Goal: Task Accomplishment & Management: Manage account settings

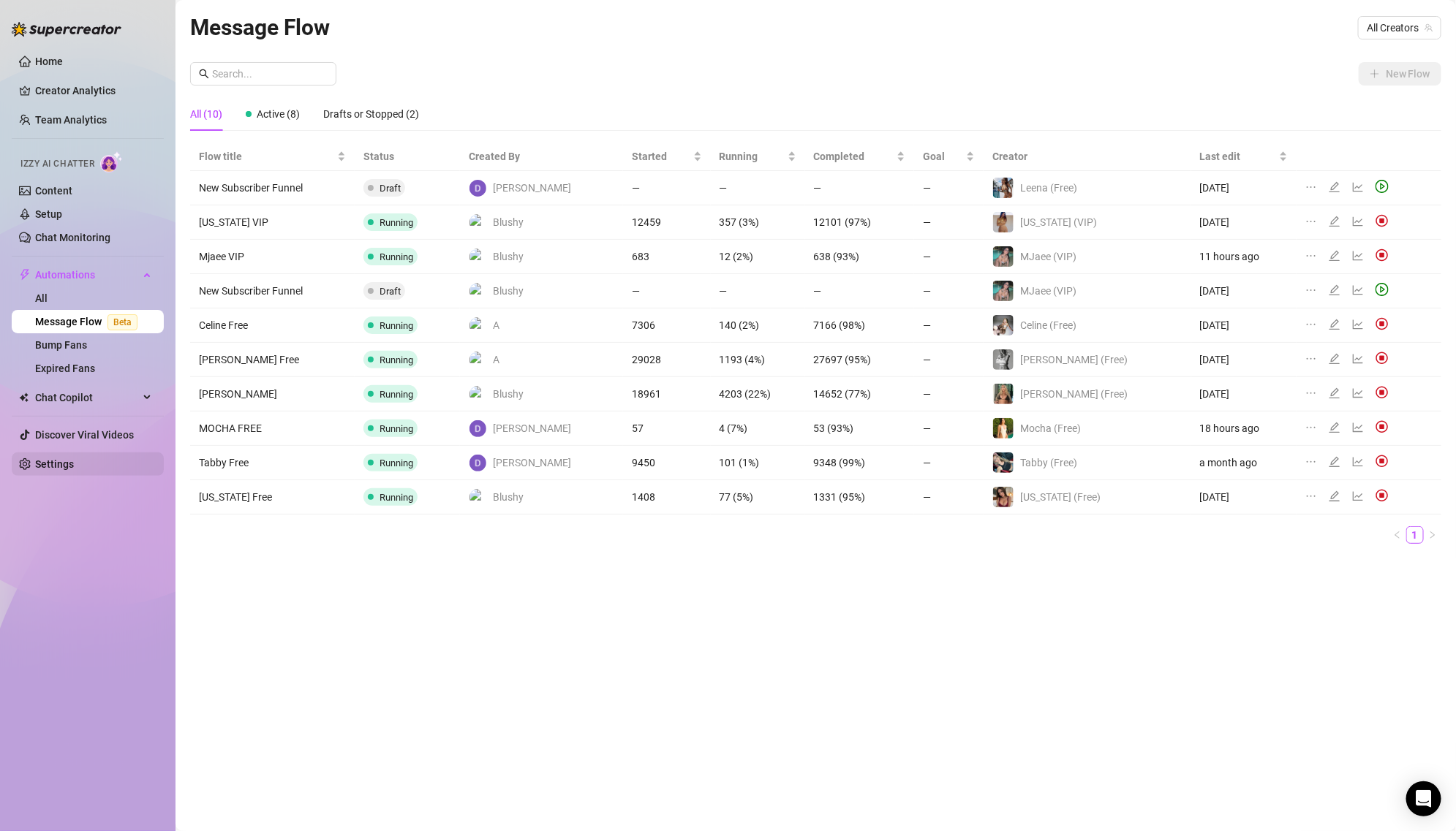
click at [69, 462] on link "Settings" at bounding box center [54, 464] width 39 height 12
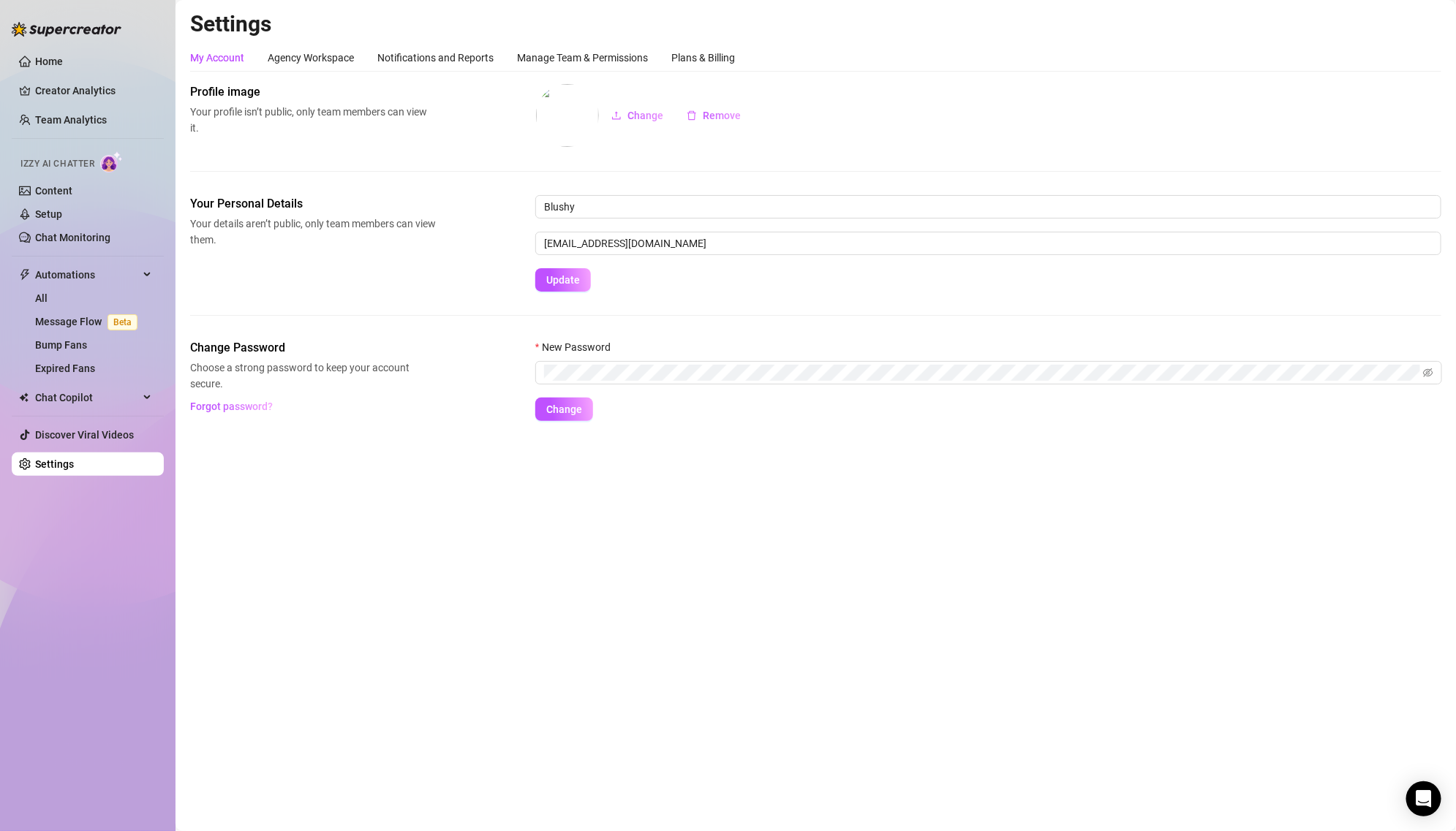
click at [69, 462] on link "Settings" at bounding box center [54, 464] width 39 height 12
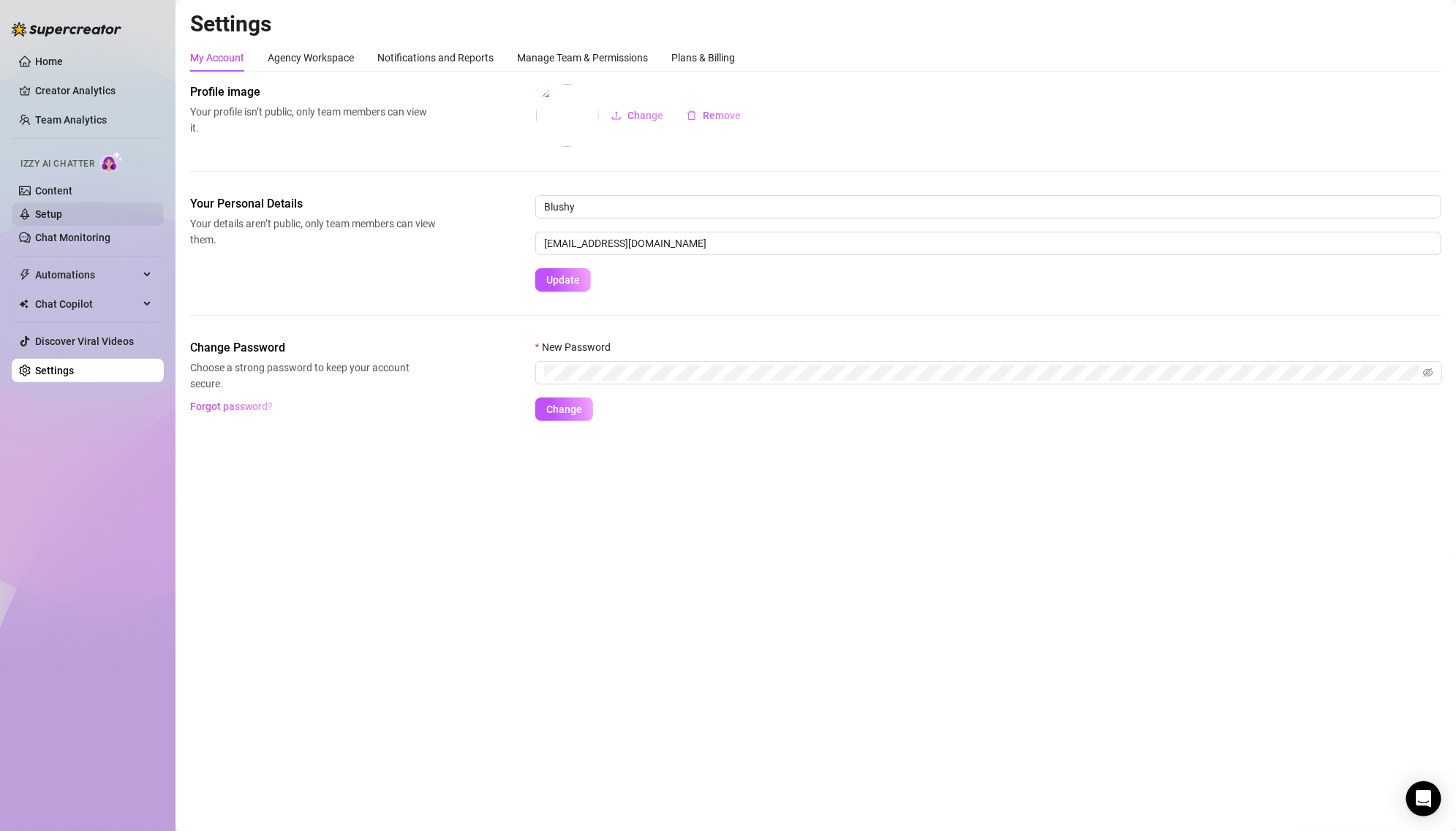
click at [62, 217] on link "Setup" at bounding box center [48, 214] width 27 height 12
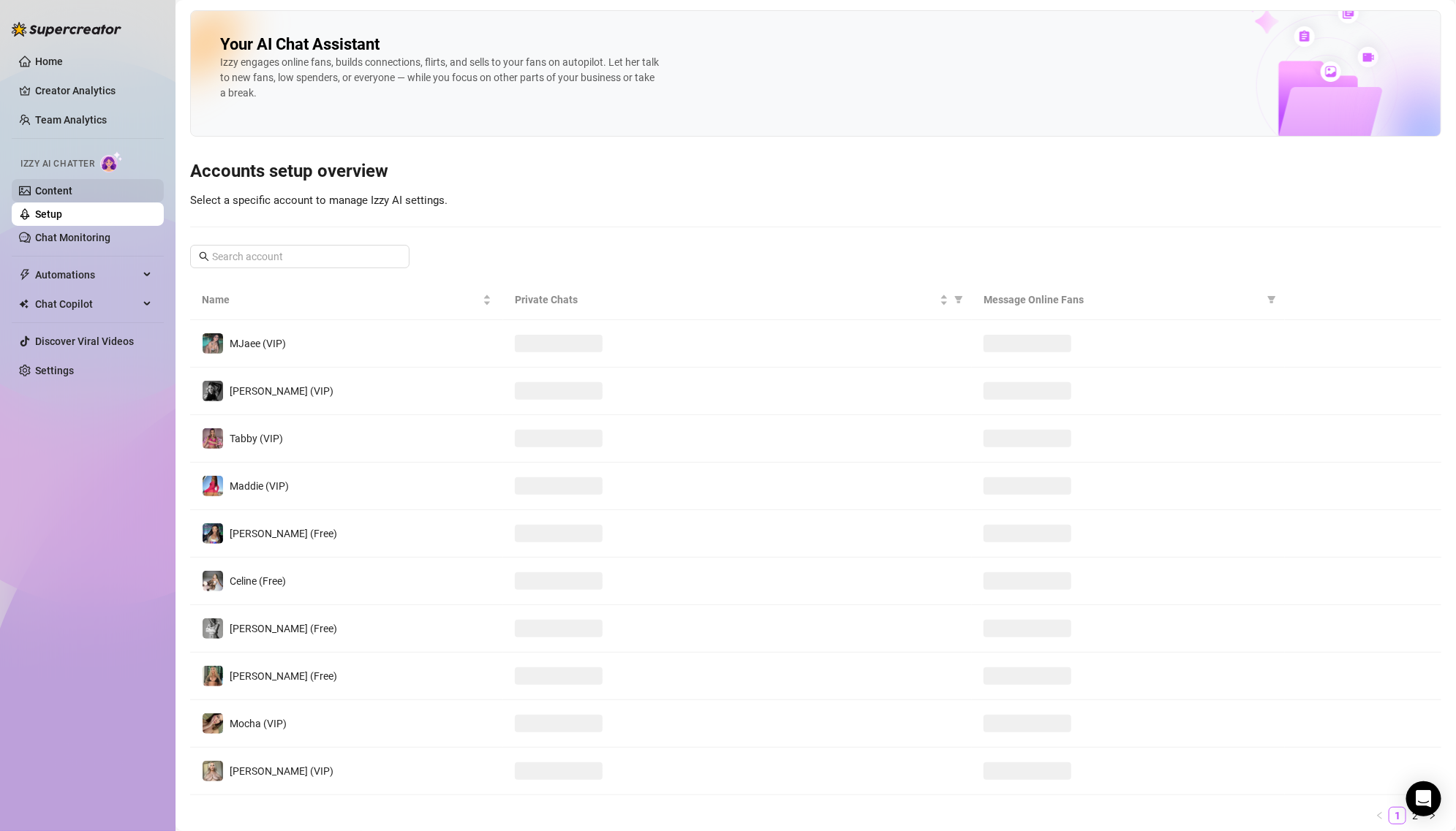
click at [73, 192] on link "Content" at bounding box center [54, 191] width 37 height 12
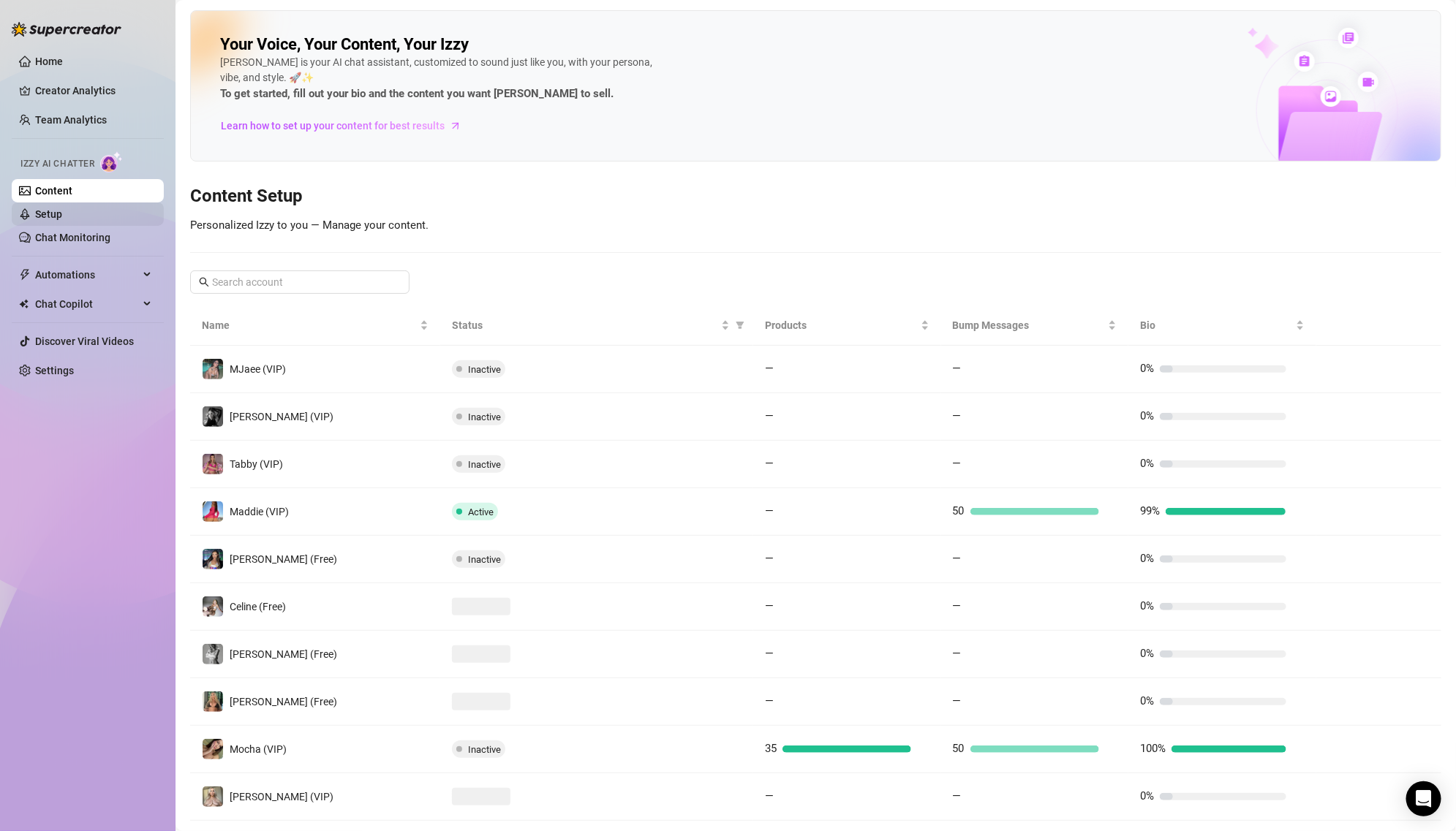
click at [62, 220] on link "Setup" at bounding box center [48, 214] width 27 height 12
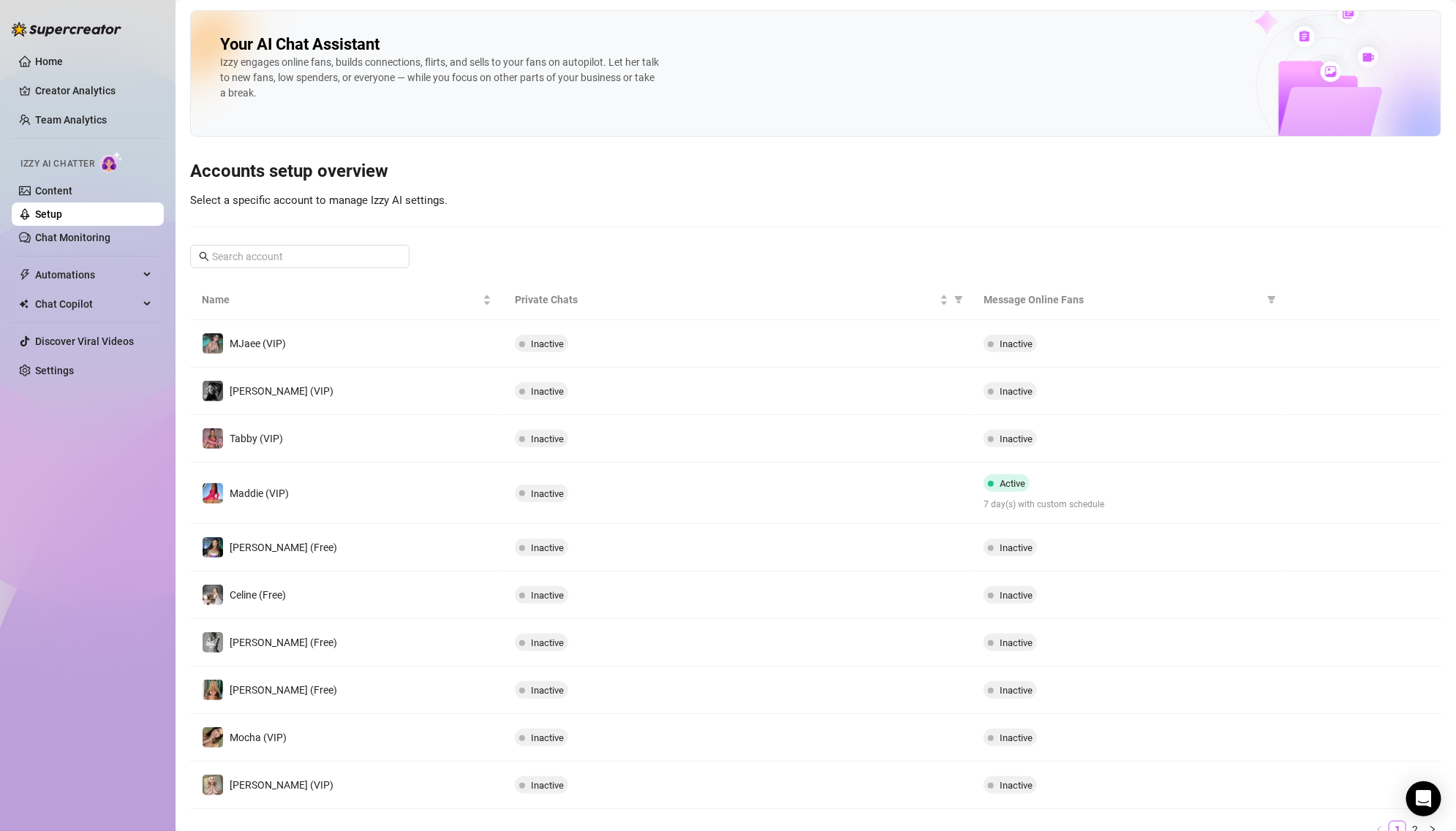
click at [93, 137] on ul "Home Creator Analytics Team Analytics Izzy AI Chatter Content Setup Chat Monito…" at bounding box center [87, 216] width 152 height 344
click at [84, 114] on link "Team Analytics" at bounding box center [71, 120] width 72 height 12
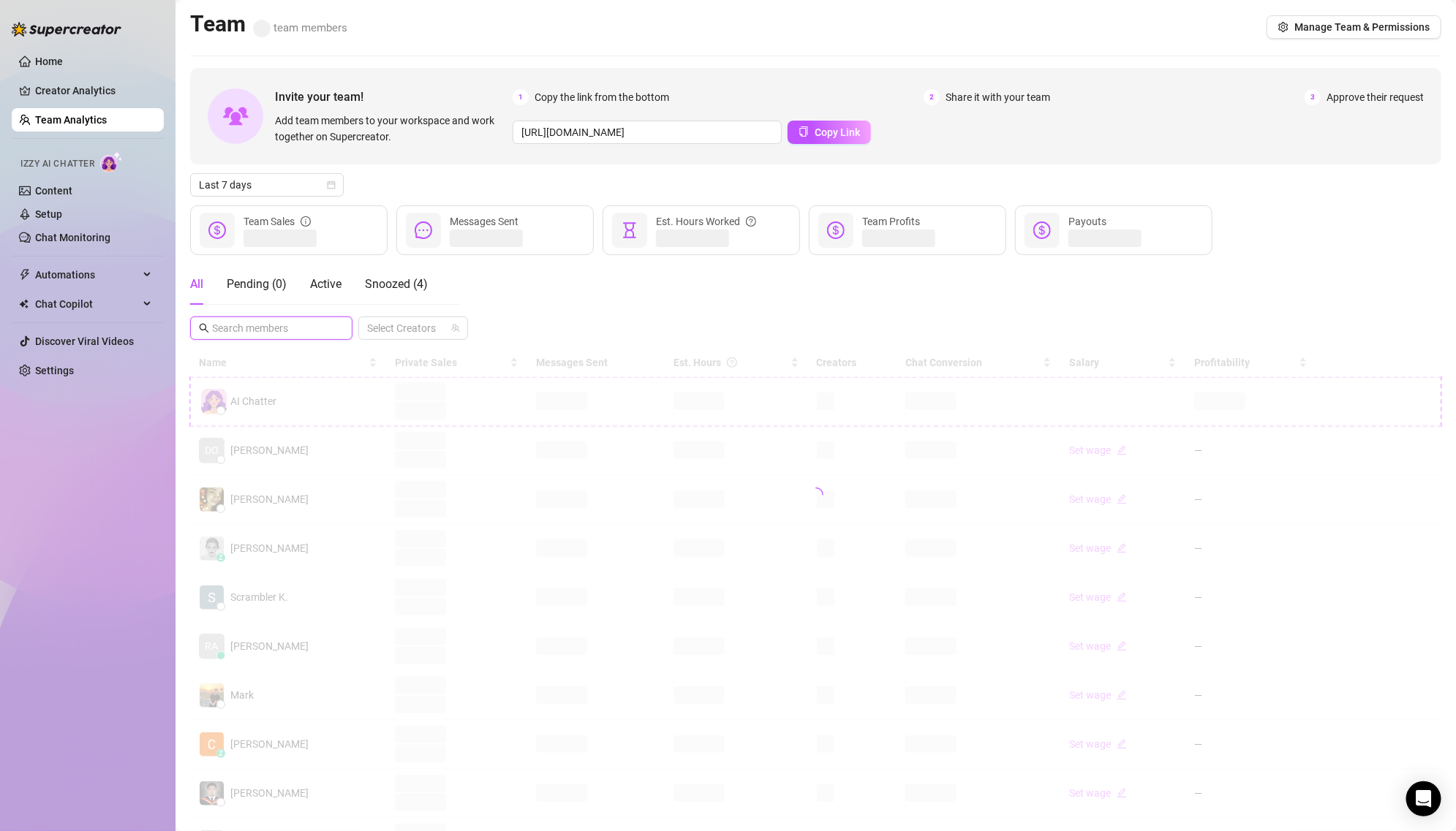
click at [290, 324] on input "text" at bounding box center [272, 328] width 120 height 16
click at [73, 366] on link "Settings" at bounding box center [54, 371] width 39 height 12
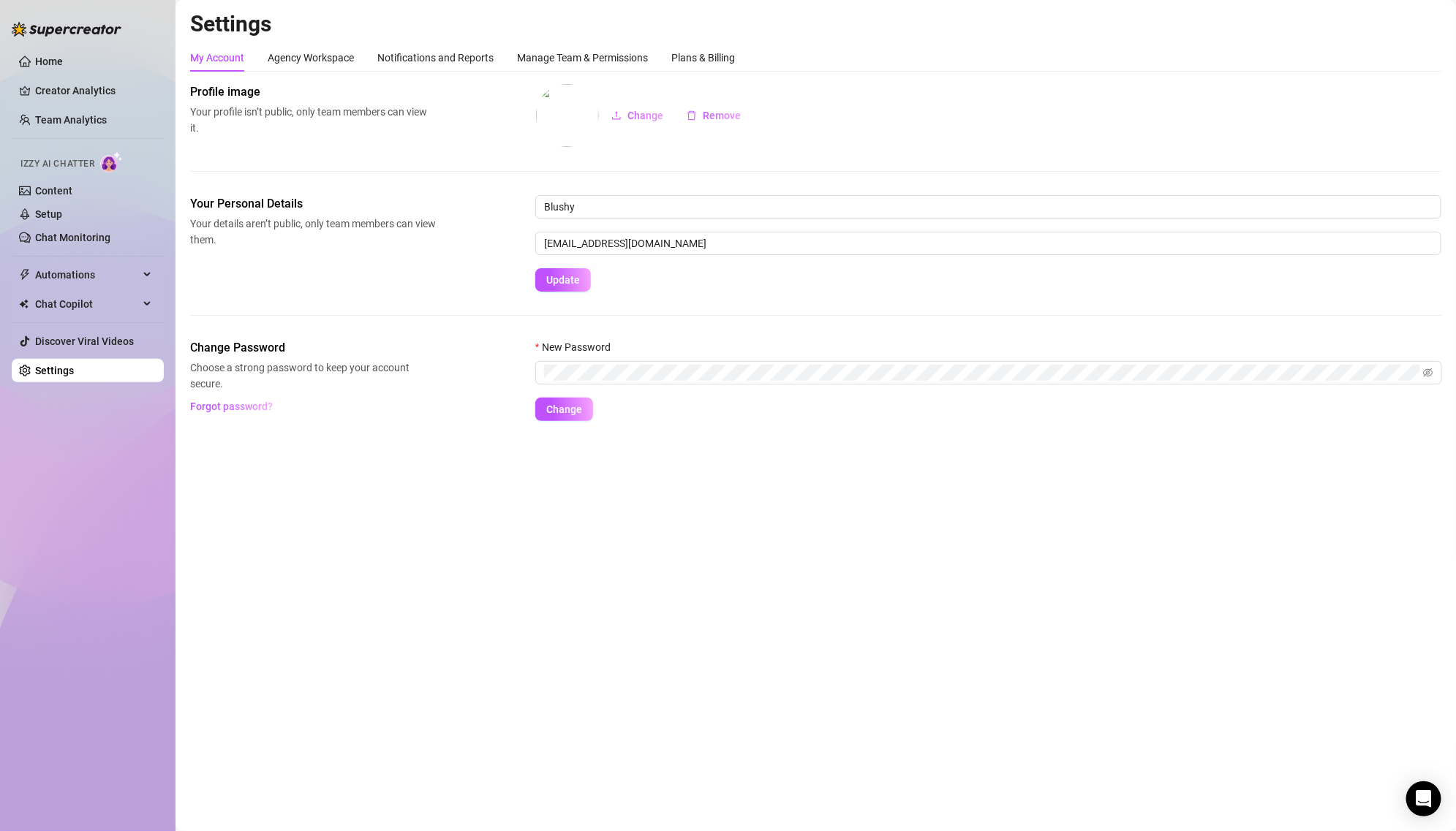
click at [537, 31] on h2 "Settings" at bounding box center [816, 24] width 1251 height 28
click at [537, 46] on div "Manage Team & Permissions" at bounding box center [582, 58] width 131 height 28
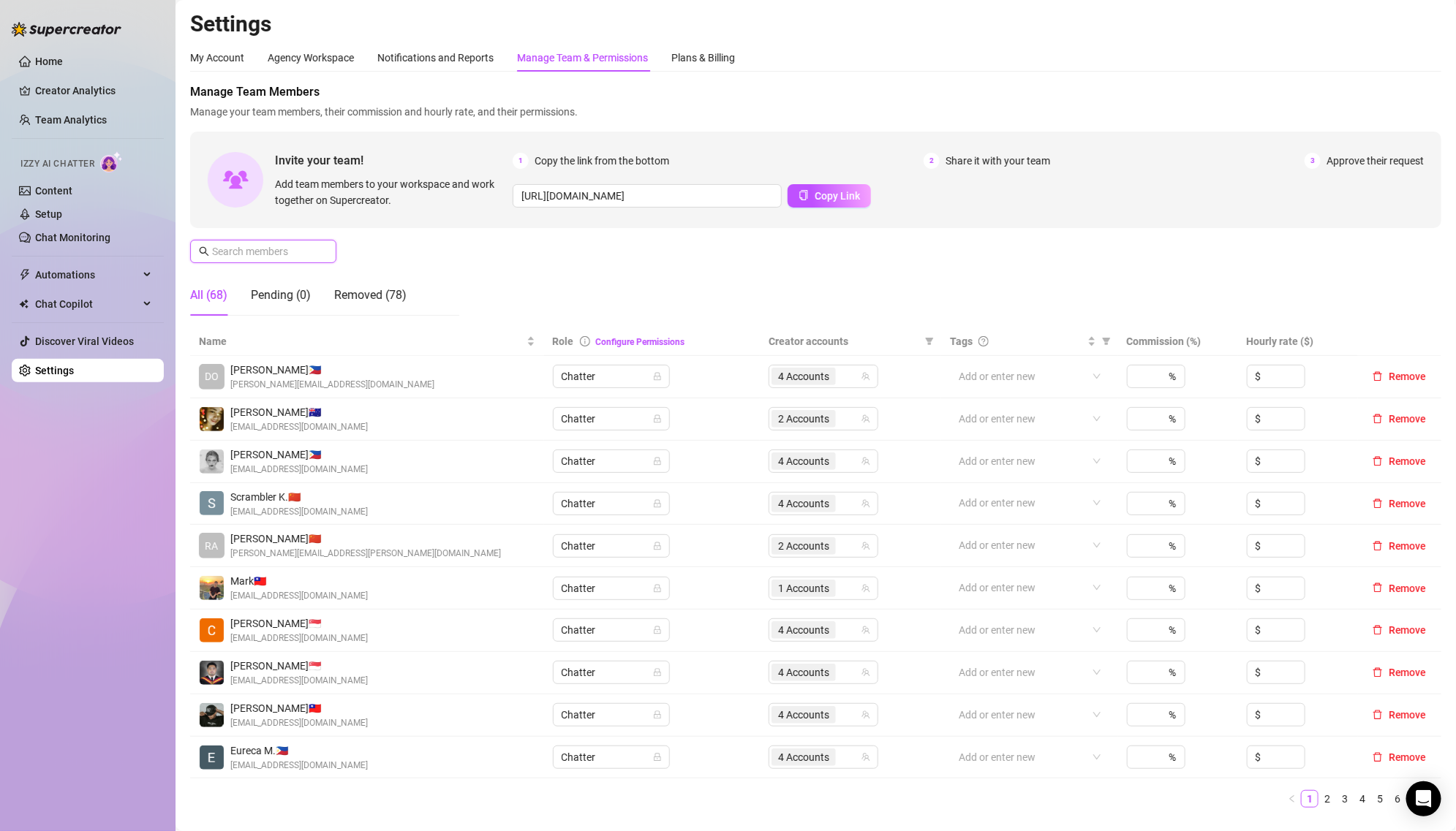
click at [311, 255] on input "text" at bounding box center [264, 252] width 104 height 16
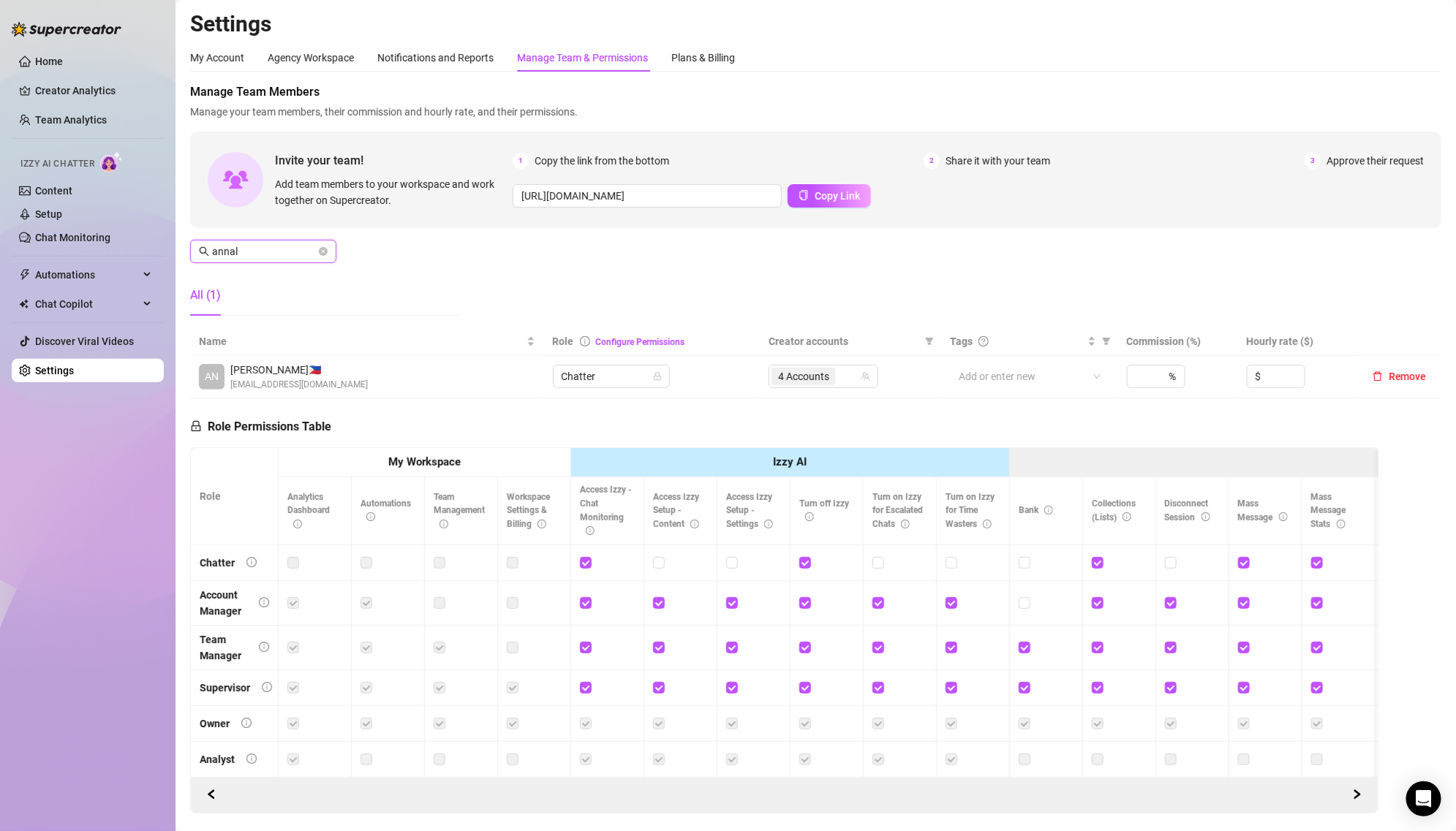
type input "annal"
click at [778, 366] on div "4 Accounts" at bounding box center [805, 377] width 68 height 21
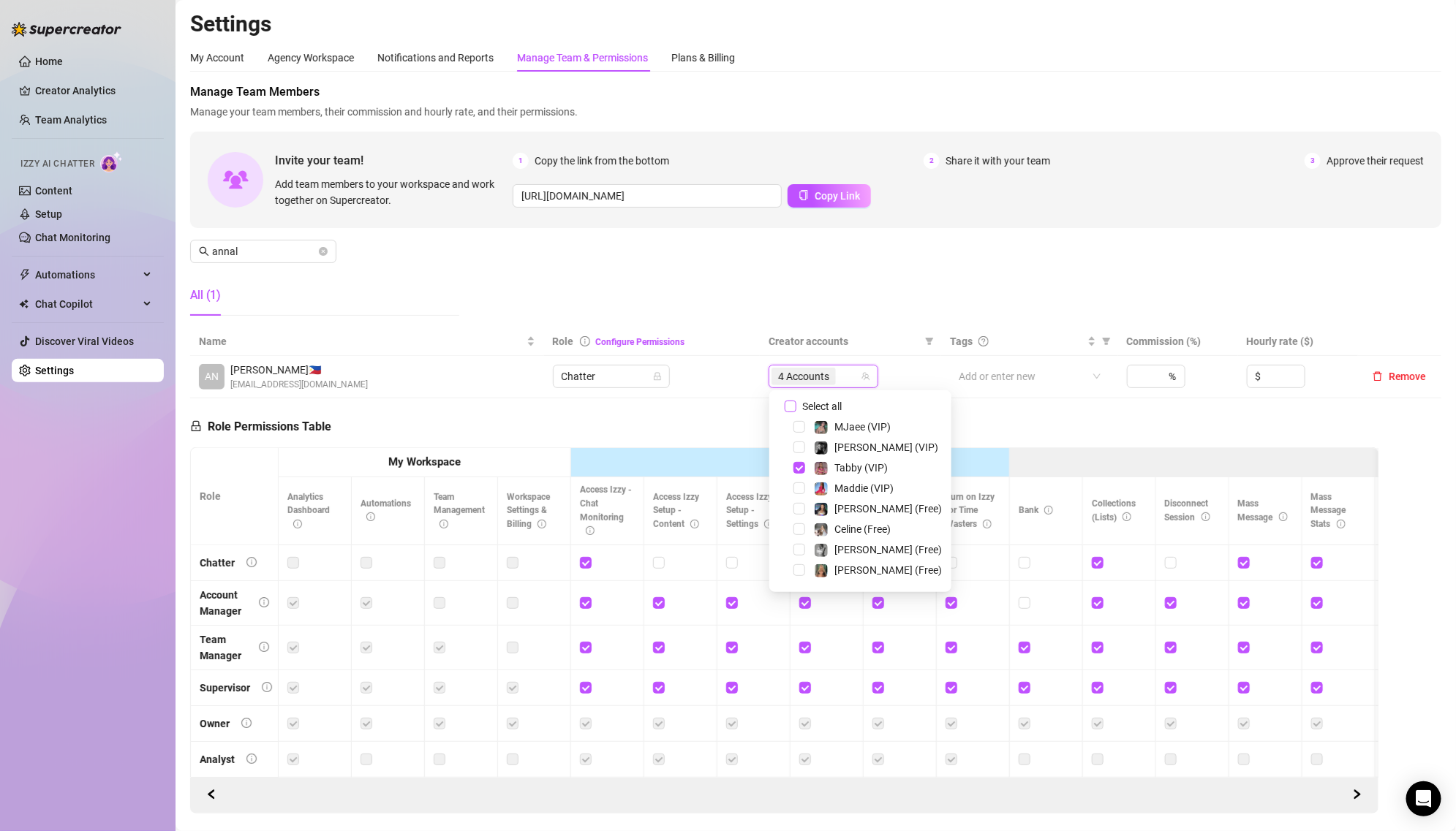
click at [810, 402] on span "Select all" at bounding box center [822, 407] width 51 height 16
click at [797, 402] on input "Select all" at bounding box center [791, 407] width 12 height 12
click at [810, 402] on span "Select all" at bounding box center [822, 407] width 51 height 16
click at [797, 402] on input "Select all" at bounding box center [791, 407] width 12 height 12
checkbox input "false"
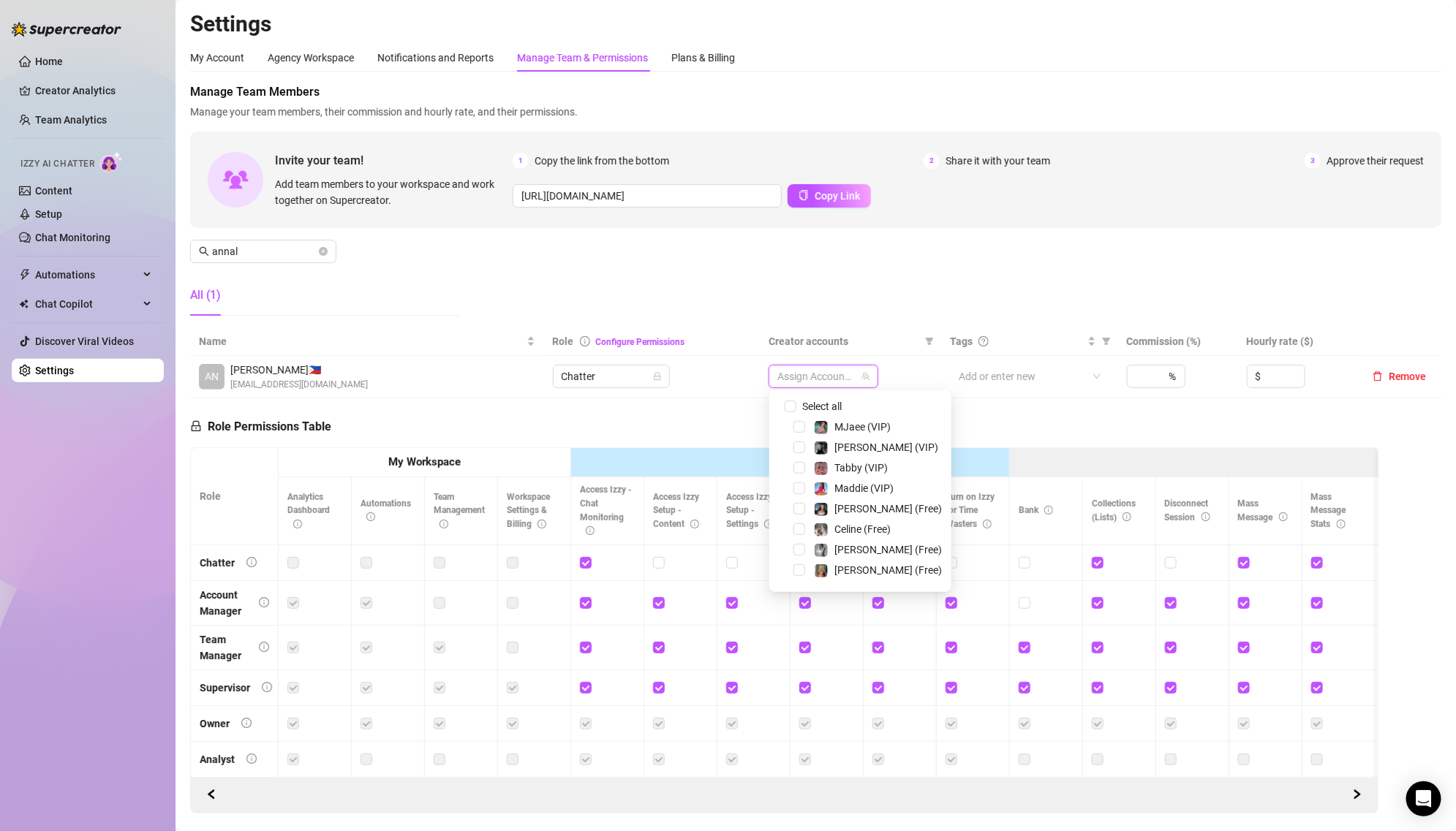
click at [806, 373] on div at bounding box center [816, 377] width 89 height 21
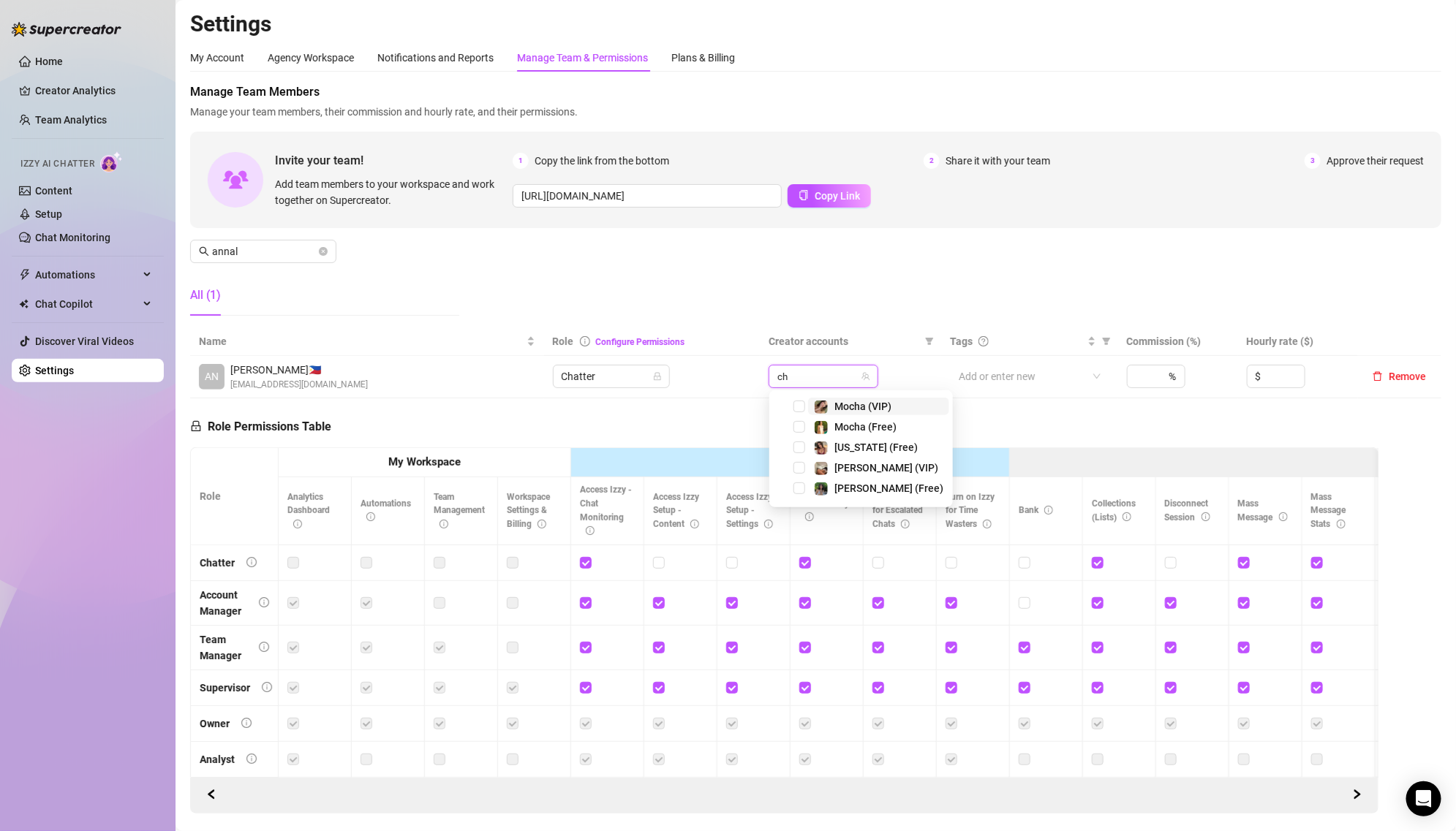
type input "chl"
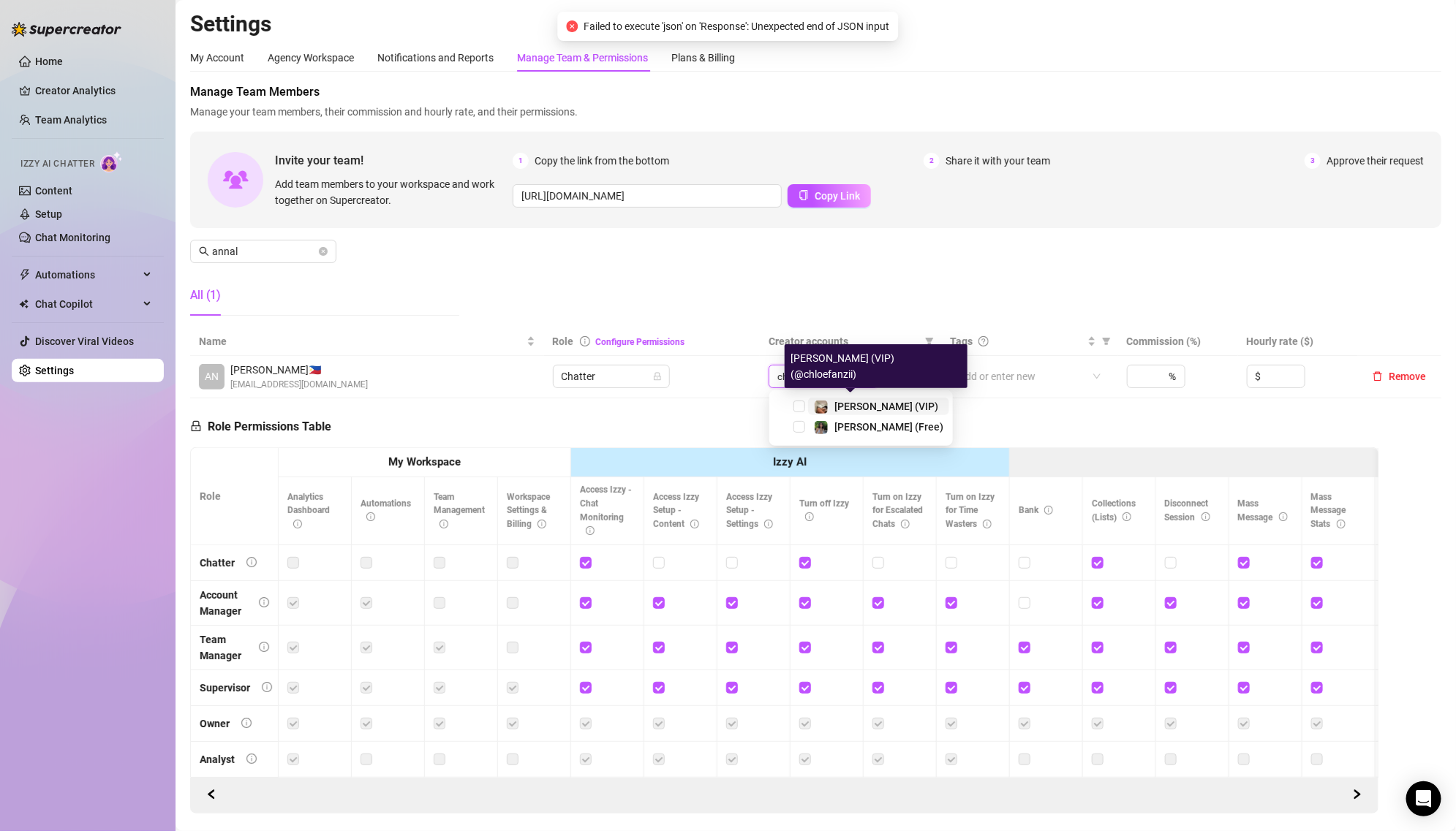
click at [830, 406] on div "[PERSON_NAME] (VIP)" at bounding box center [875, 407] width 124 height 18
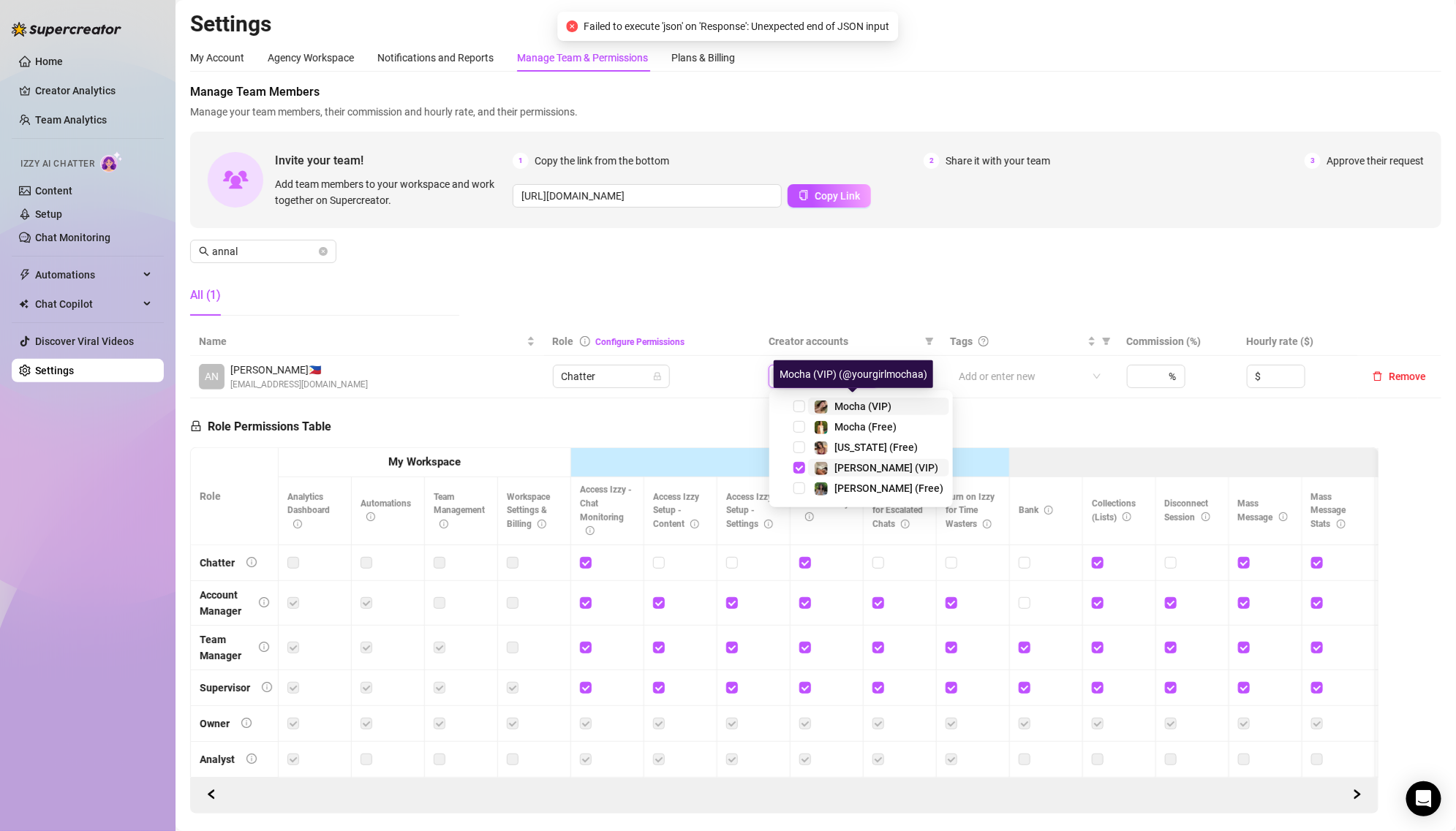
type input "chl"
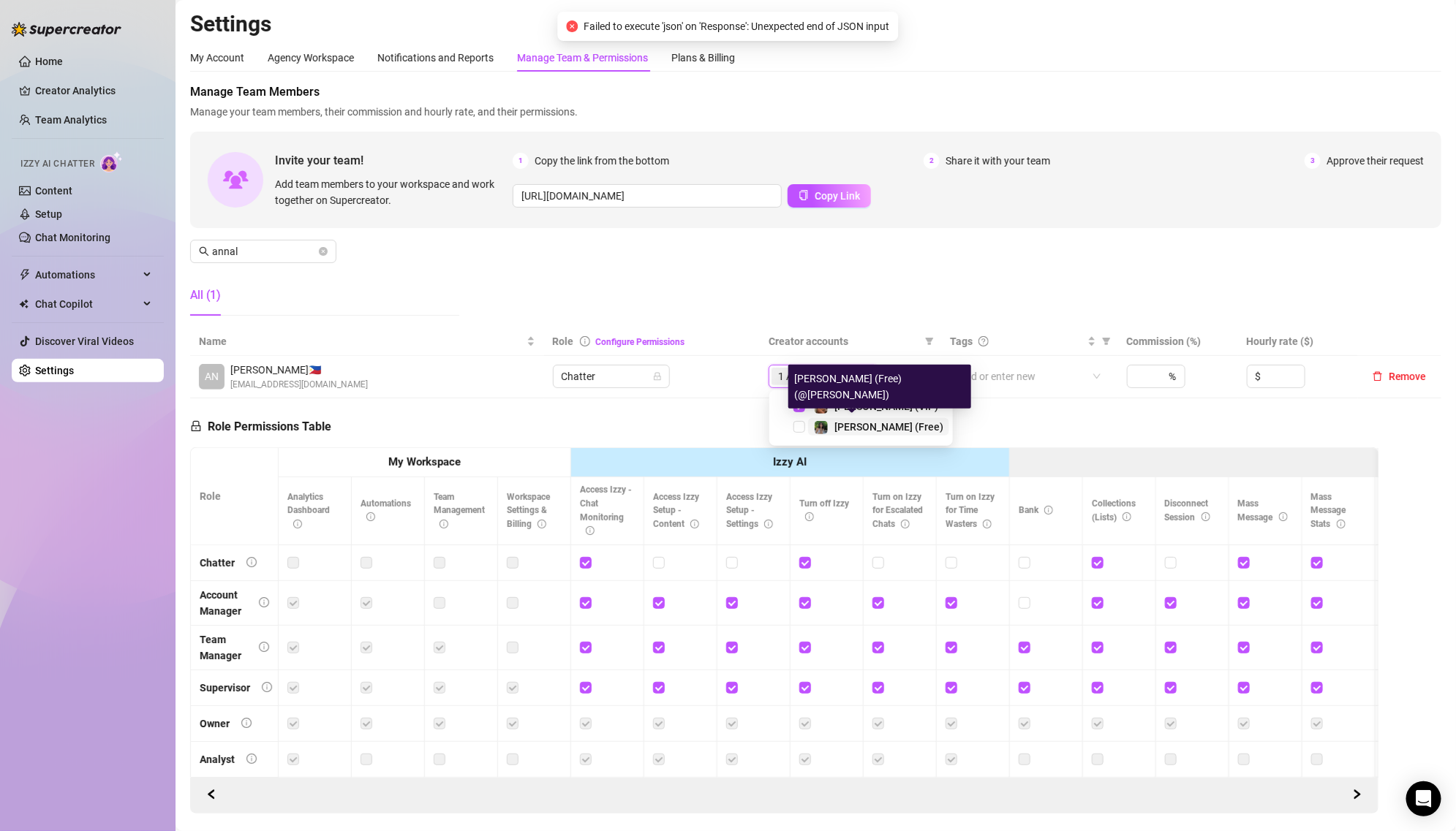
click at [831, 422] on div "[PERSON_NAME] (Free)" at bounding box center [878, 427] width 129 height 18
type input "mad"
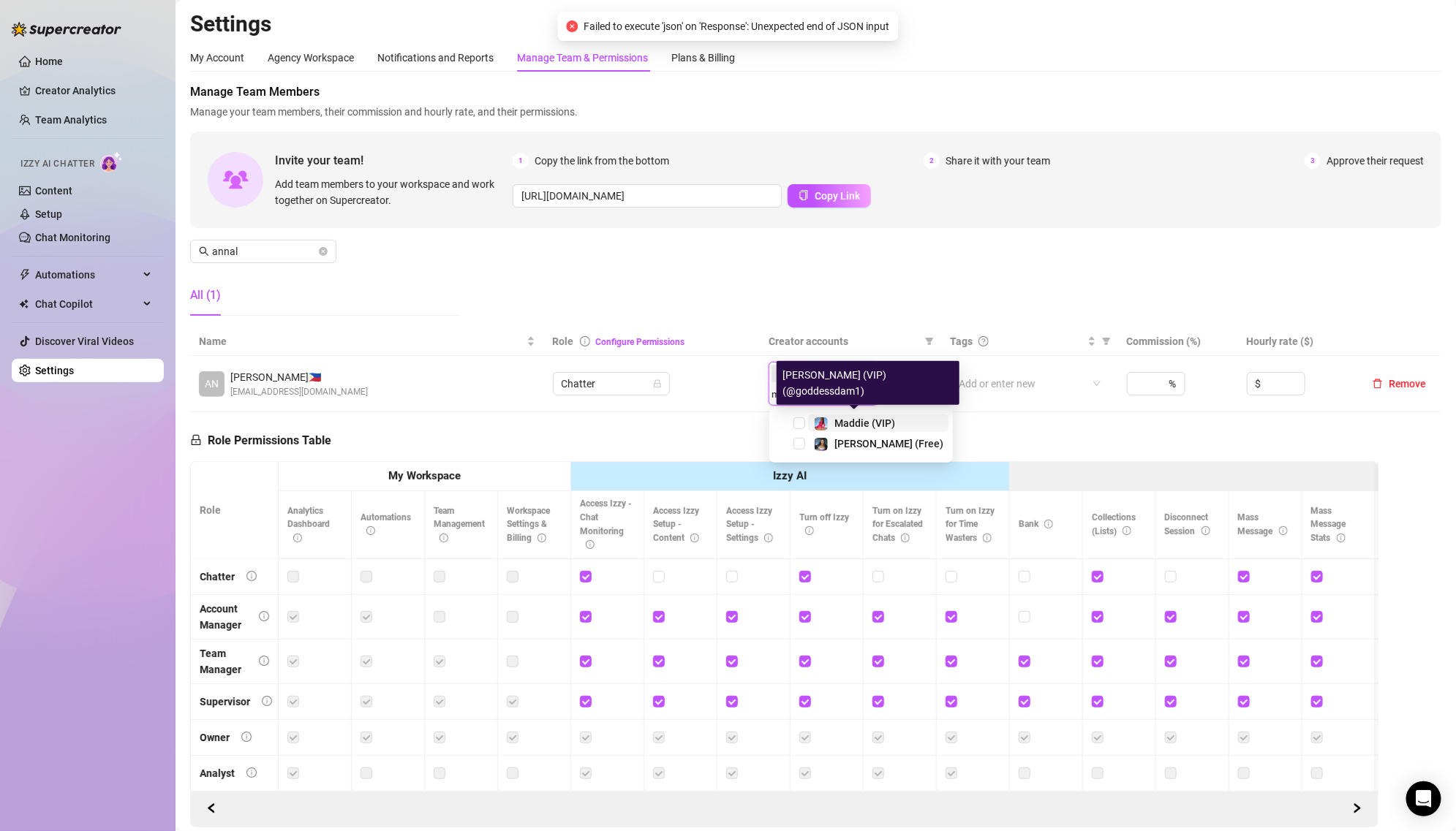
click at [830, 420] on div "Maddie (VIP)" at bounding box center [854, 424] width 82 height 18
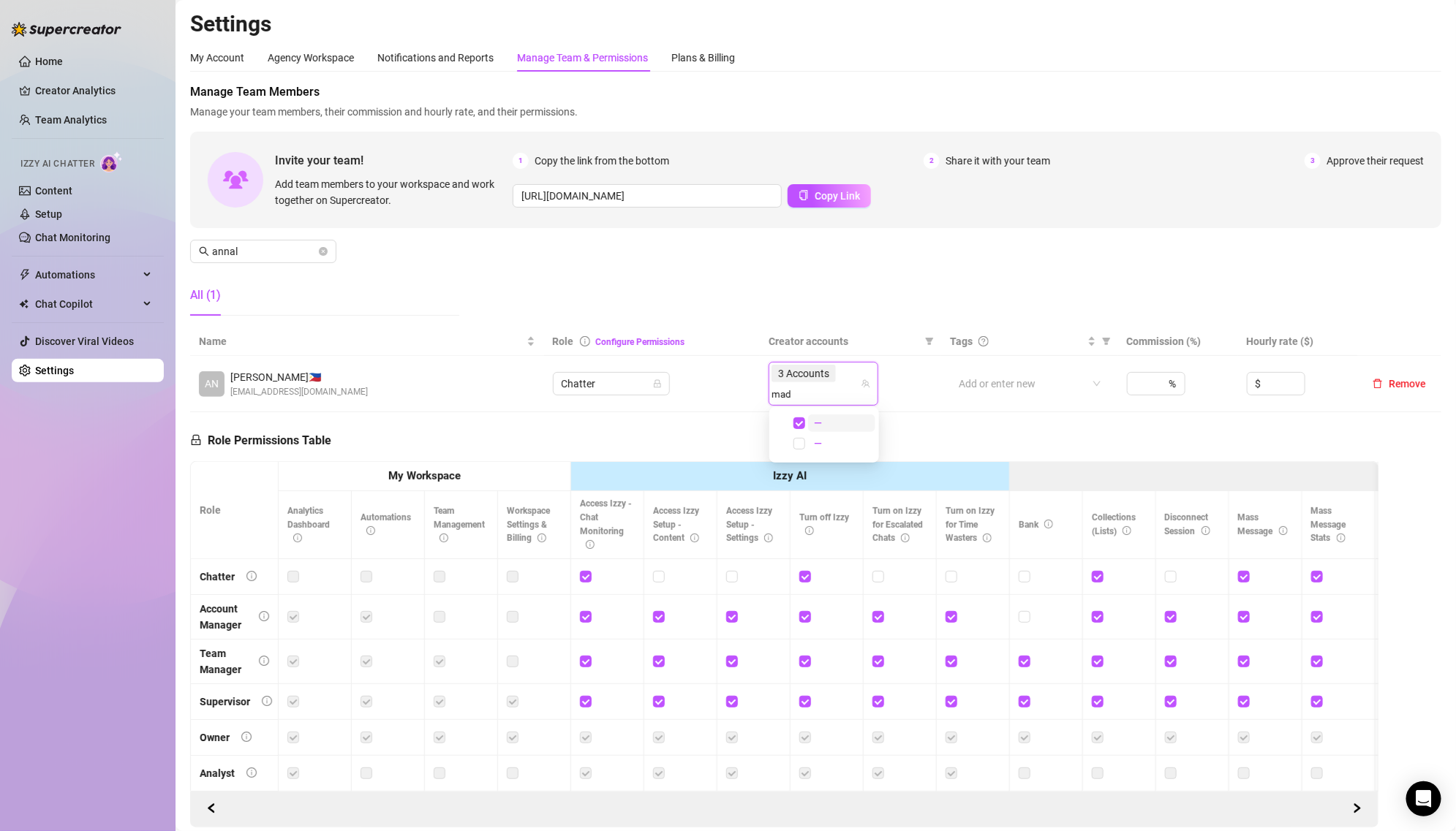
type input "madd"
click at [830, 443] on div "[PERSON_NAME] (Free)" at bounding box center [878, 444] width 129 height 18
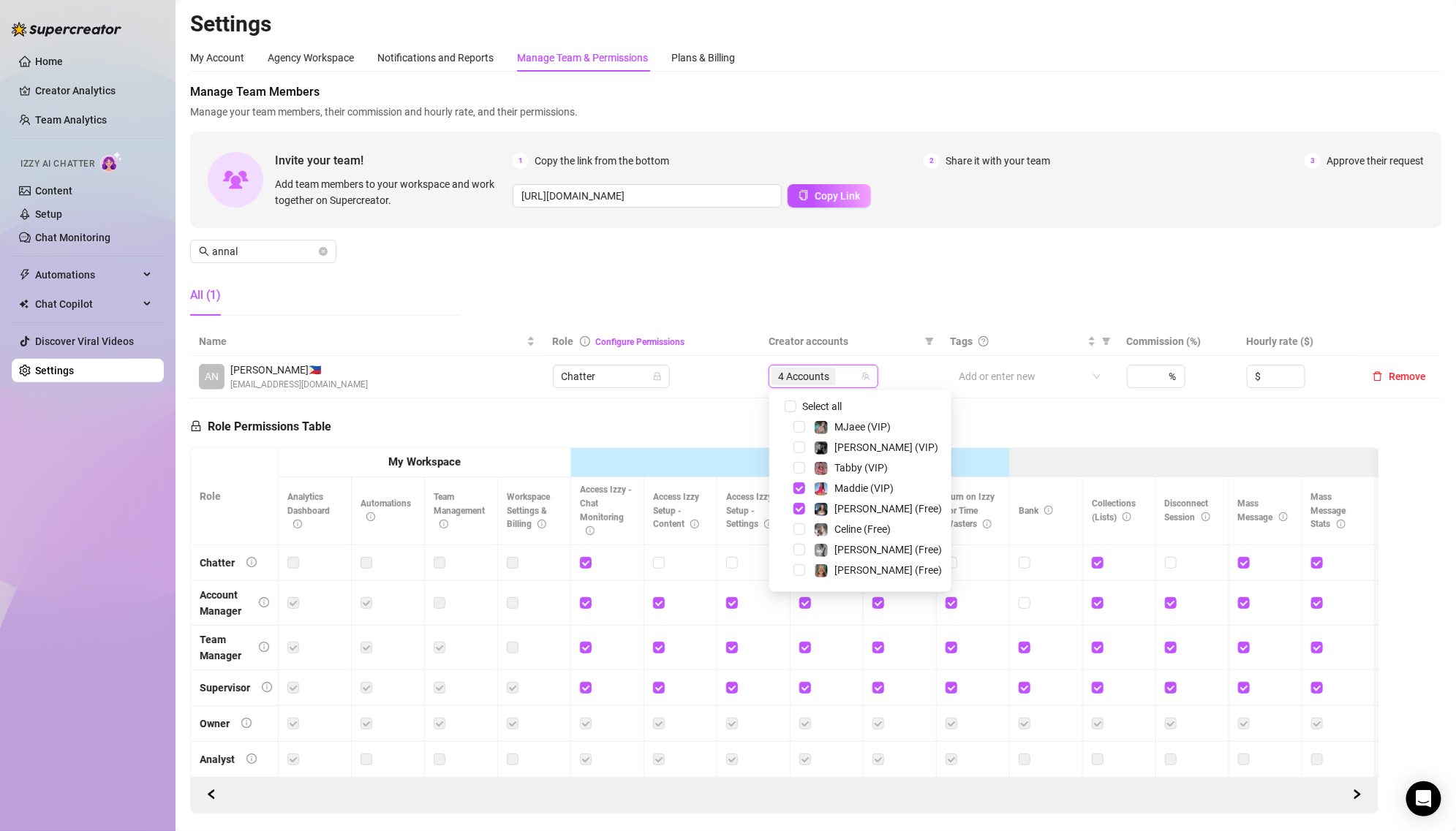
click at [798, 315] on div "Manage Team Members Manage your team members, their commission and hourly rate,…" at bounding box center [816, 206] width 1251 height 244
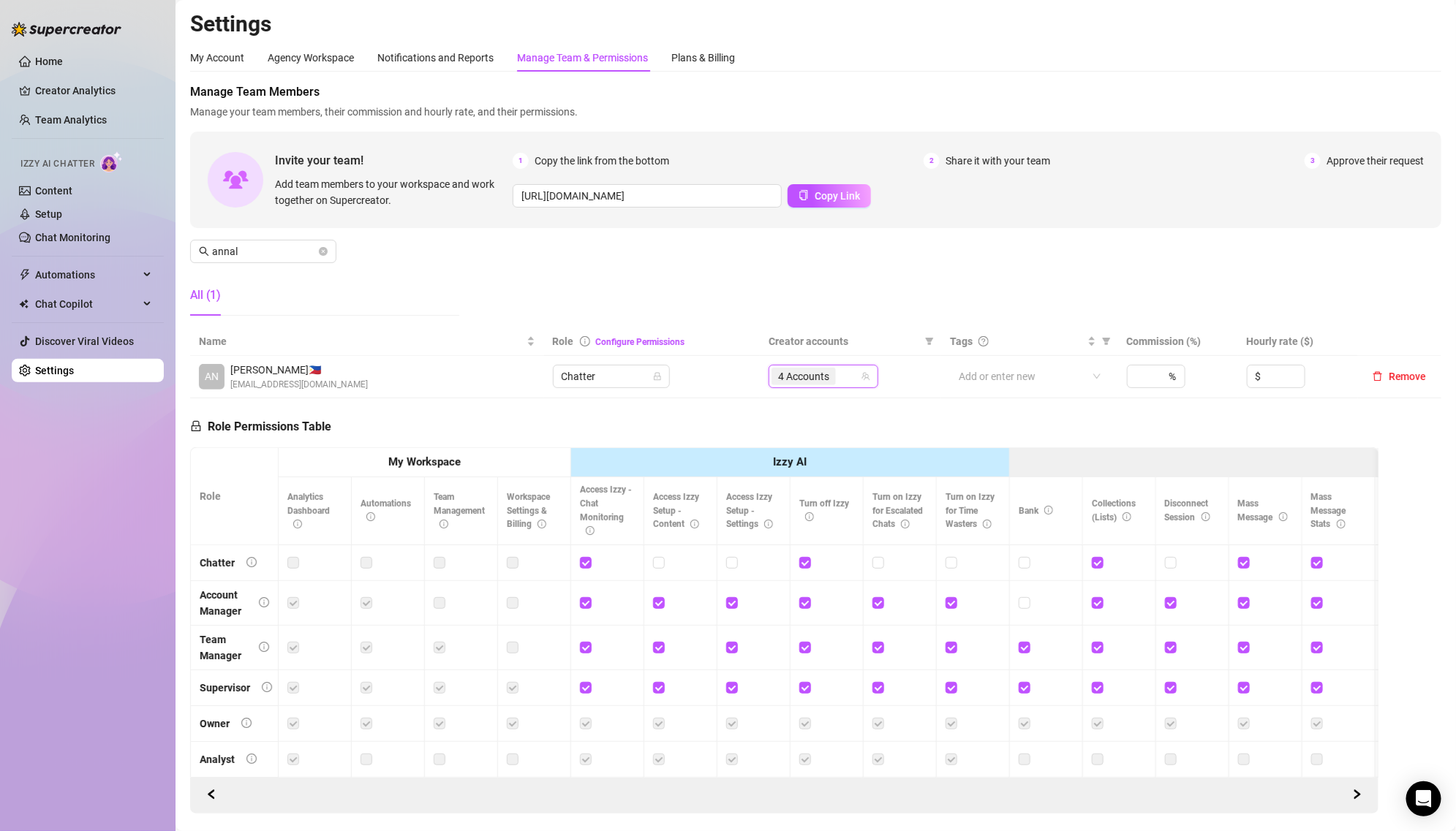
click at [798, 315] on div "Manage Team Members Manage your team members, their commission and hourly rate,…" at bounding box center [816, 206] width 1251 height 244
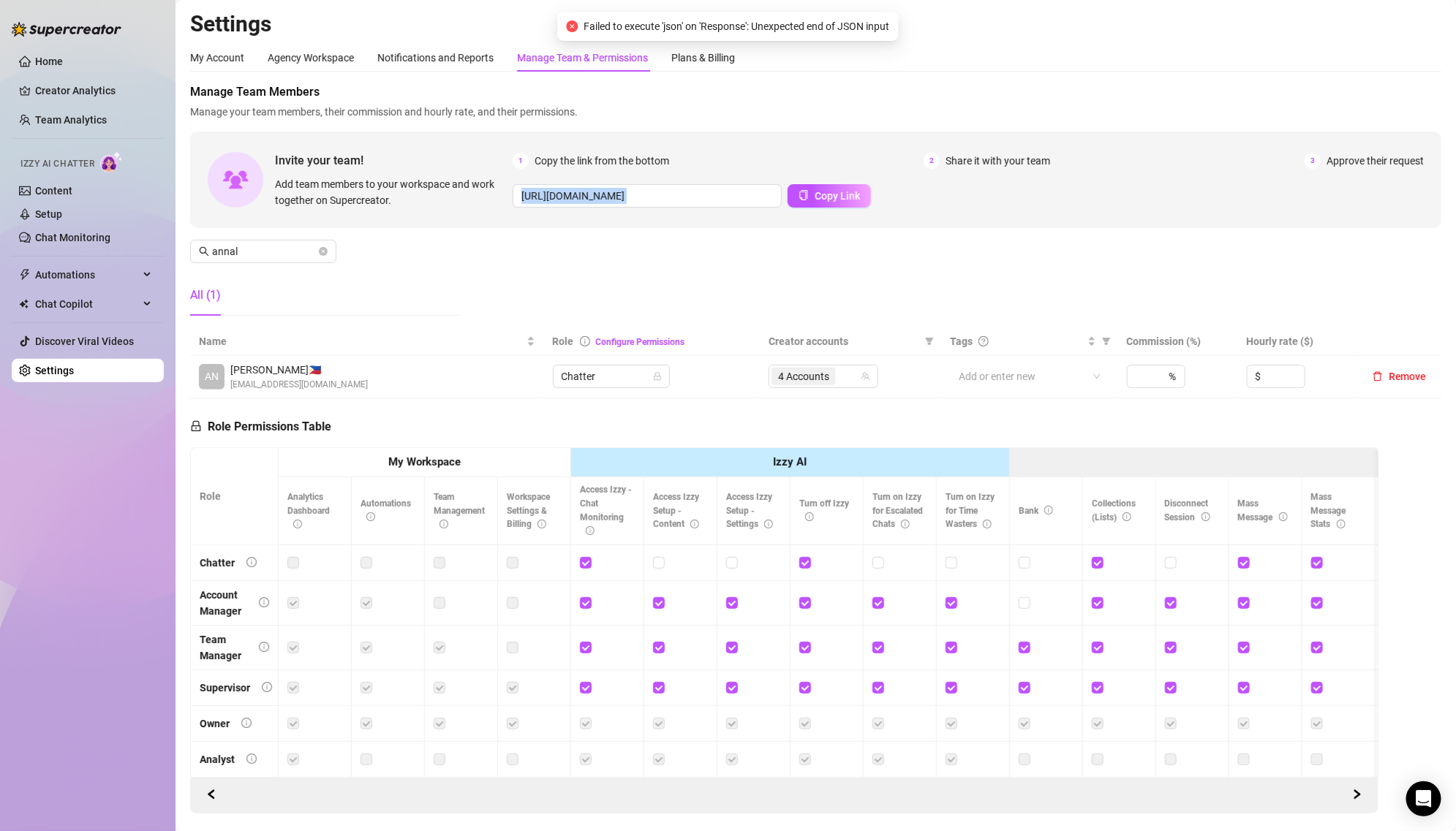
click at [798, 315] on div "Manage Team Members Manage your team members, their commission and hourly rate,…" at bounding box center [816, 206] width 1251 height 244
click at [323, 244] on span at bounding box center [323, 252] width 9 height 16
click at [323, 245] on span at bounding box center [323, 252] width 9 height 16
click at [289, 248] on input "annal" at bounding box center [264, 252] width 104 height 16
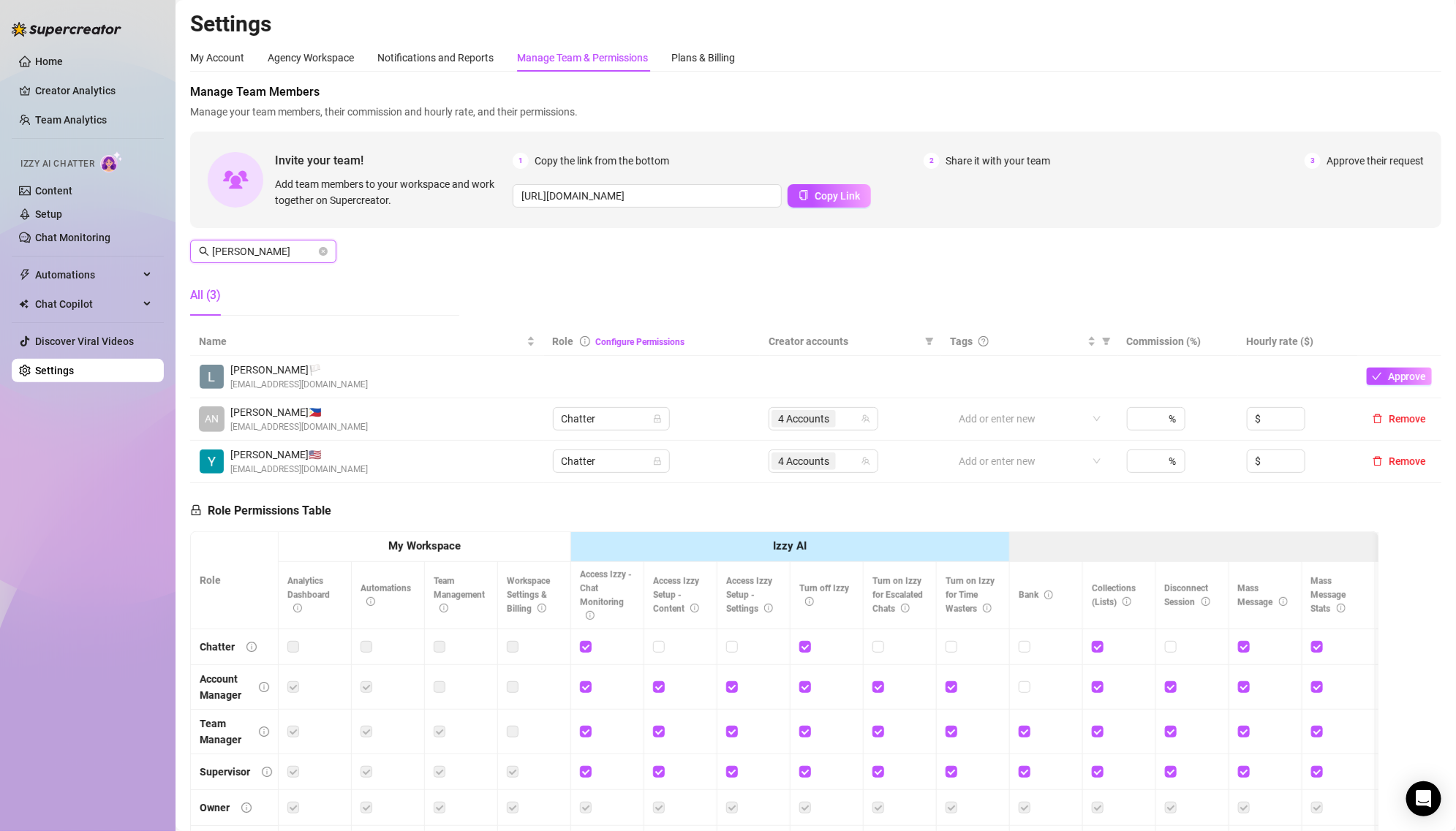
type input "annal"
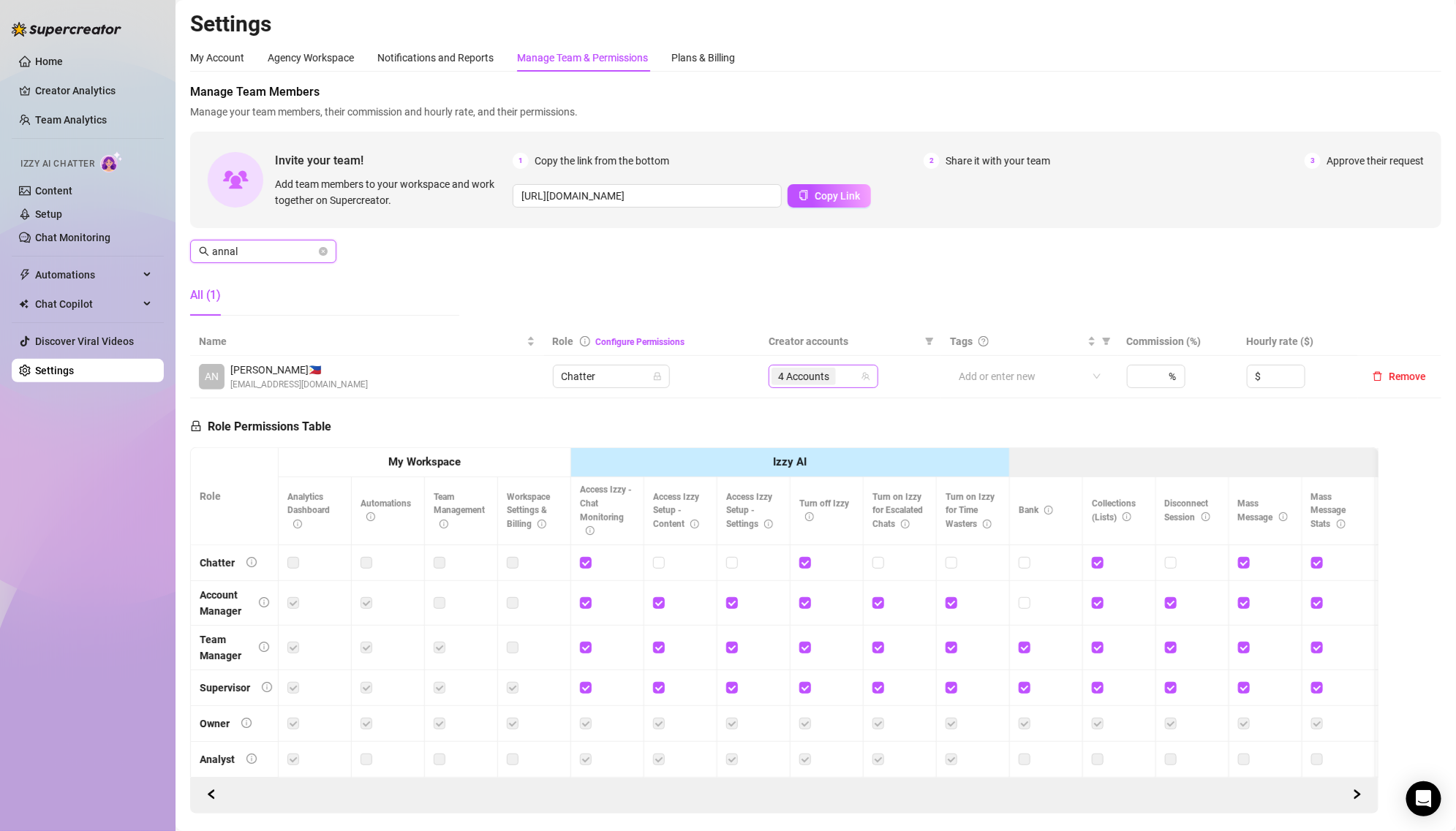
click at [804, 377] on span "4 Accounts" at bounding box center [804, 377] width 51 height 16
type input "mad"
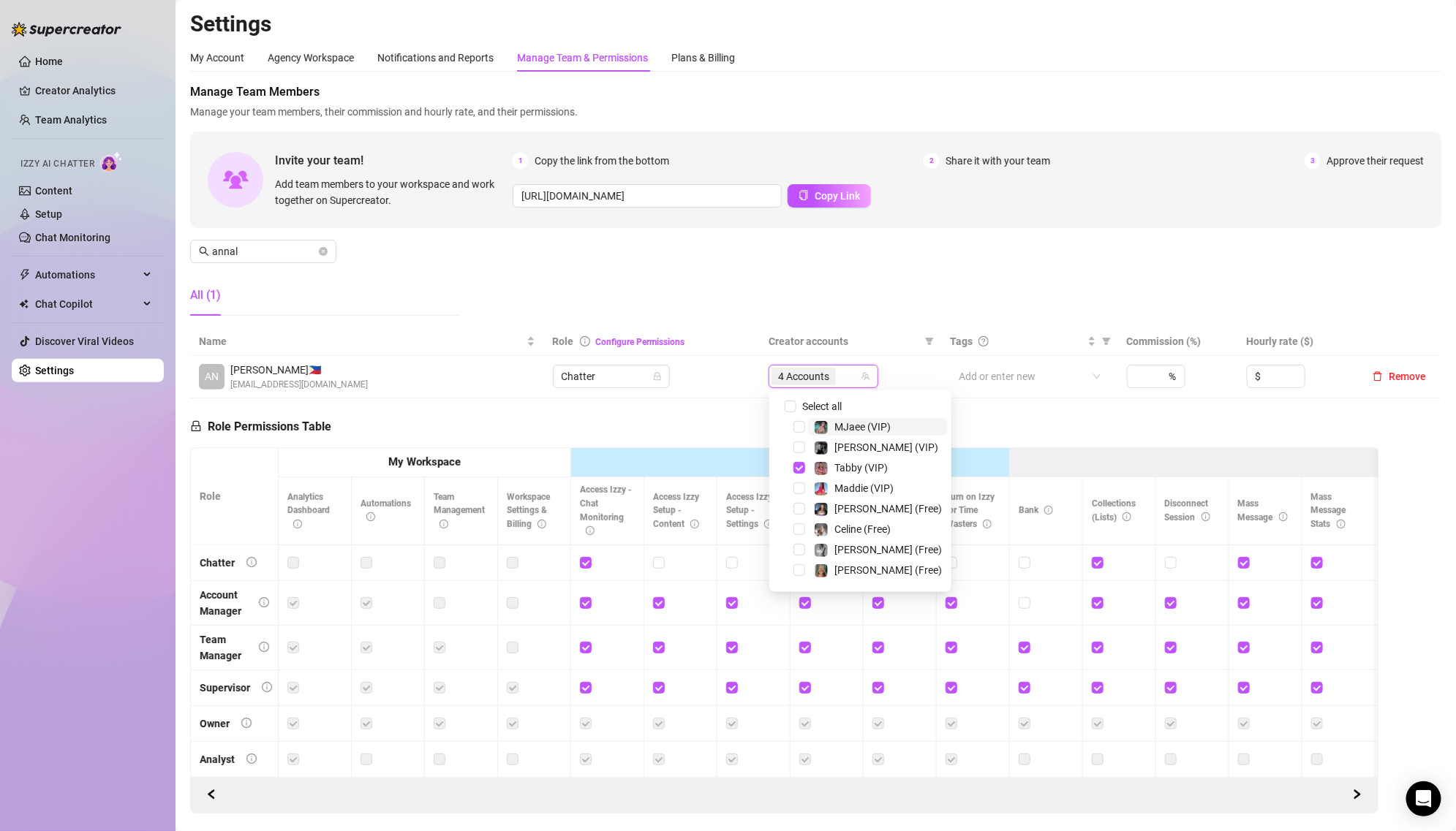
type input "c"
click at [824, 366] on div "4 Accounts" at bounding box center [805, 377] width 68 height 21
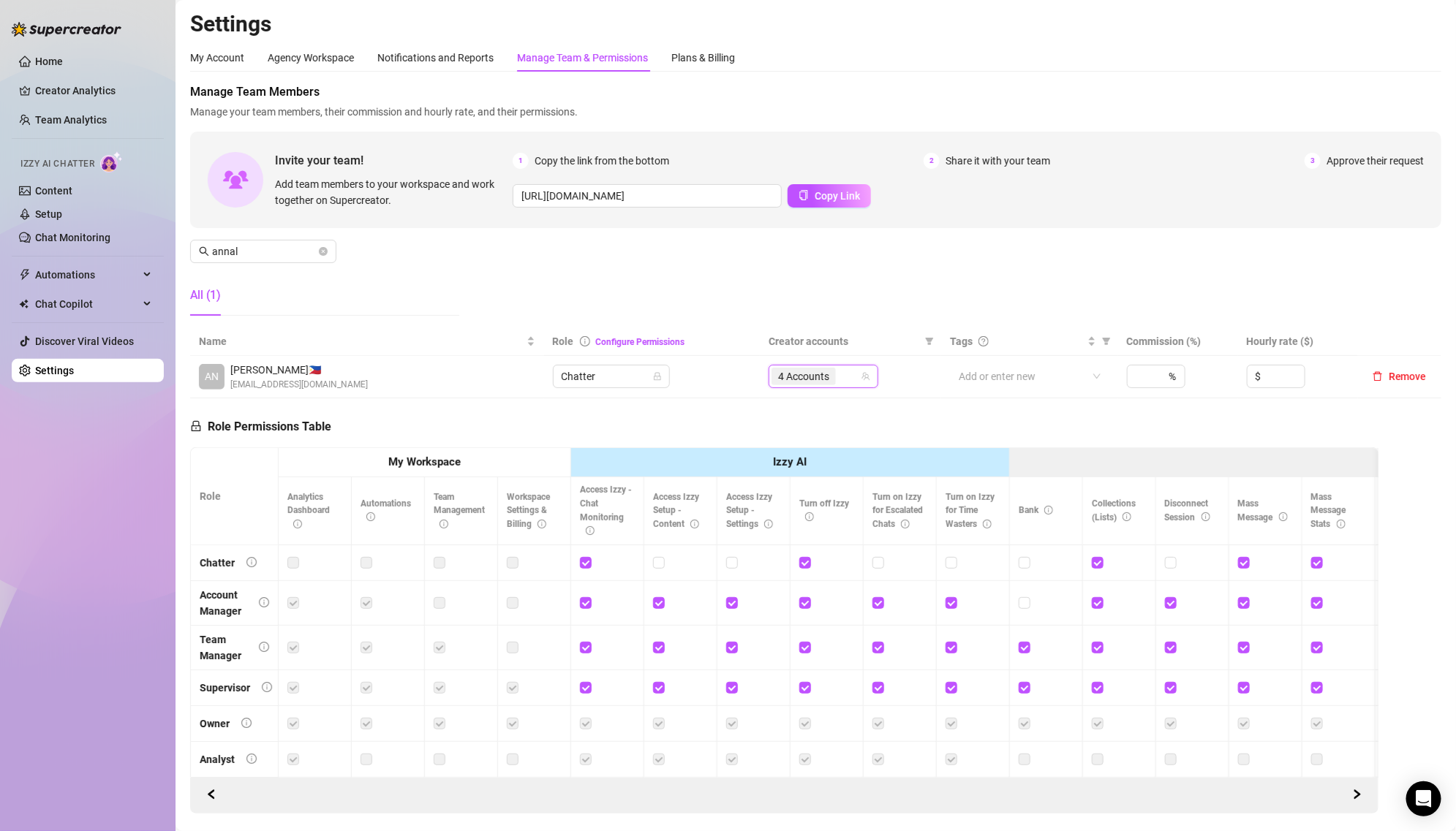
click at [823, 369] on span "4 Accounts" at bounding box center [804, 377] width 51 height 16
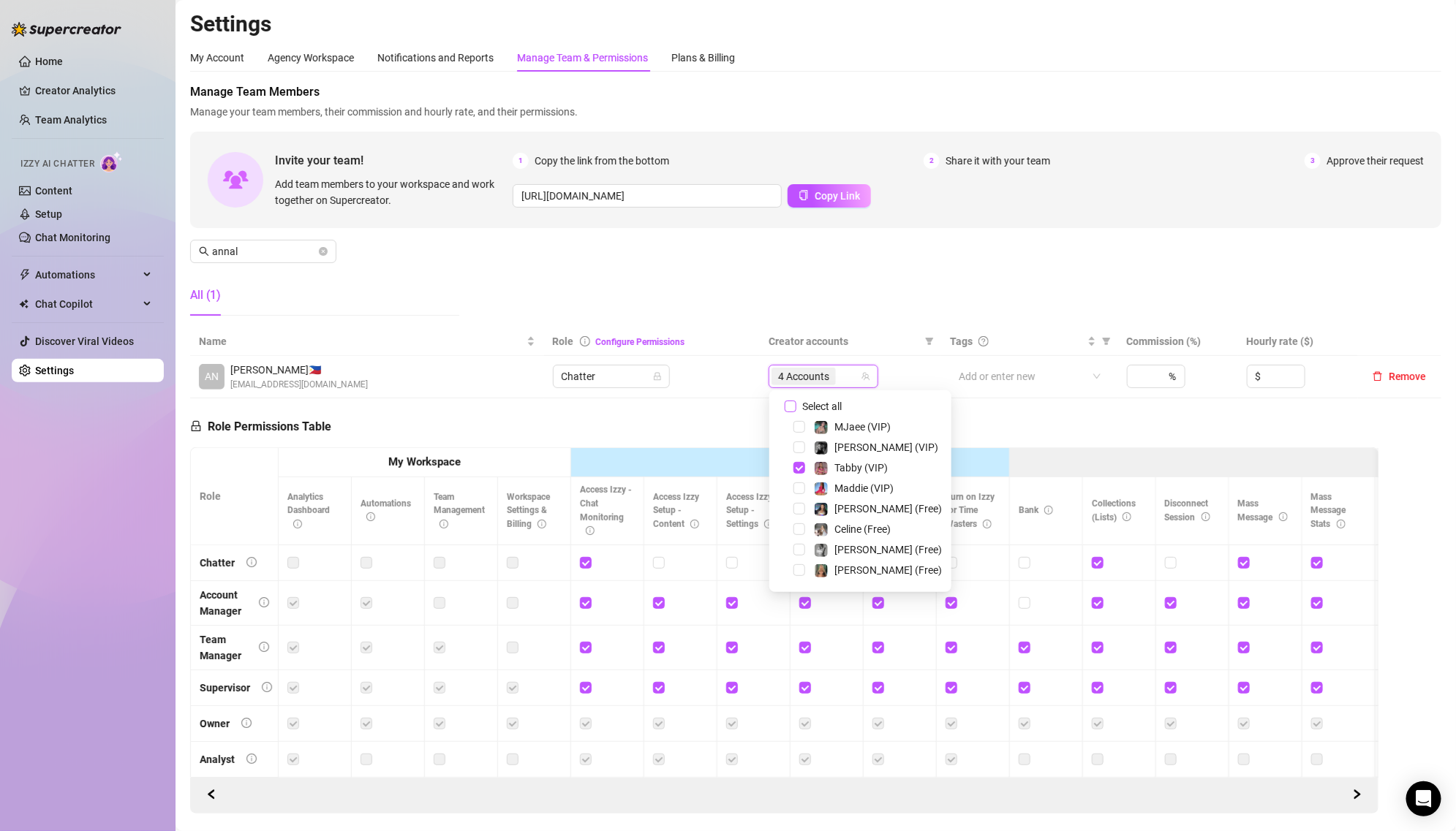
click at [816, 400] on span "Select all" at bounding box center [822, 407] width 51 height 16
click at [797, 401] on input "Select all" at bounding box center [791, 407] width 12 height 12
click at [816, 400] on span "Select all" at bounding box center [822, 407] width 51 height 16
click at [797, 401] on input "Select all" at bounding box center [791, 407] width 12 height 12
checkbox input "false"
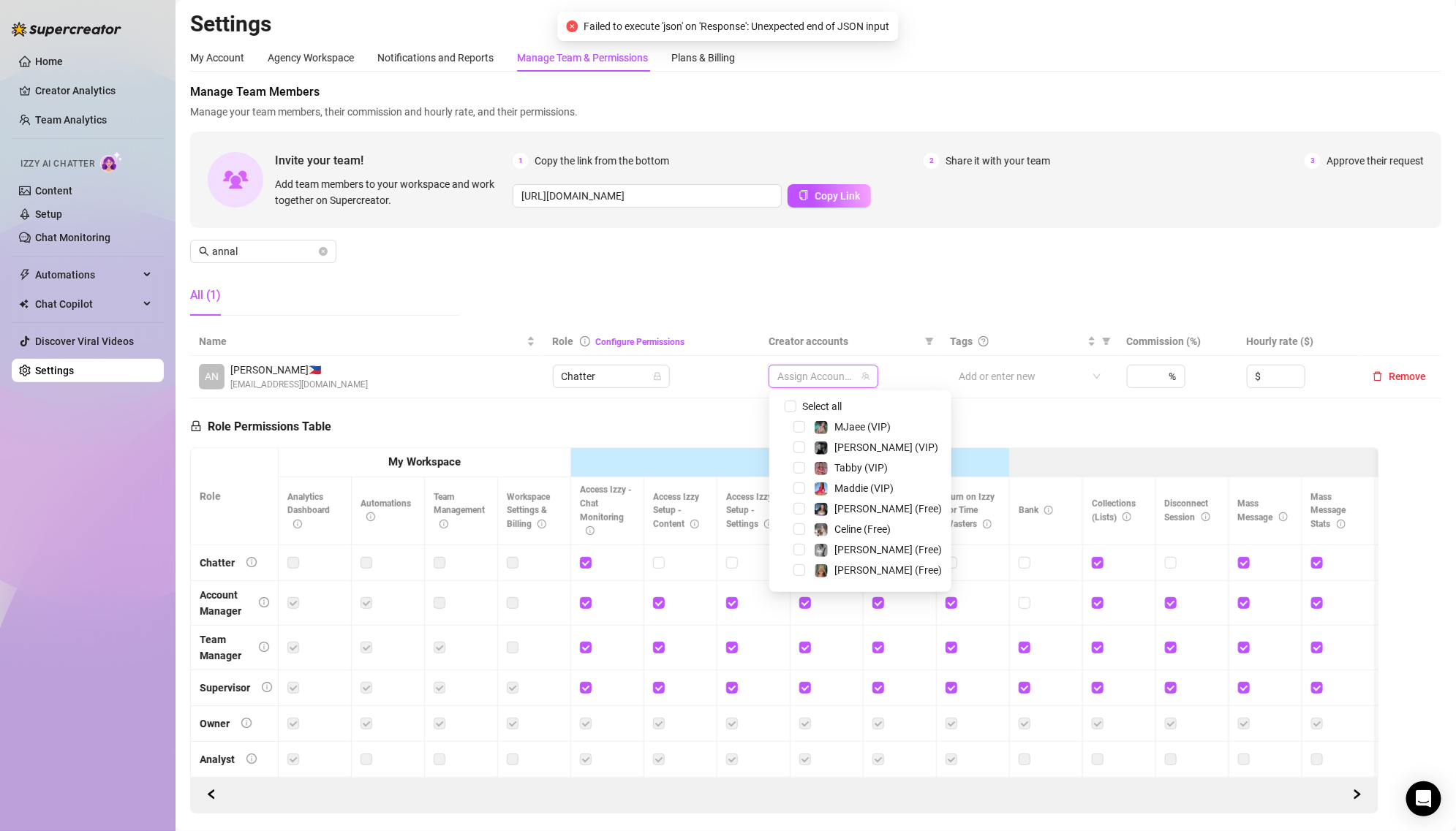
click at [816, 376] on div at bounding box center [816, 377] width 89 height 21
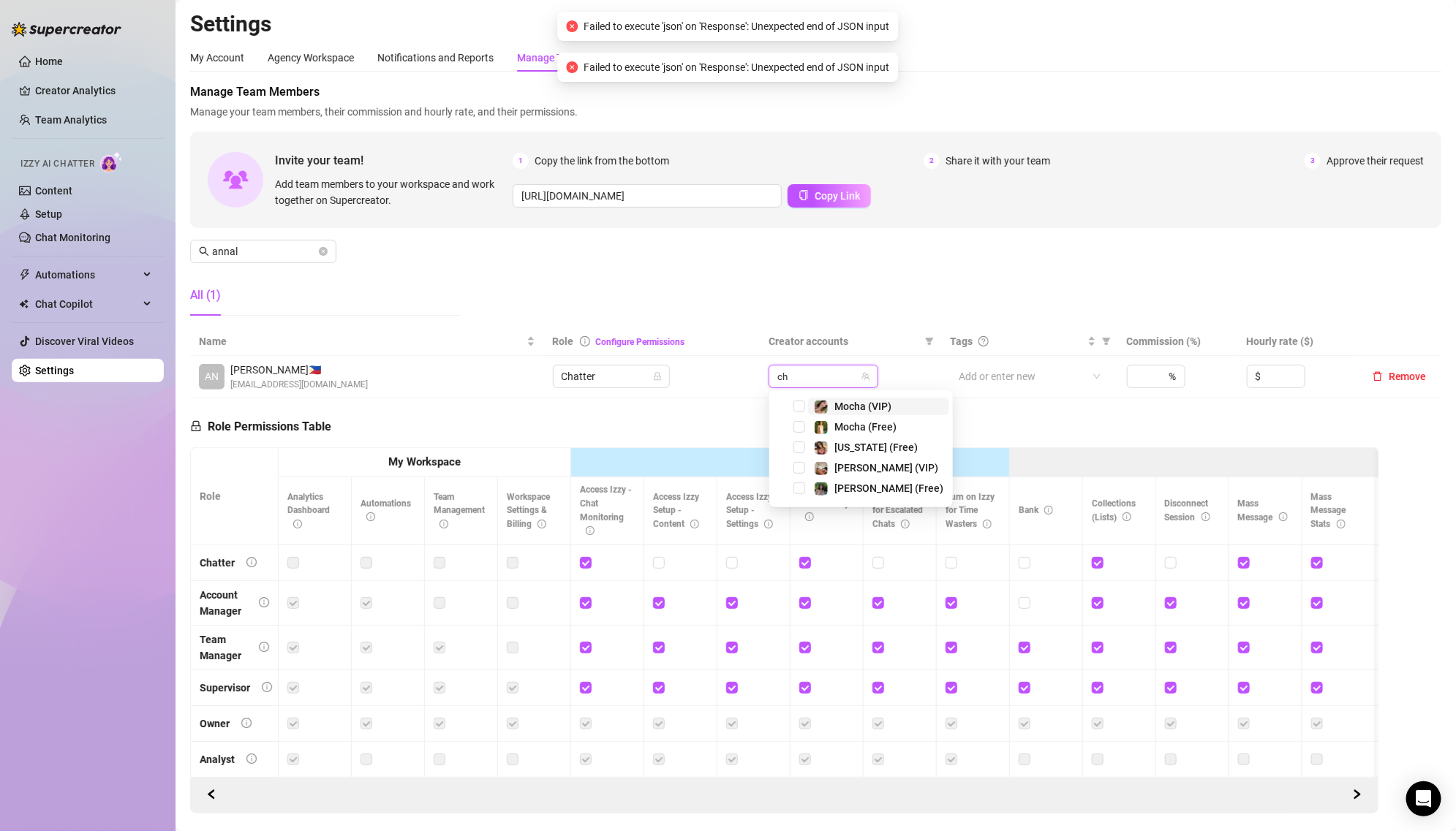
type input "chl"
click at [814, 403] on img at bounding box center [821, 407] width 13 height 13
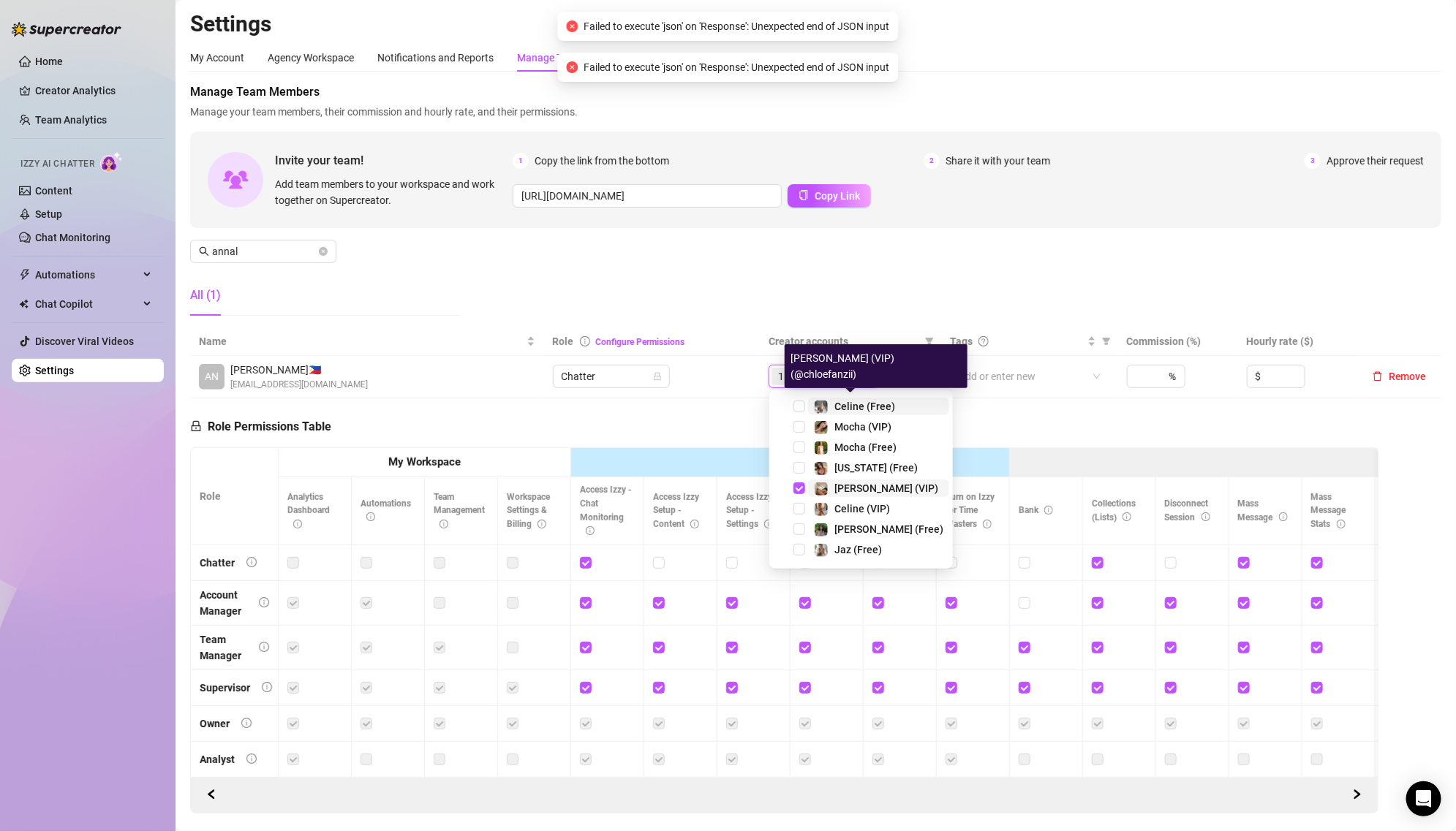
type input "ch"
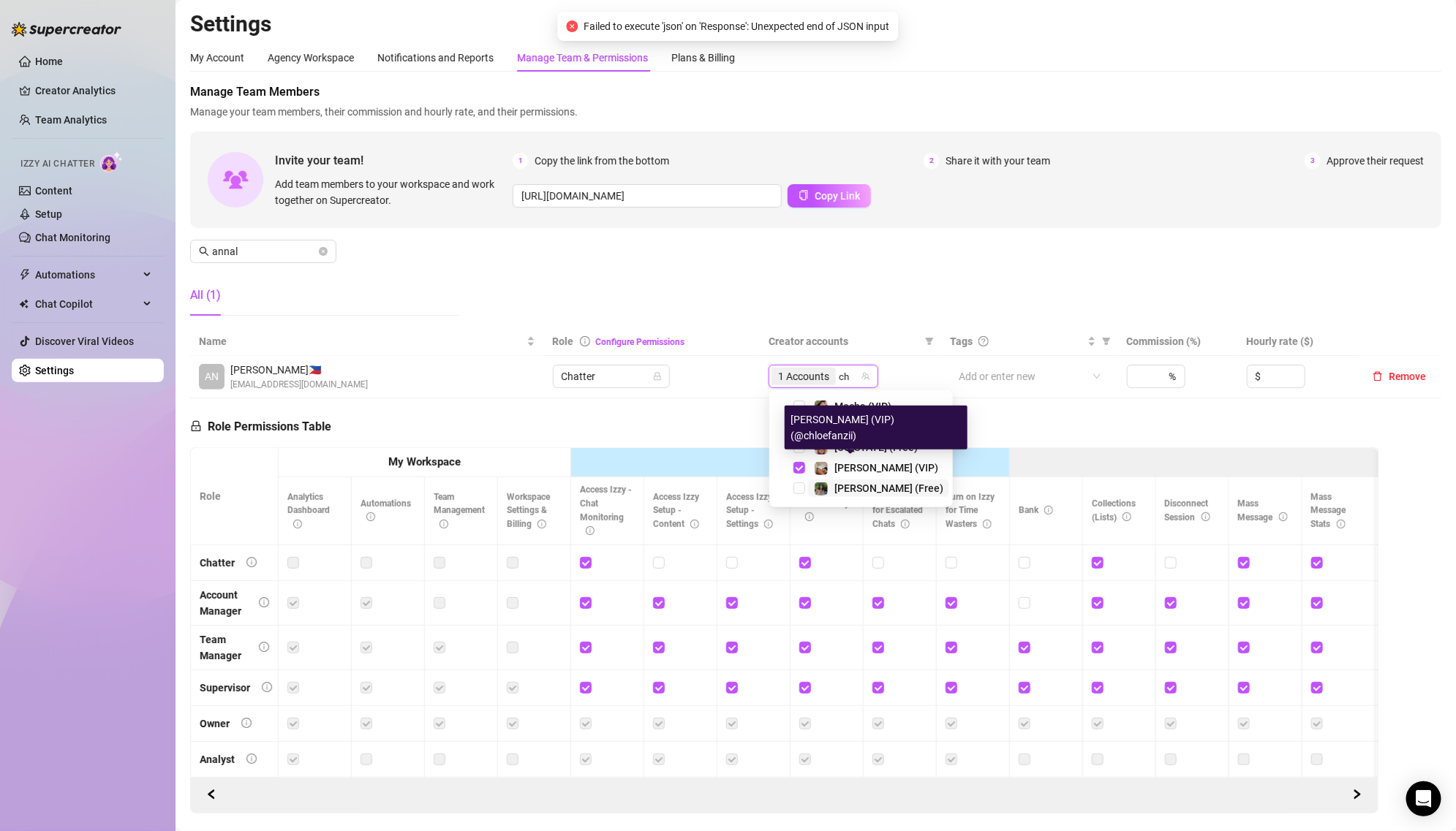
click at [825, 484] on img at bounding box center [821, 489] width 13 height 13
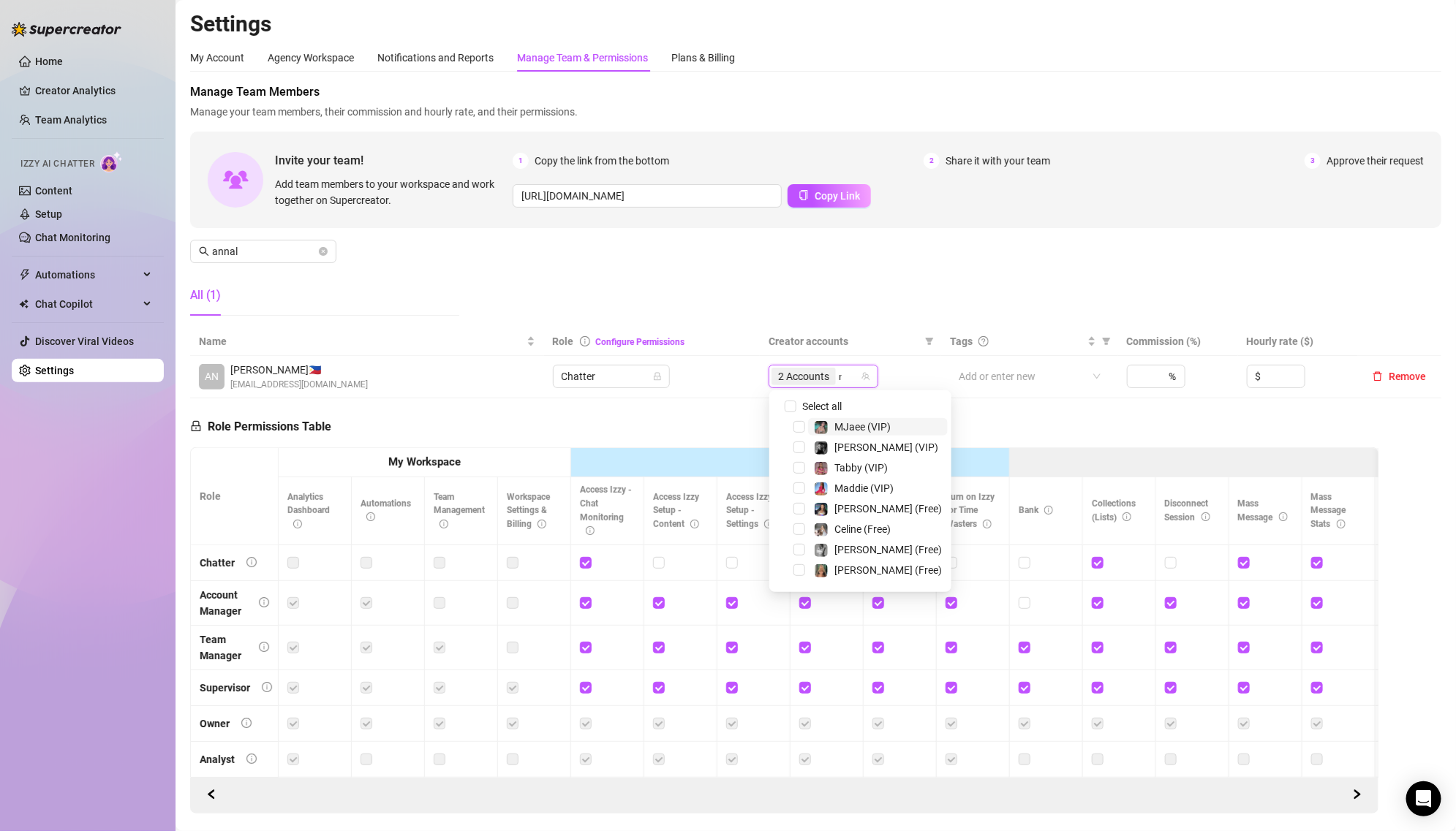
type input "mad"
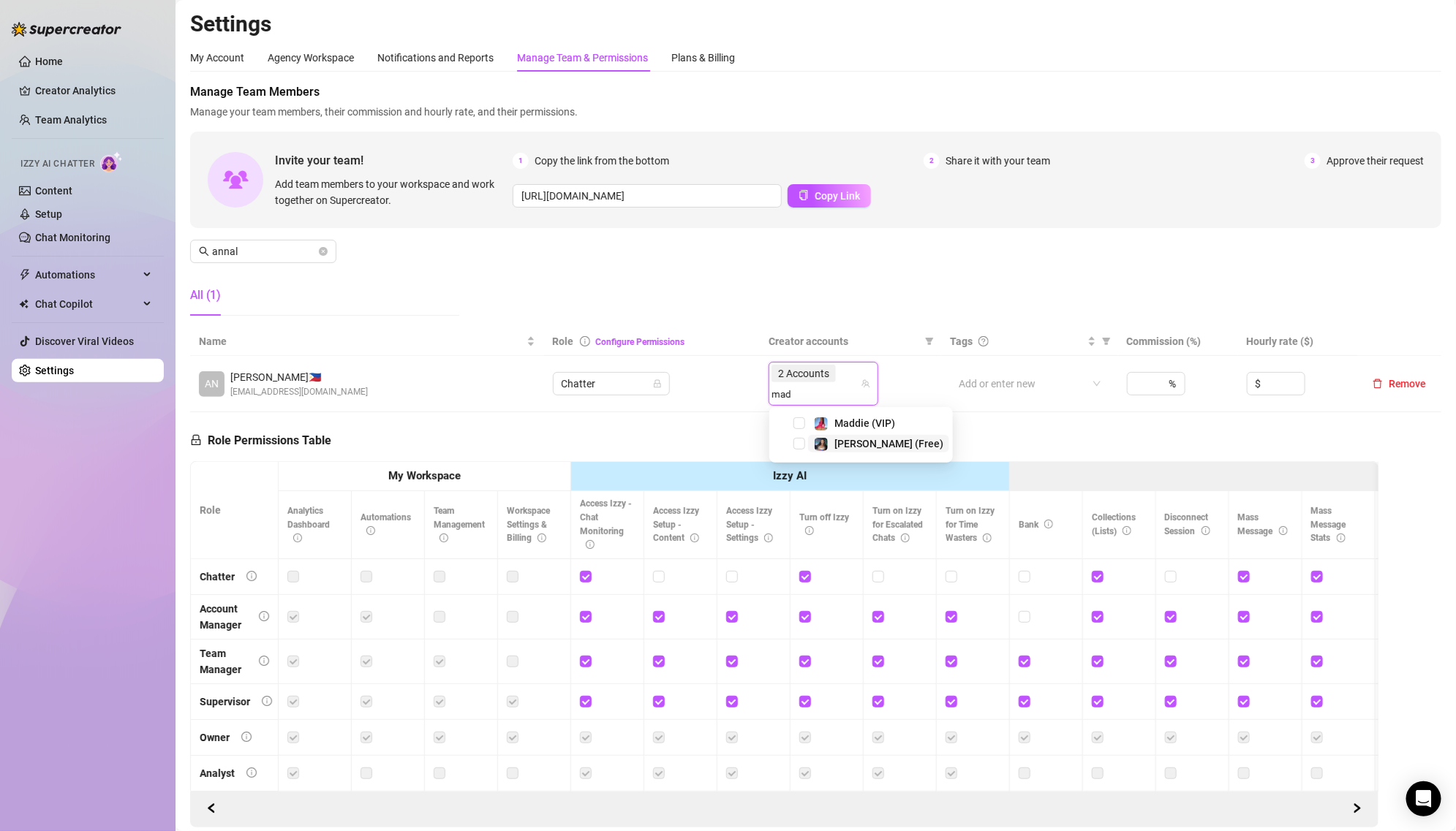
click at [828, 446] on div "[PERSON_NAME] (Free)" at bounding box center [878, 444] width 129 height 18
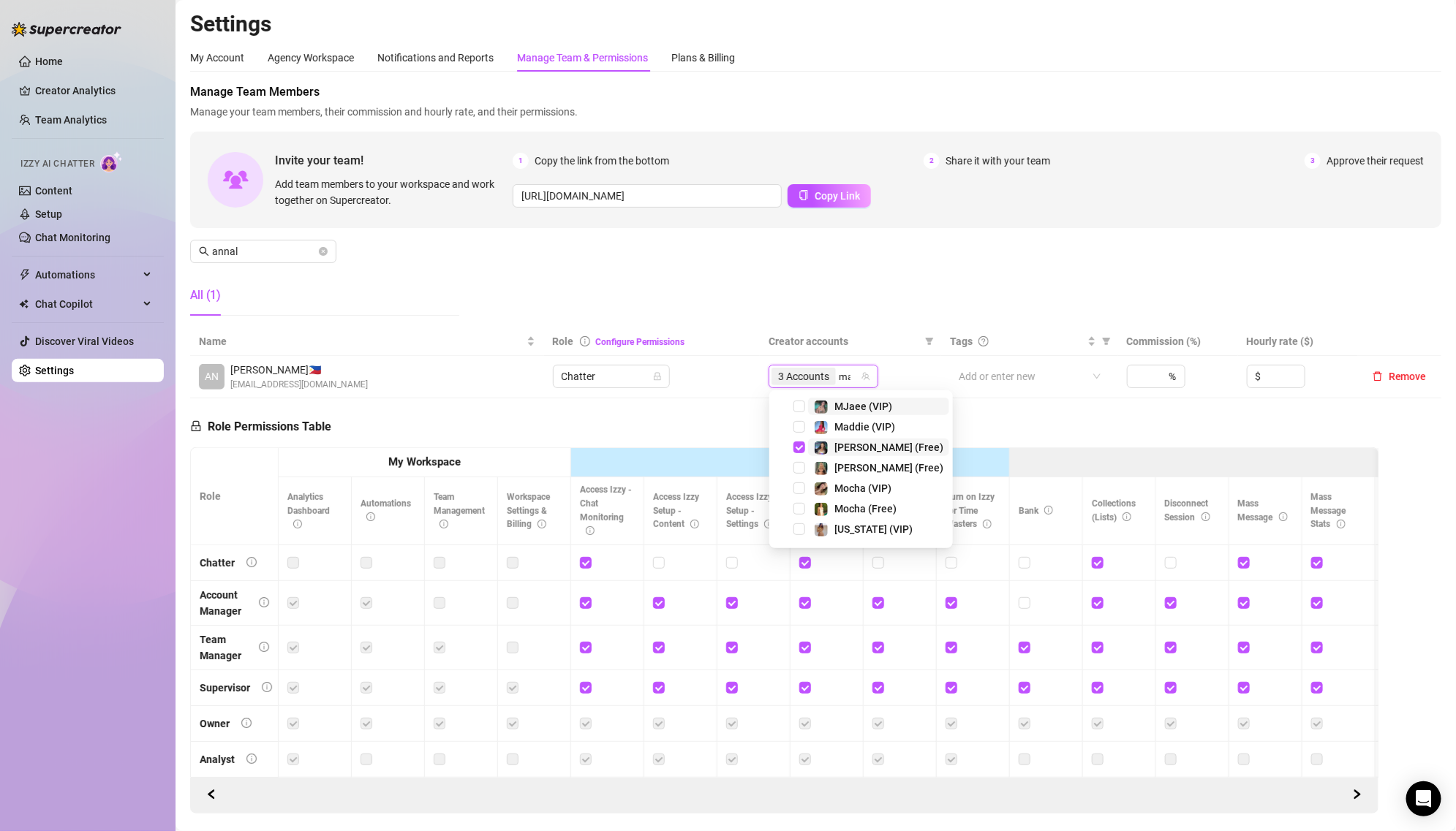
type input "mad"
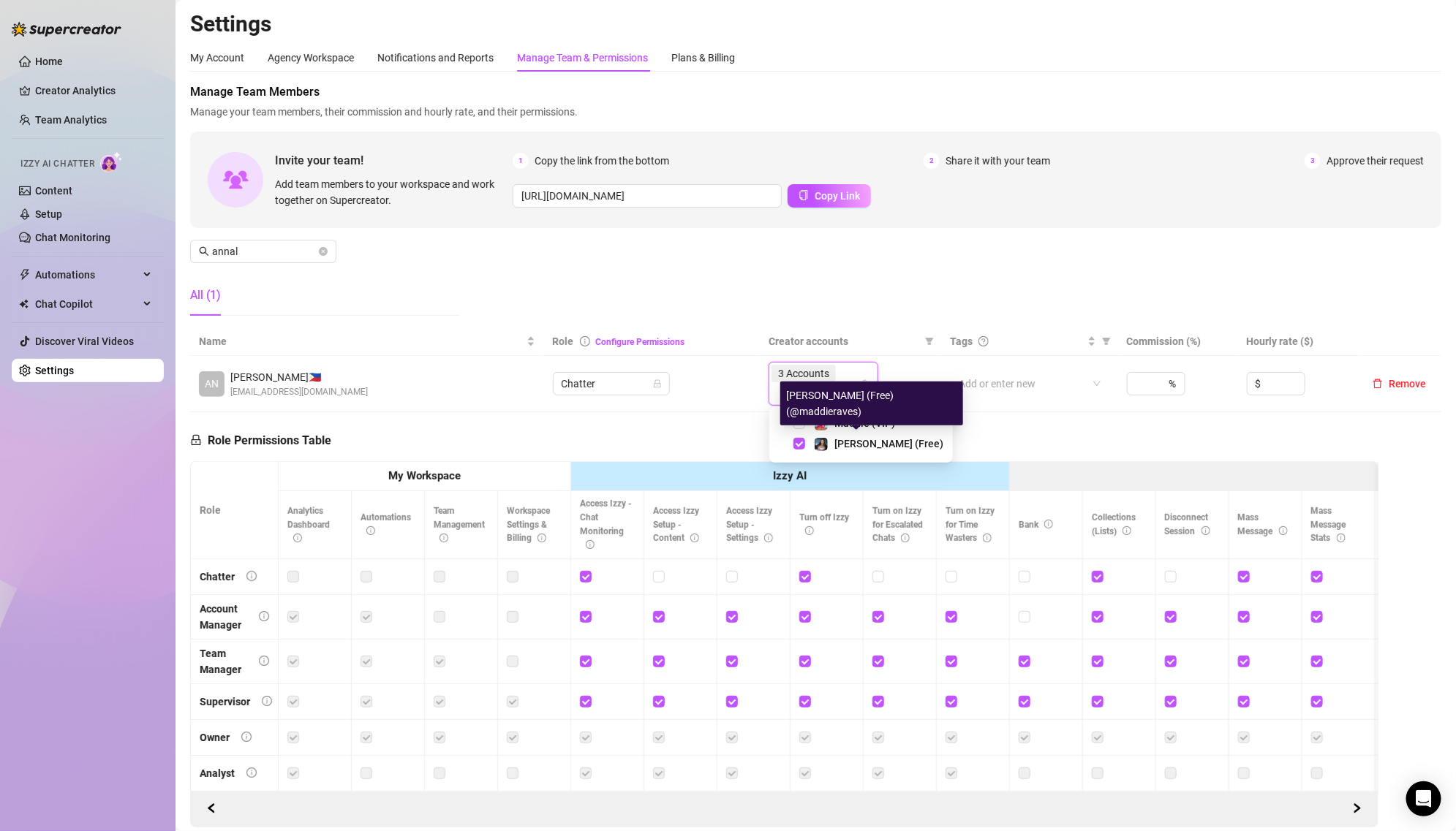
click at [828, 418] on div "Maddie (Free) (@maddieraves)" at bounding box center [872, 404] width 183 height 44
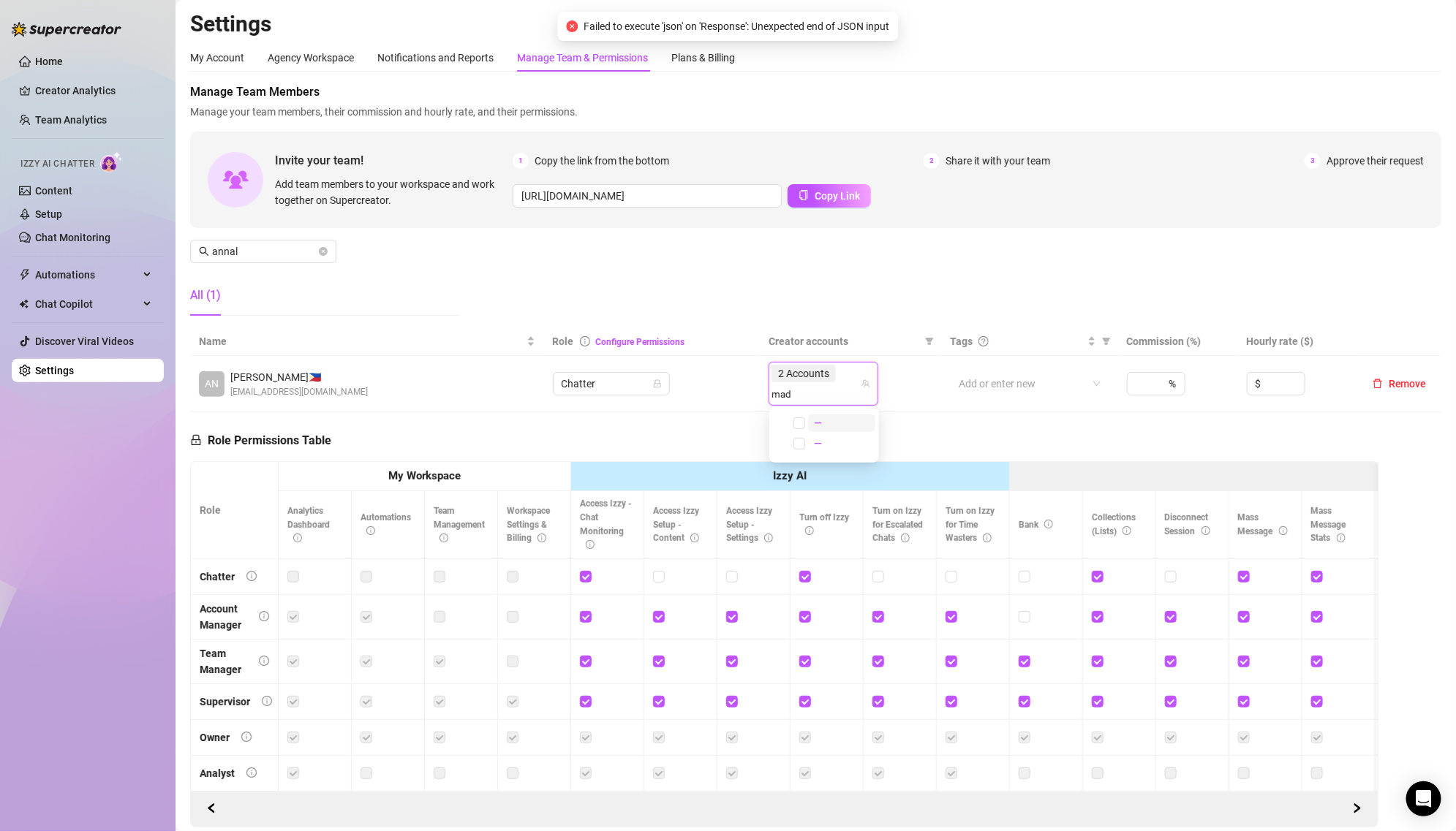
type input "madd"
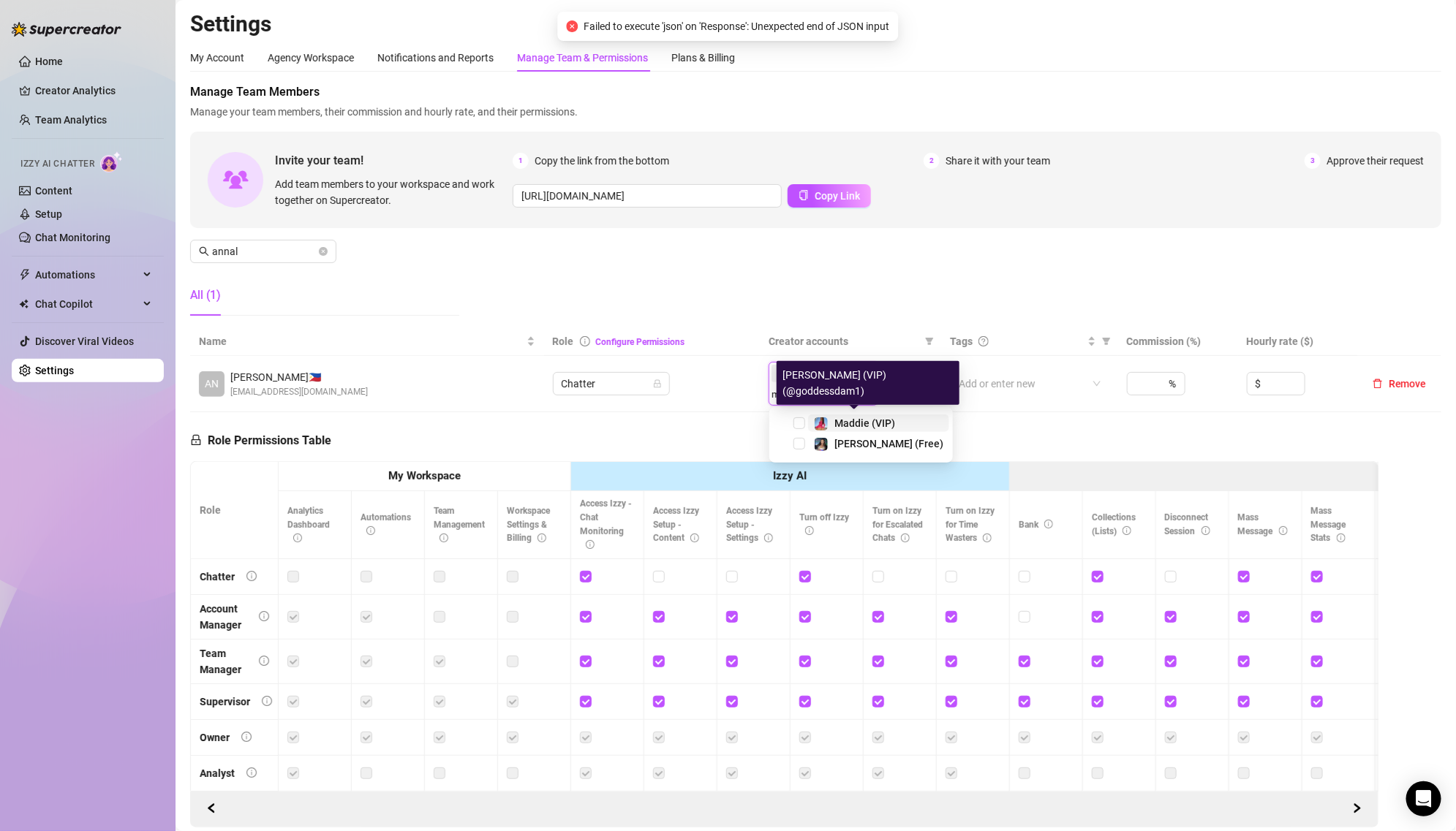
click at [834, 419] on span "Maddie (VIP)" at bounding box center [864, 424] width 61 height 12
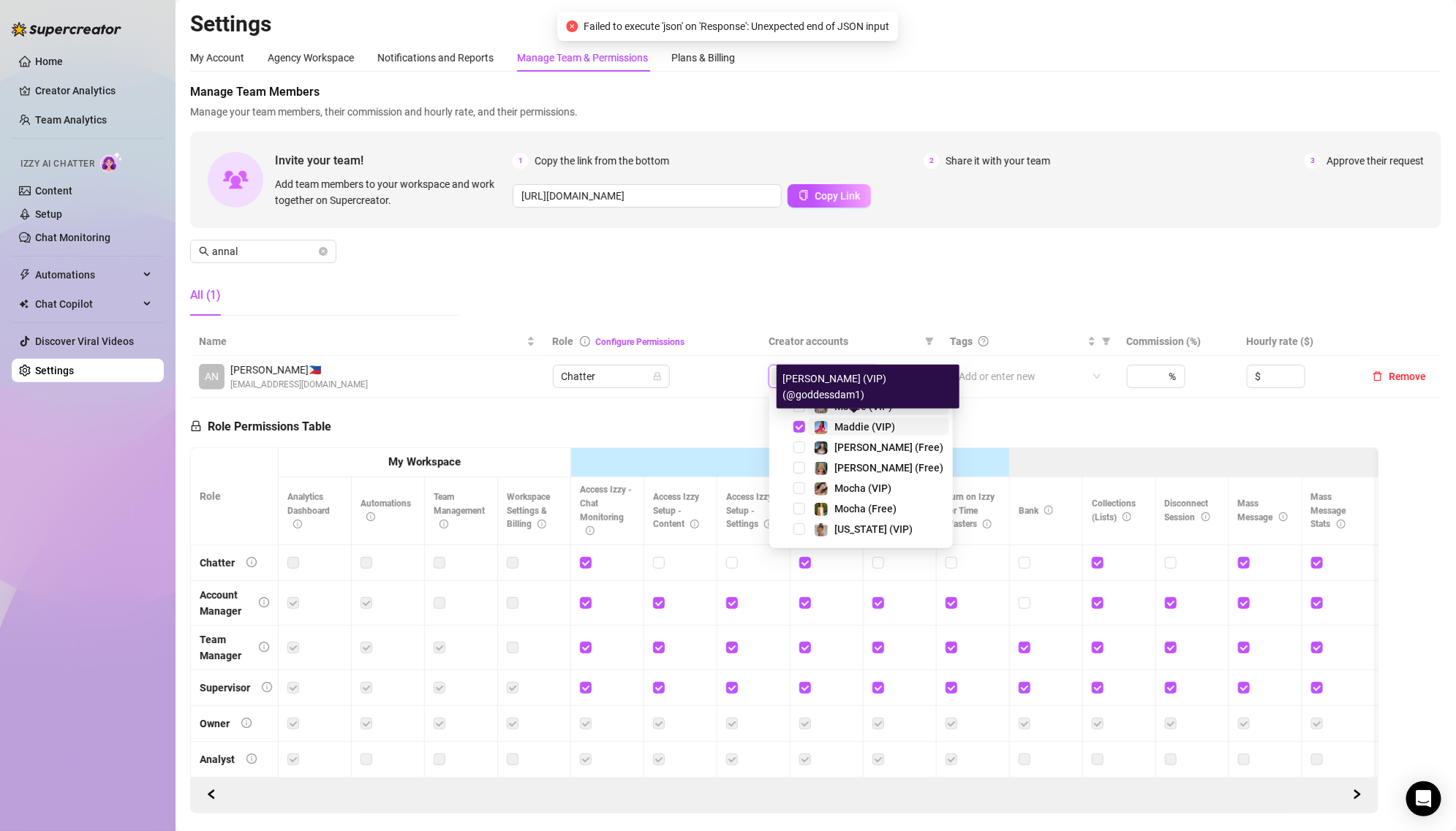
type input "mad"
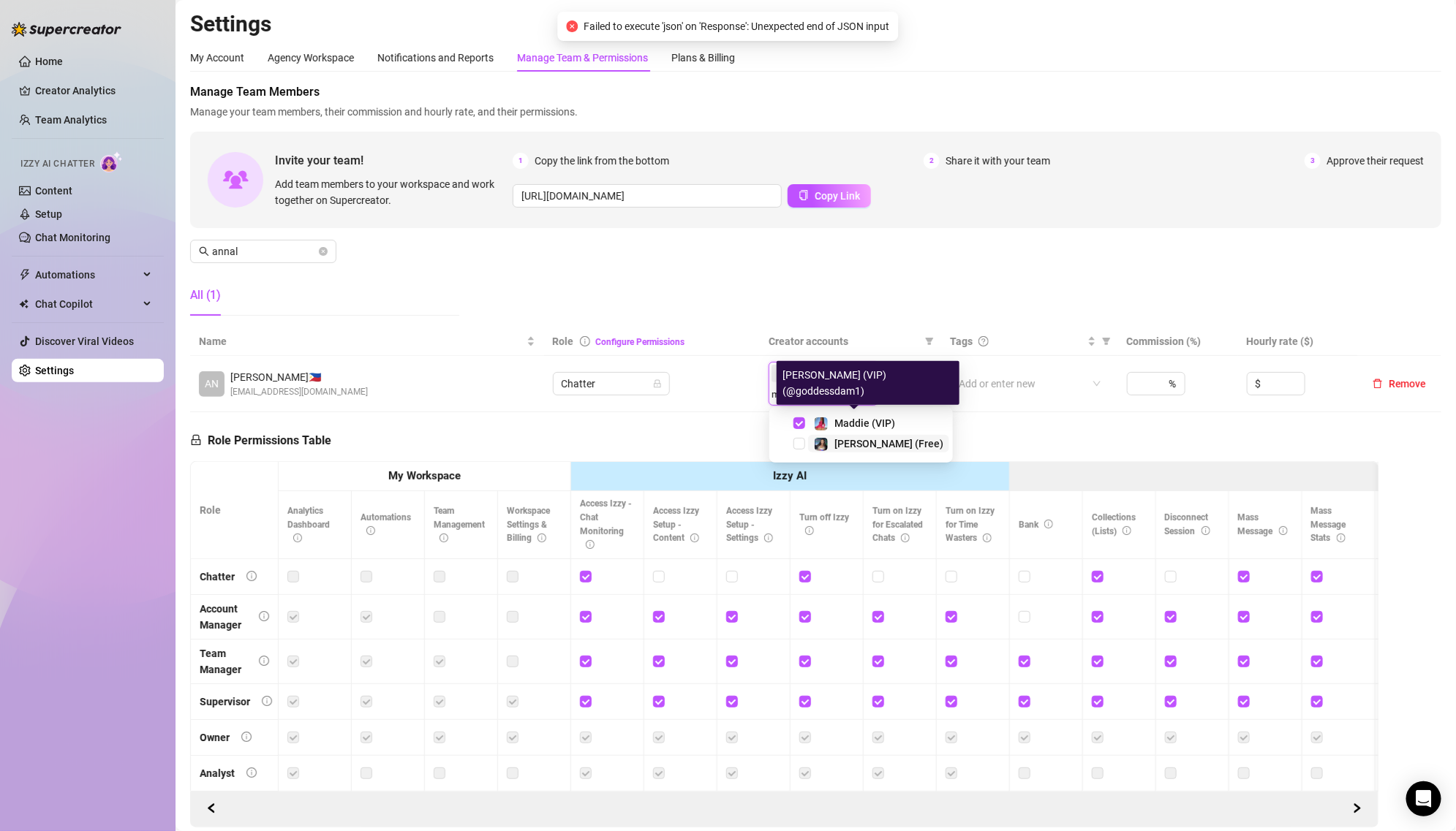
click at [839, 438] on span "[PERSON_NAME] (Free)" at bounding box center [888, 444] width 109 height 12
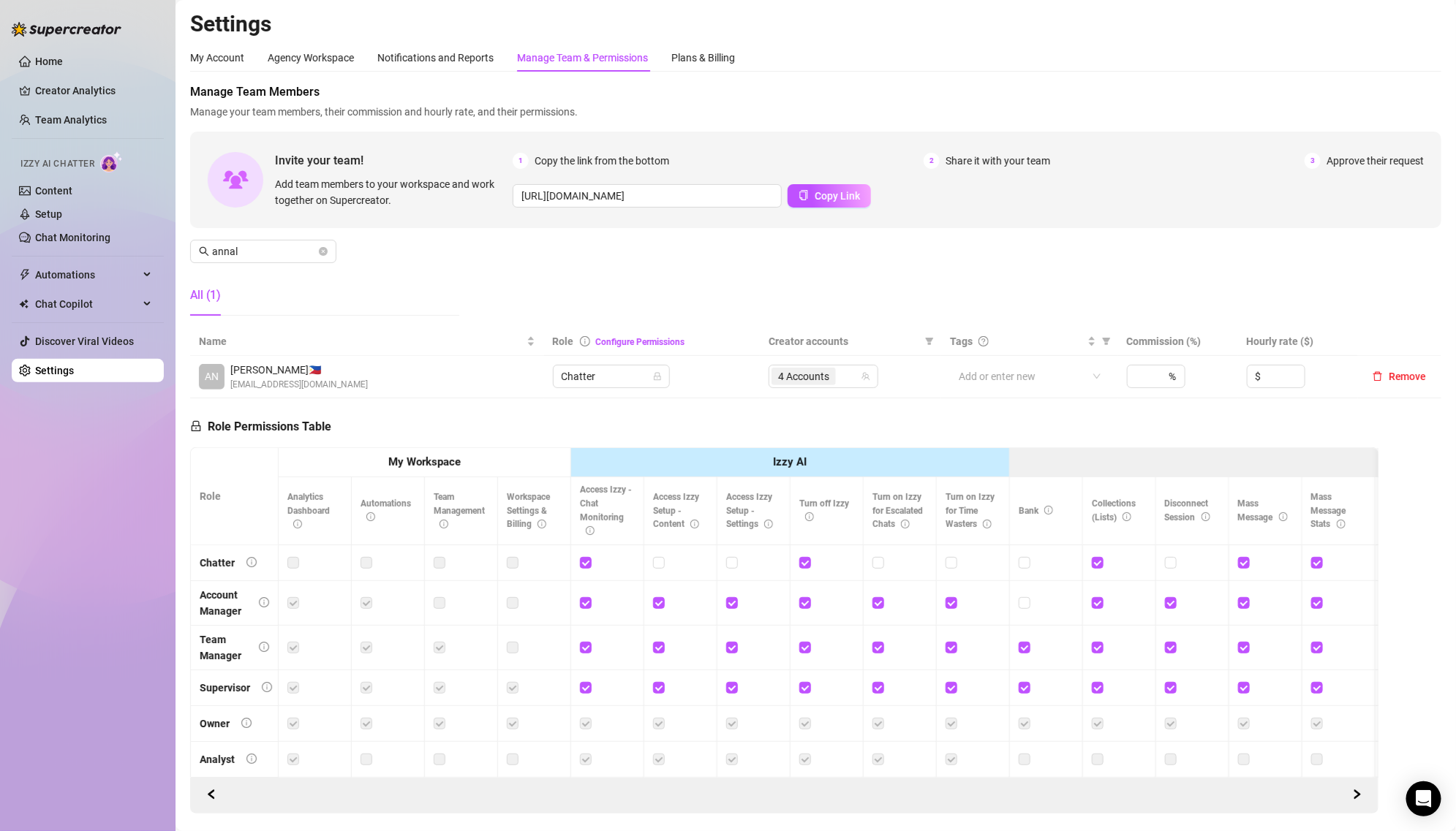
click at [793, 328] on th "Creator accounts" at bounding box center [850, 341] width 181 height 29
click at [812, 369] on span "4 Accounts" at bounding box center [804, 377] width 51 height 16
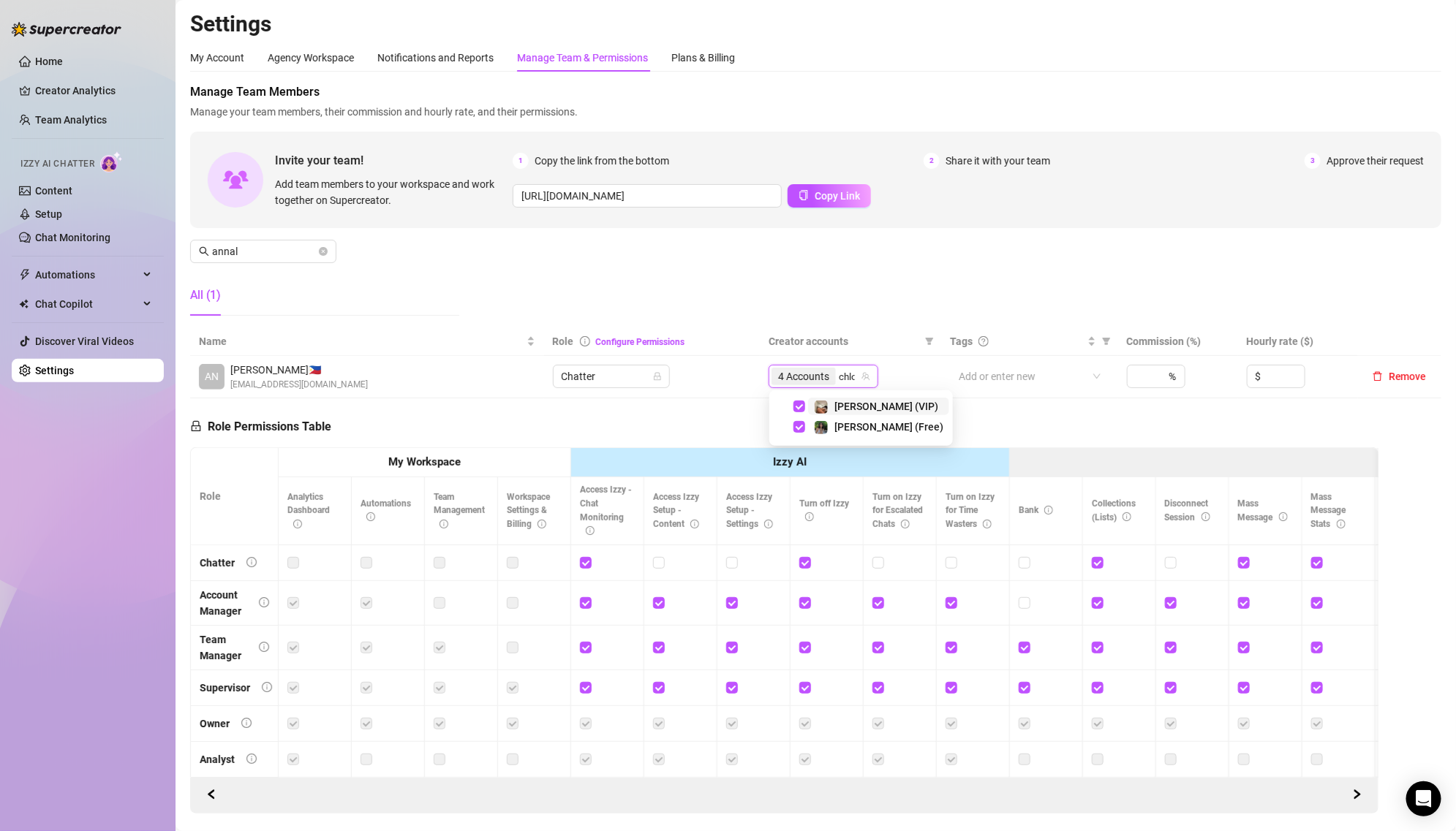
type input "[PERSON_NAME]"
click at [670, 279] on div "Manage Team Members Manage your team members, their commission and hourly rate,…" at bounding box center [816, 206] width 1251 height 244
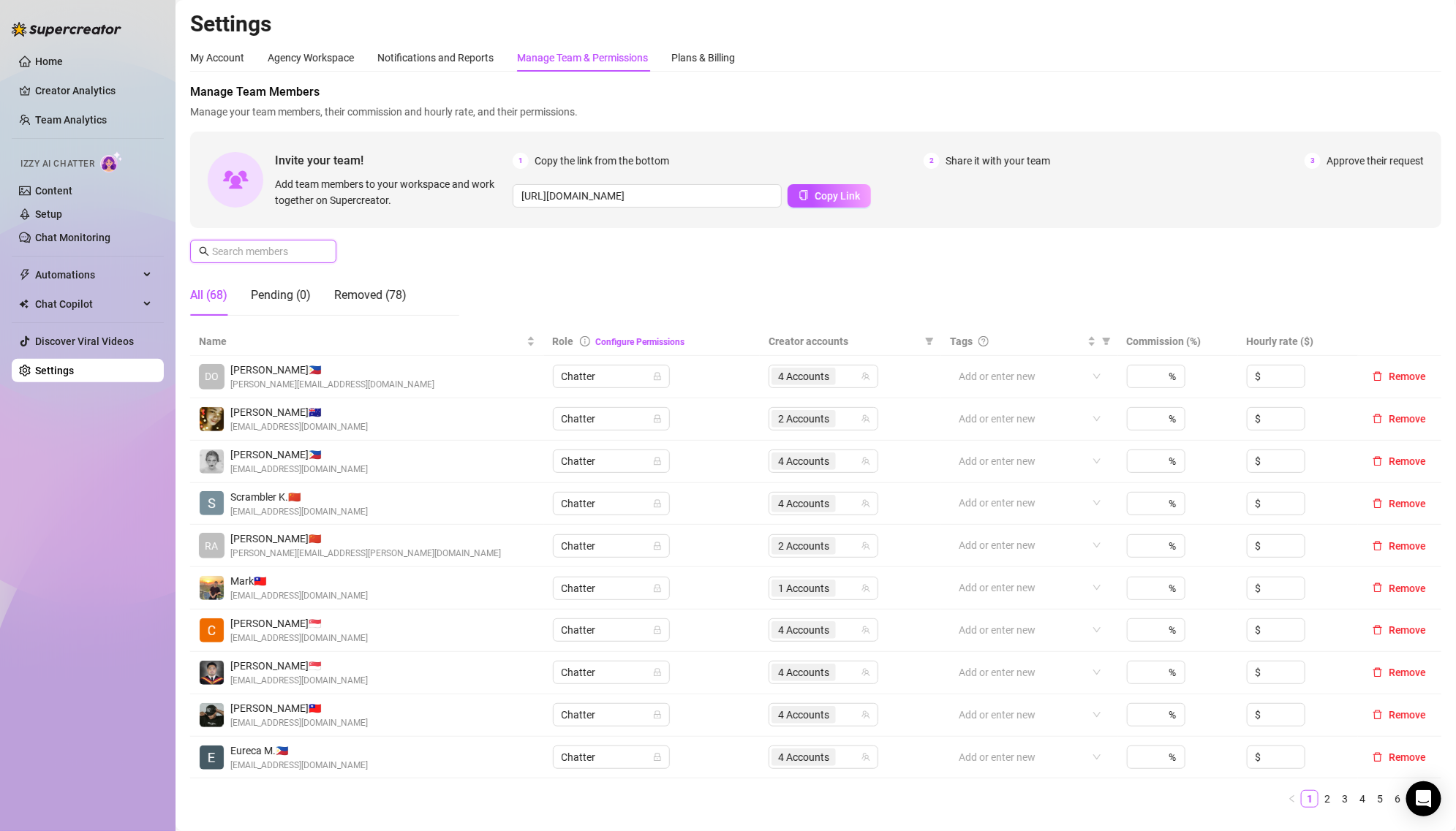
click at [290, 255] on input "text" at bounding box center [264, 252] width 104 height 16
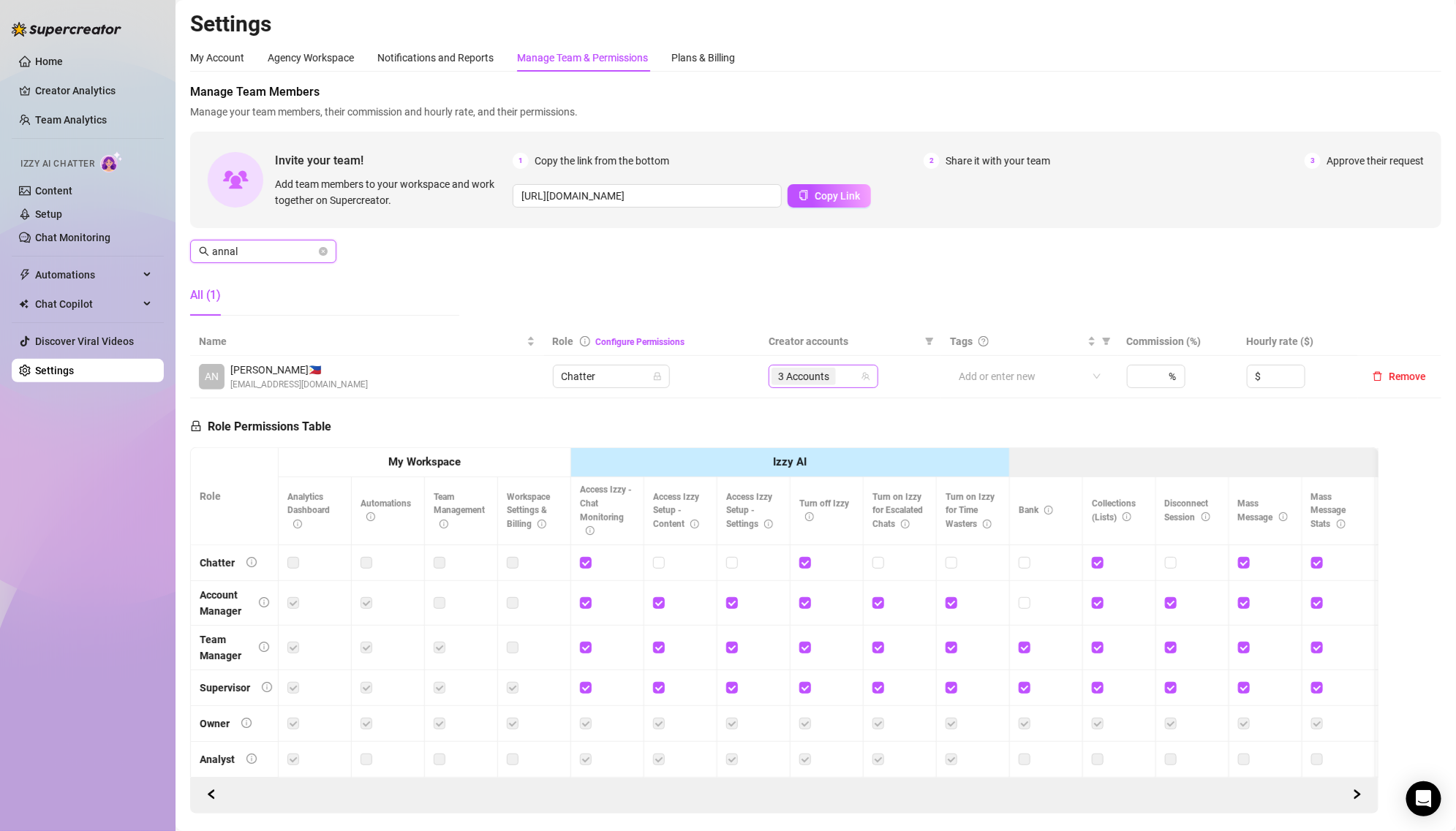
click at [786, 369] on span "3 Accounts" at bounding box center [804, 377] width 51 height 16
type input "annal"
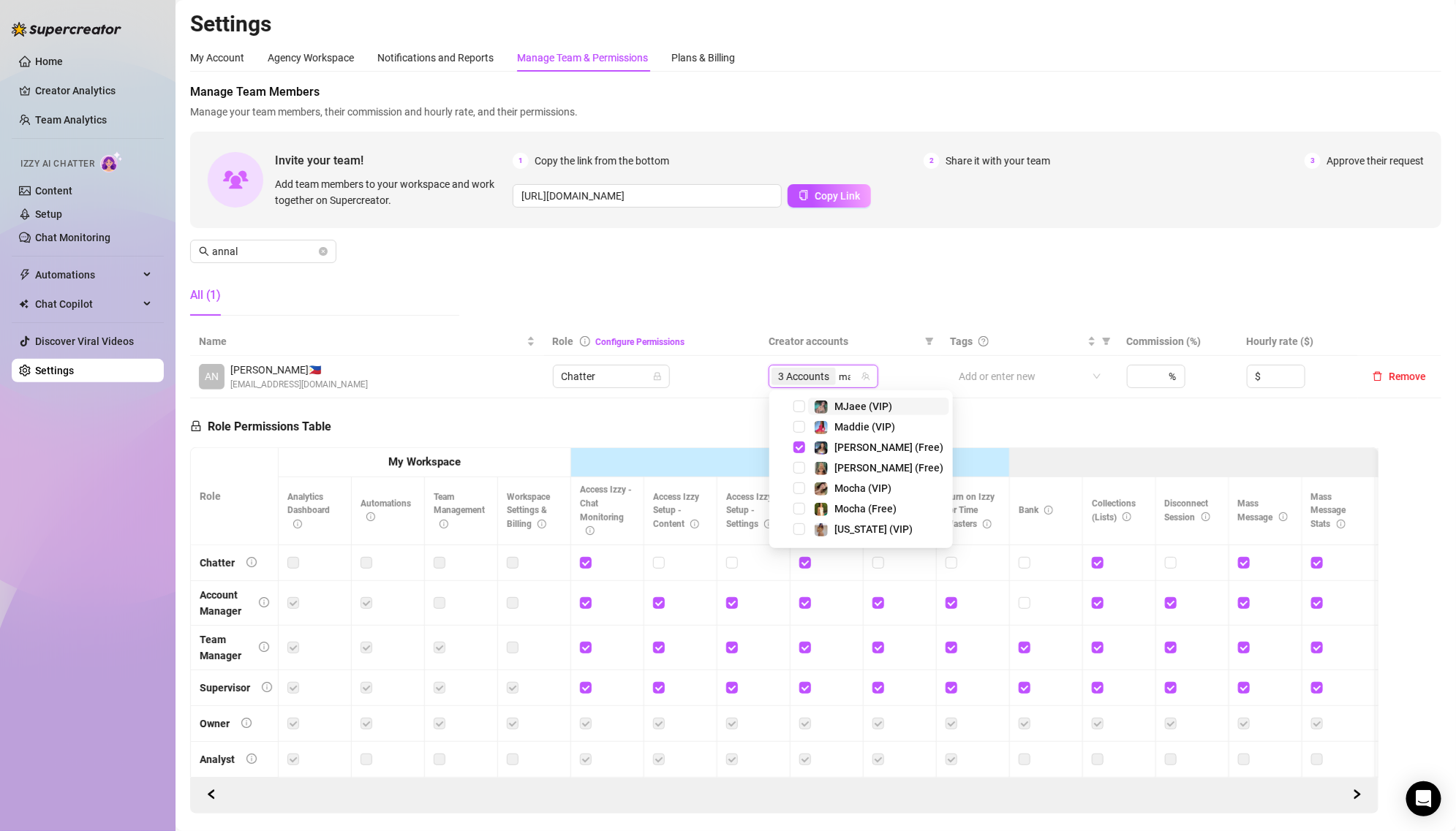
type input "mad"
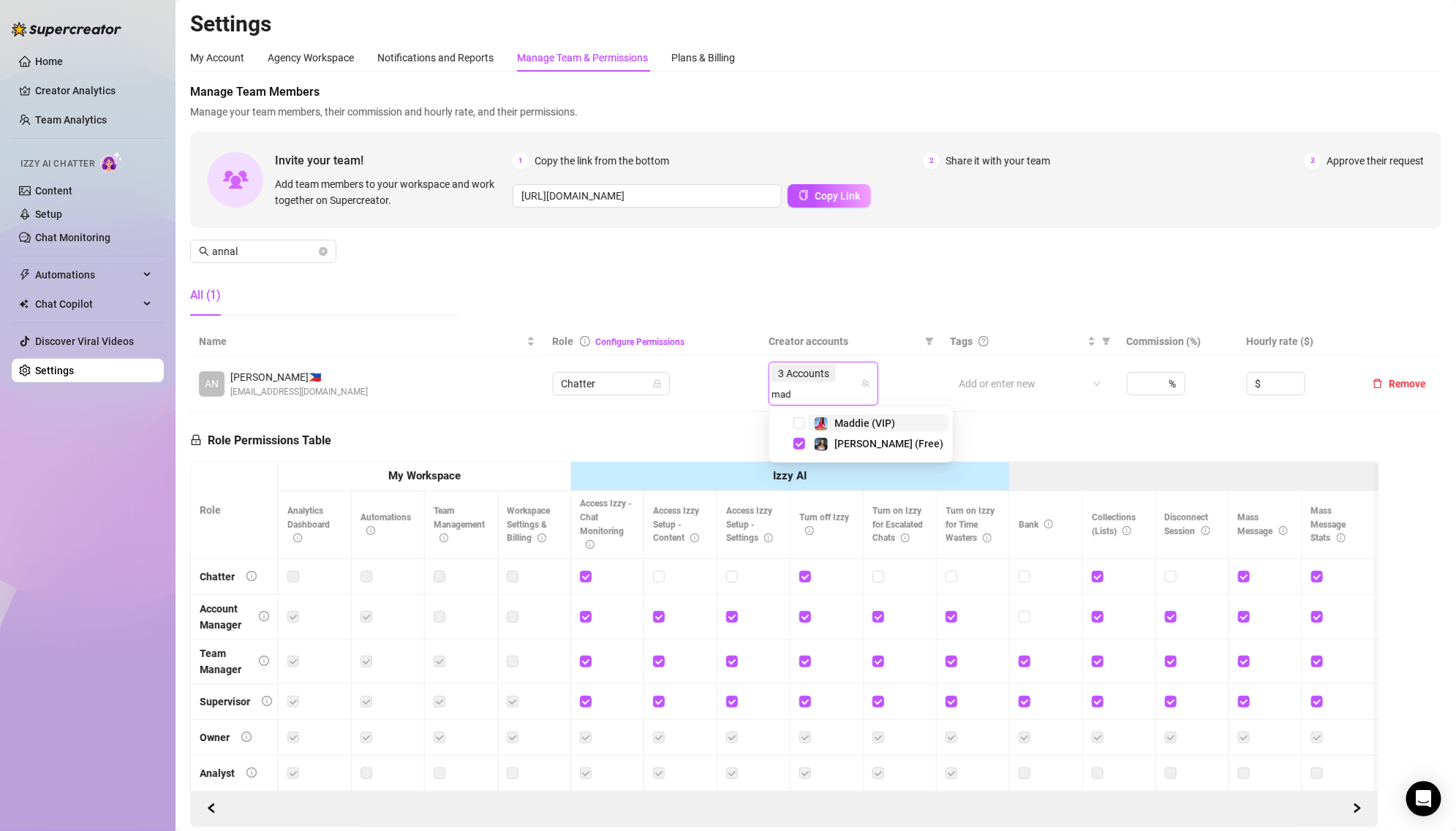
click at [819, 421] on img at bounding box center [821, 424] width 13 height 13
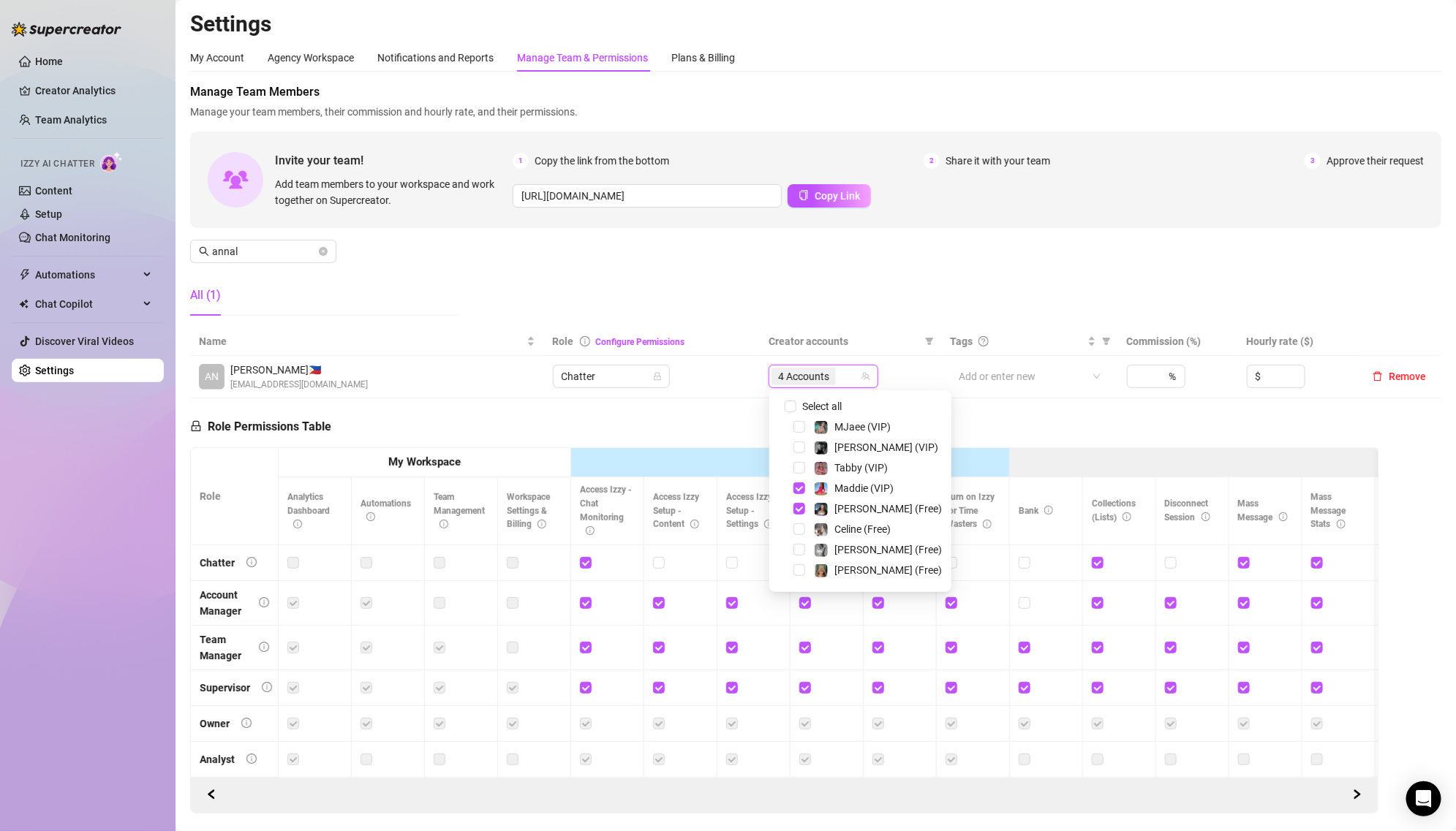
click at [814, 313] on div "Manage Team Members Manage your team members, their commission and hourly rate,…" at bounding box center [816, 206] width 1251 height 244
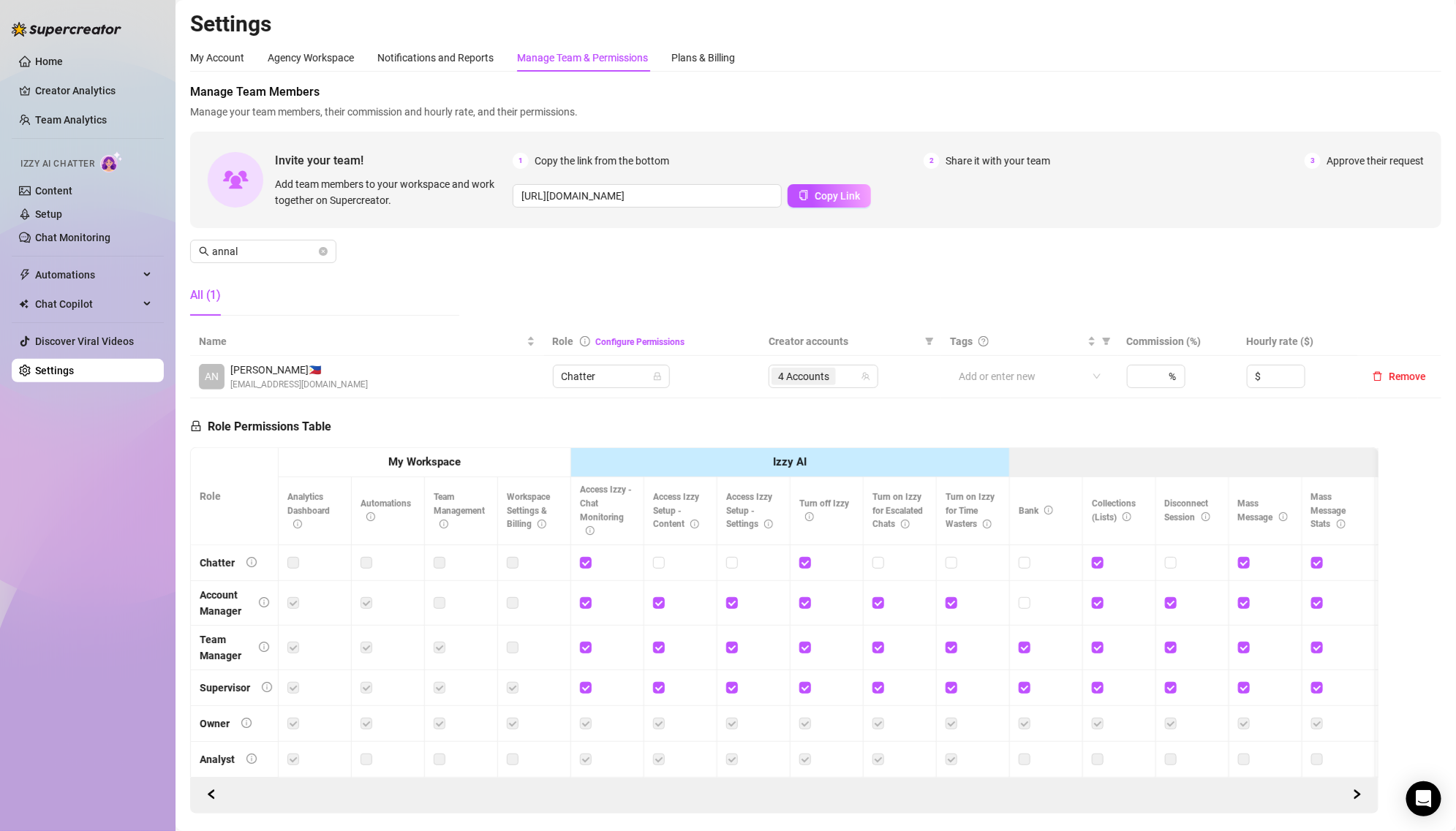
click at [814, 313] on div "Manage Team Members Manage your team members, their commission and hourly rate,…" at bounding box center [816, 206] width 1251 height 244
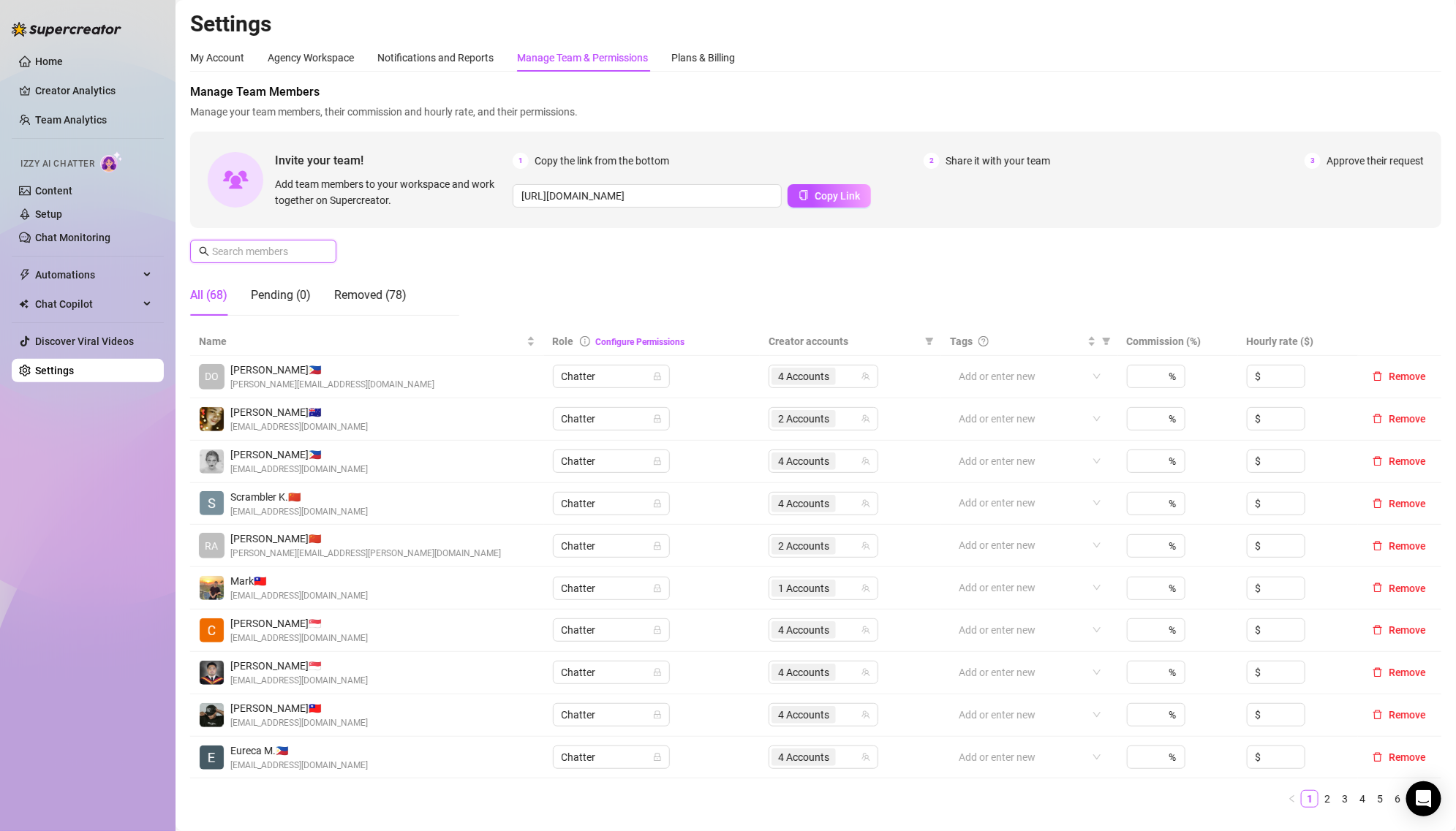
click at [311, 244] on input "text" at bounding box center [264, 252] width 104 height 16
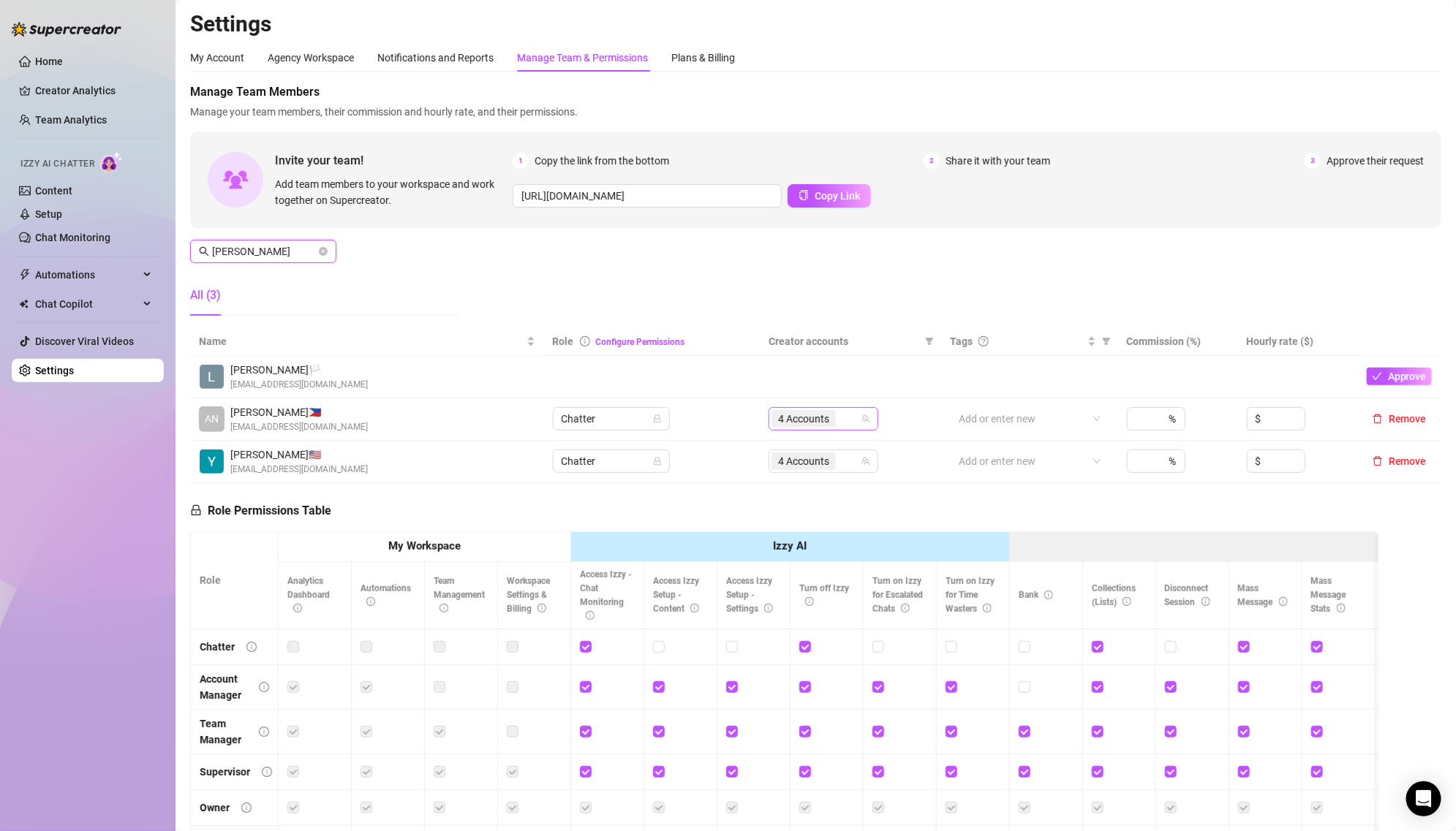
click at [800, 415] on span "4 Accounts" at bounding box center [804, 419] width 51 height 16
type input "[PERSON_NAME]"
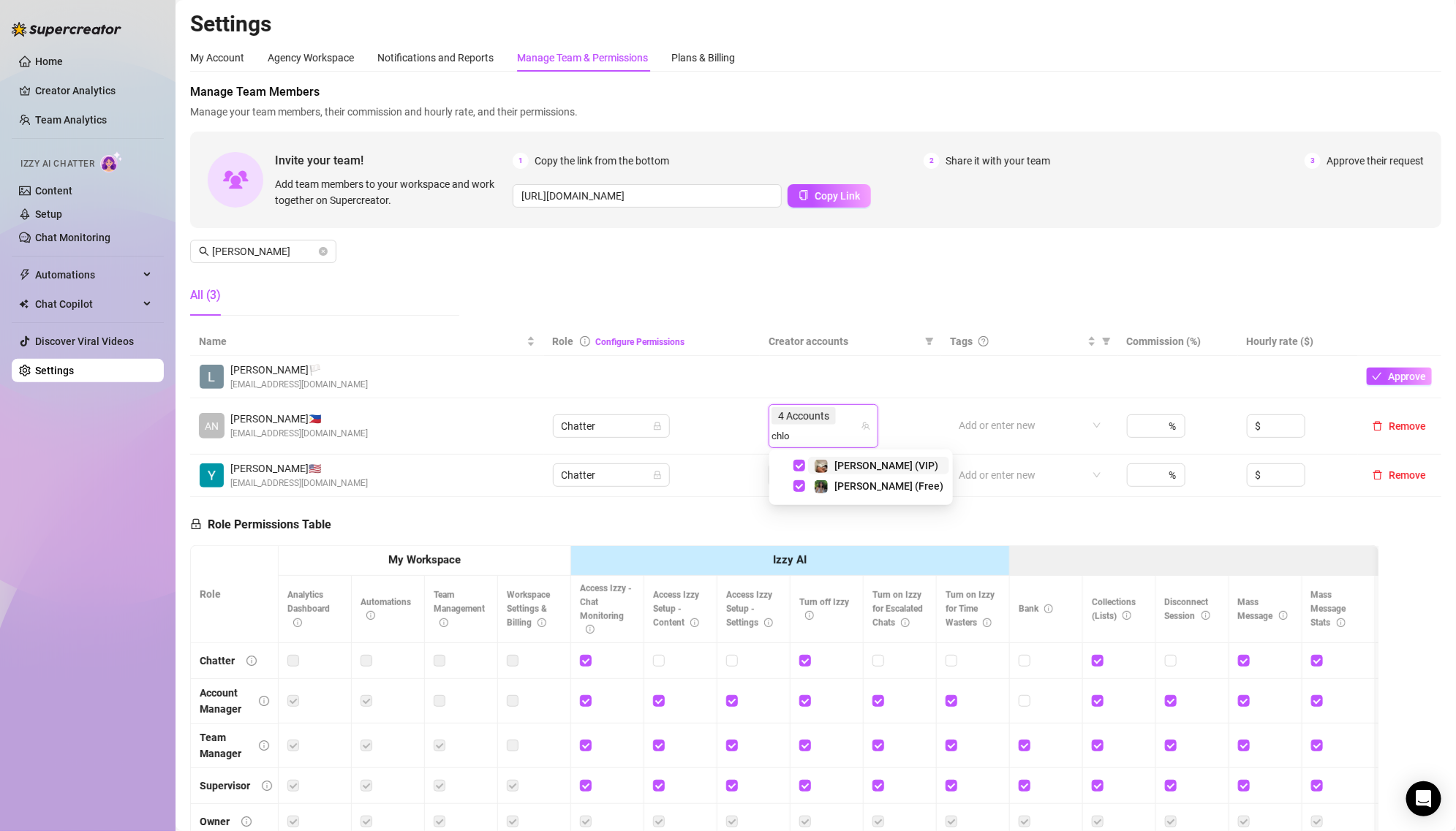
type input "[PERSON_NAME]"
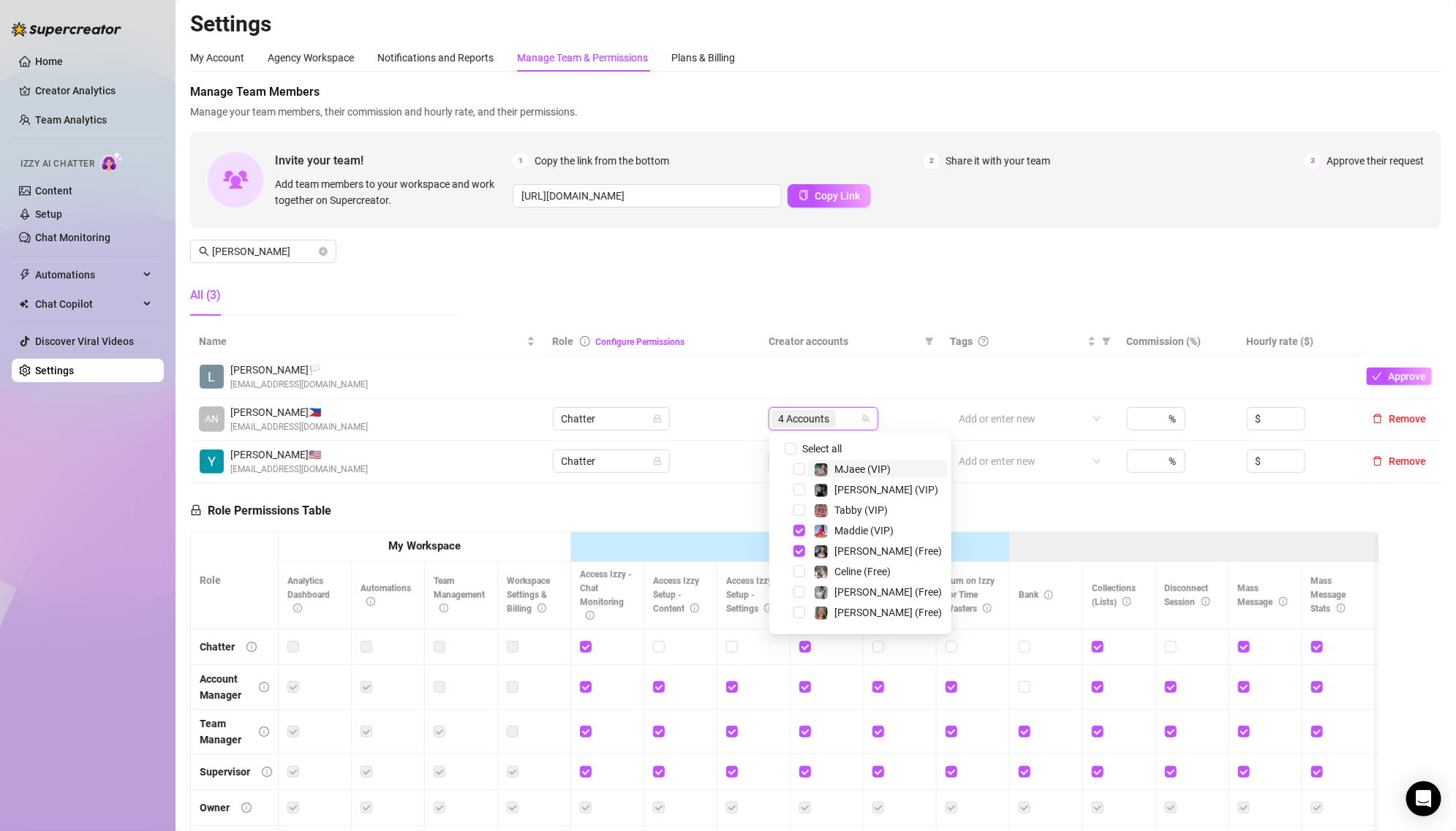
click at [756, 307] on div "Manage Team Members Manage your team members, their commission and hourly rate,…" at bounding box center [816, 206] width 1251 height 244
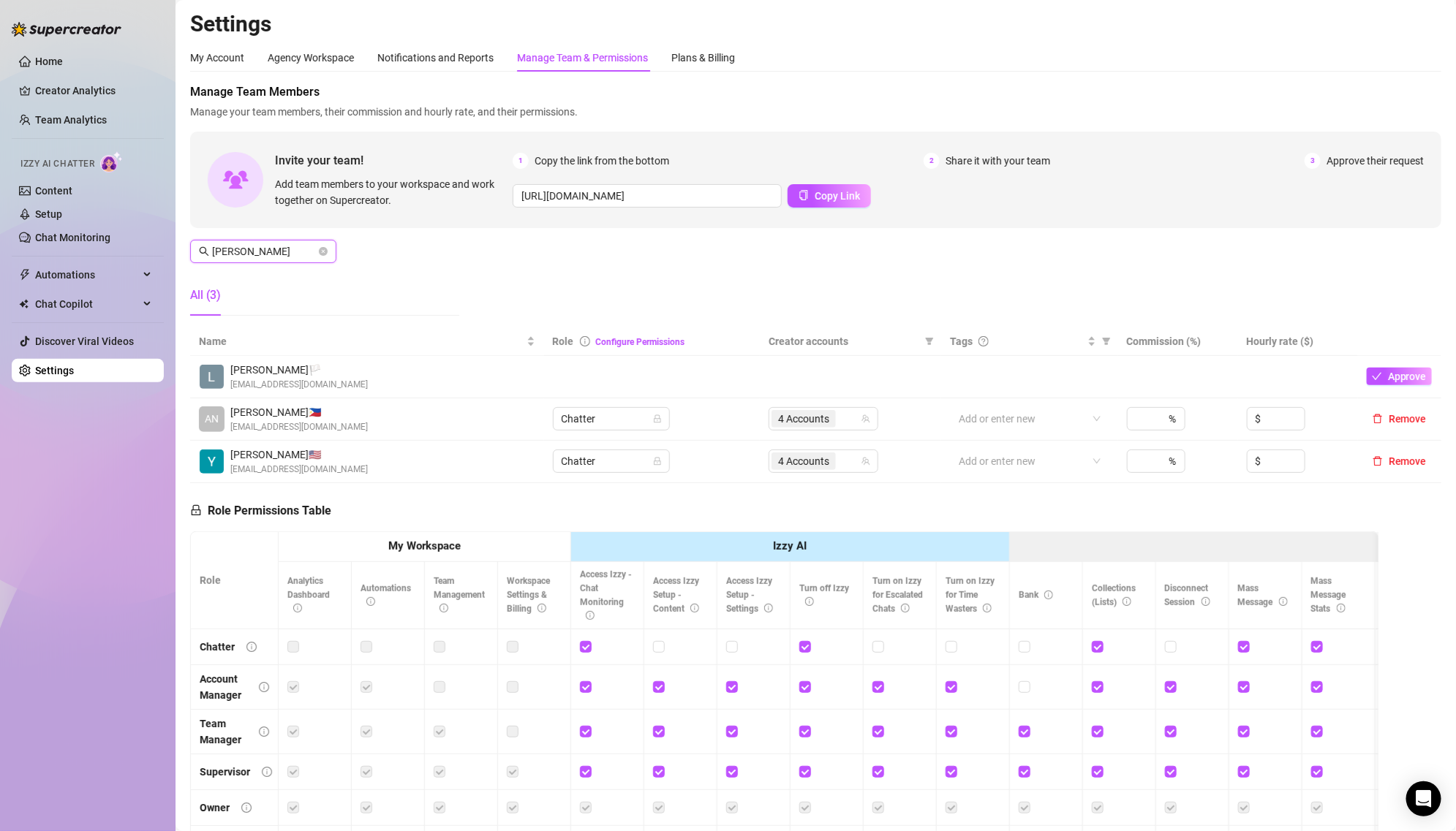
click at [311, 247] on input "[PERSON_NAME]" at bounding box center [264, 252] width 104 height 16
click at [323, 247] on icon "close-circle" at bounding box center [323, 252] width 9 height 9
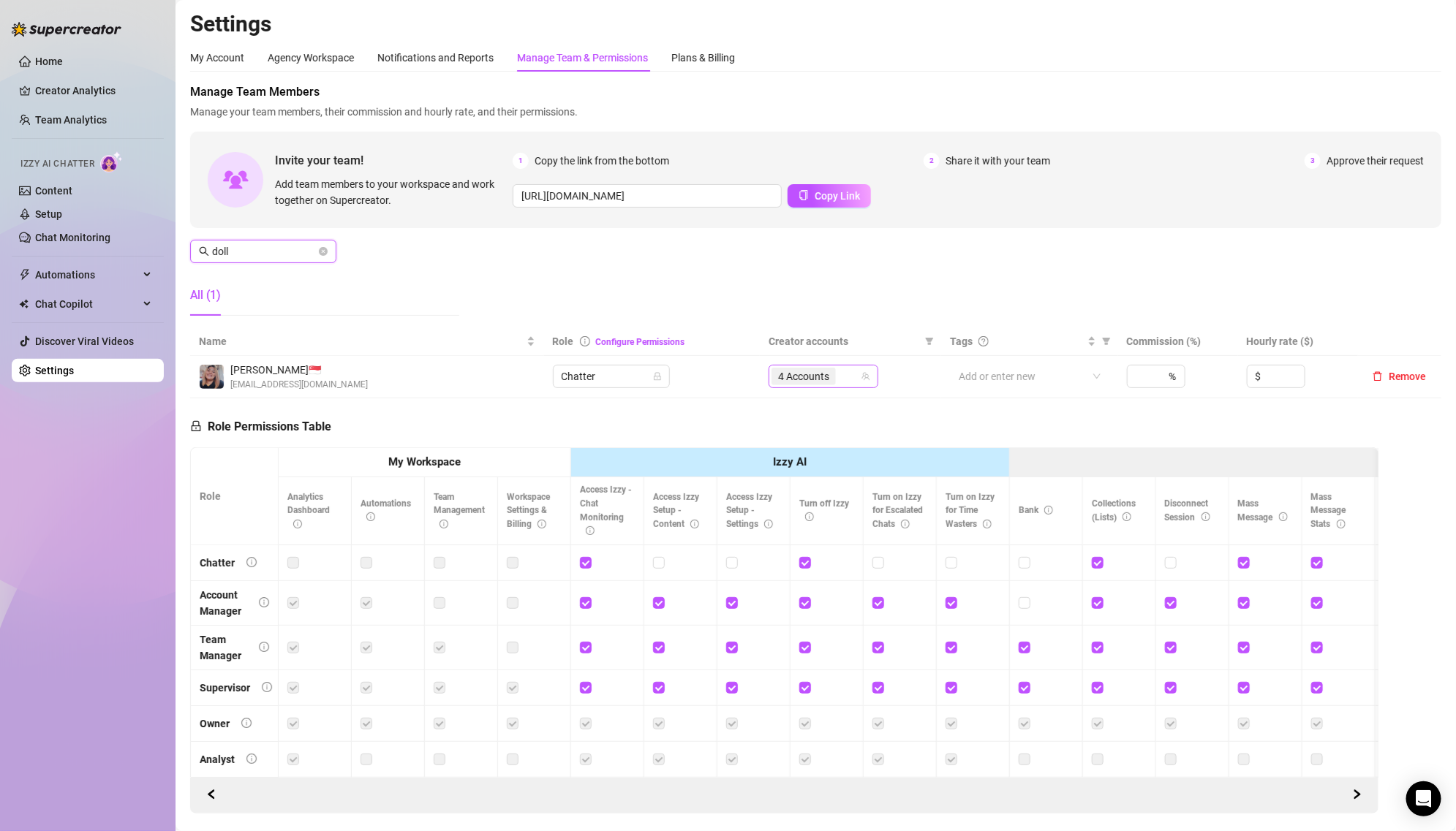
click at [820, 369] on span "4 Accounts" at bounding box center [804, 377] width 51 height 16
type input "doll"
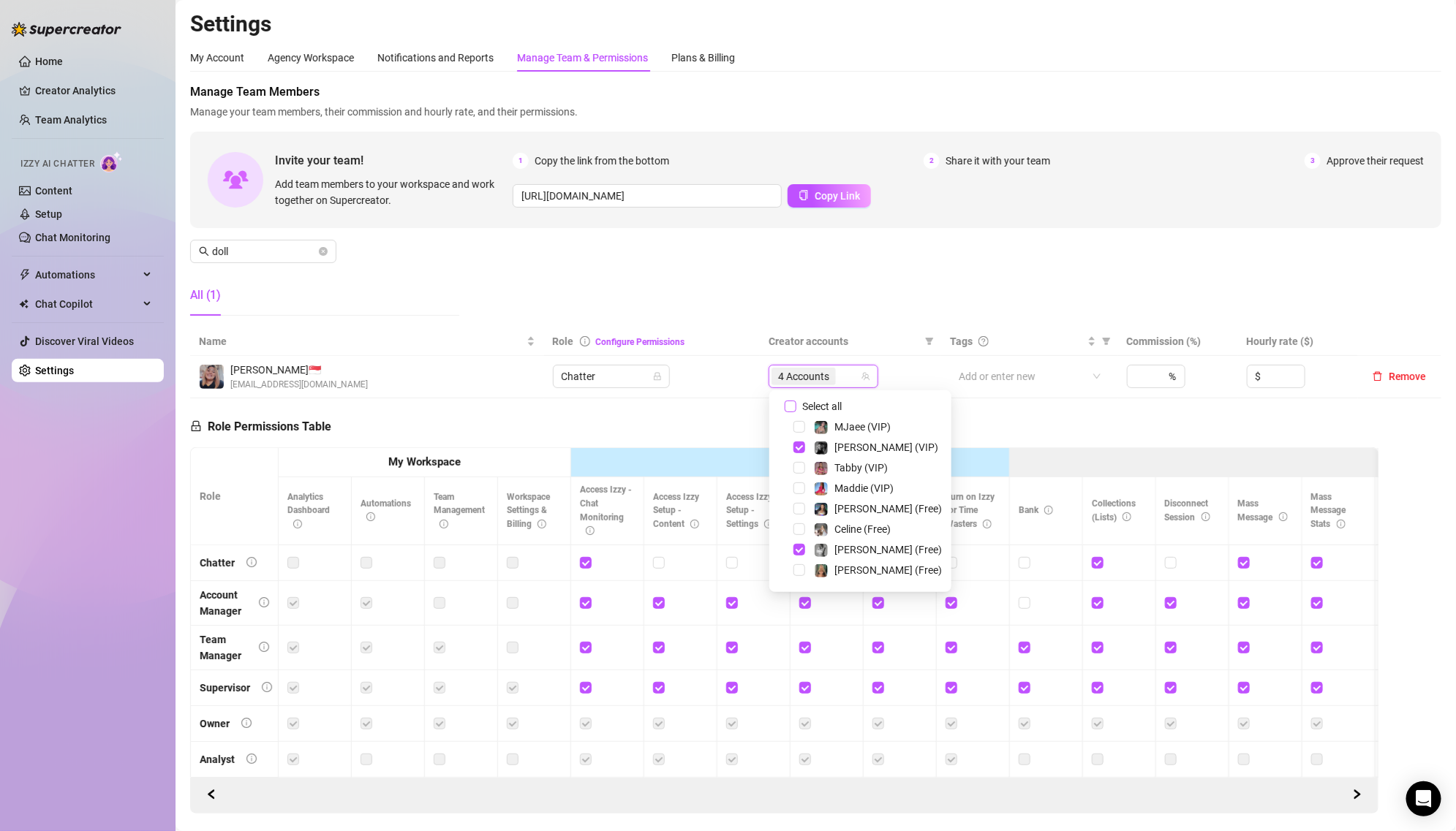
click at [813, 410] on span "Select all" at bounding box center [822, 407] width 51 height 16
click at [797, 410] on input "Select all" at bounding box center [791, 407] width 12 height 12
click at [813, 410] on span "Select all" at bounding box center [822, 407] width 51 height 16
click at [797, 410] on input "Select all" at bounding box center [791, 407] width 12 height 12
checkbox input "false"
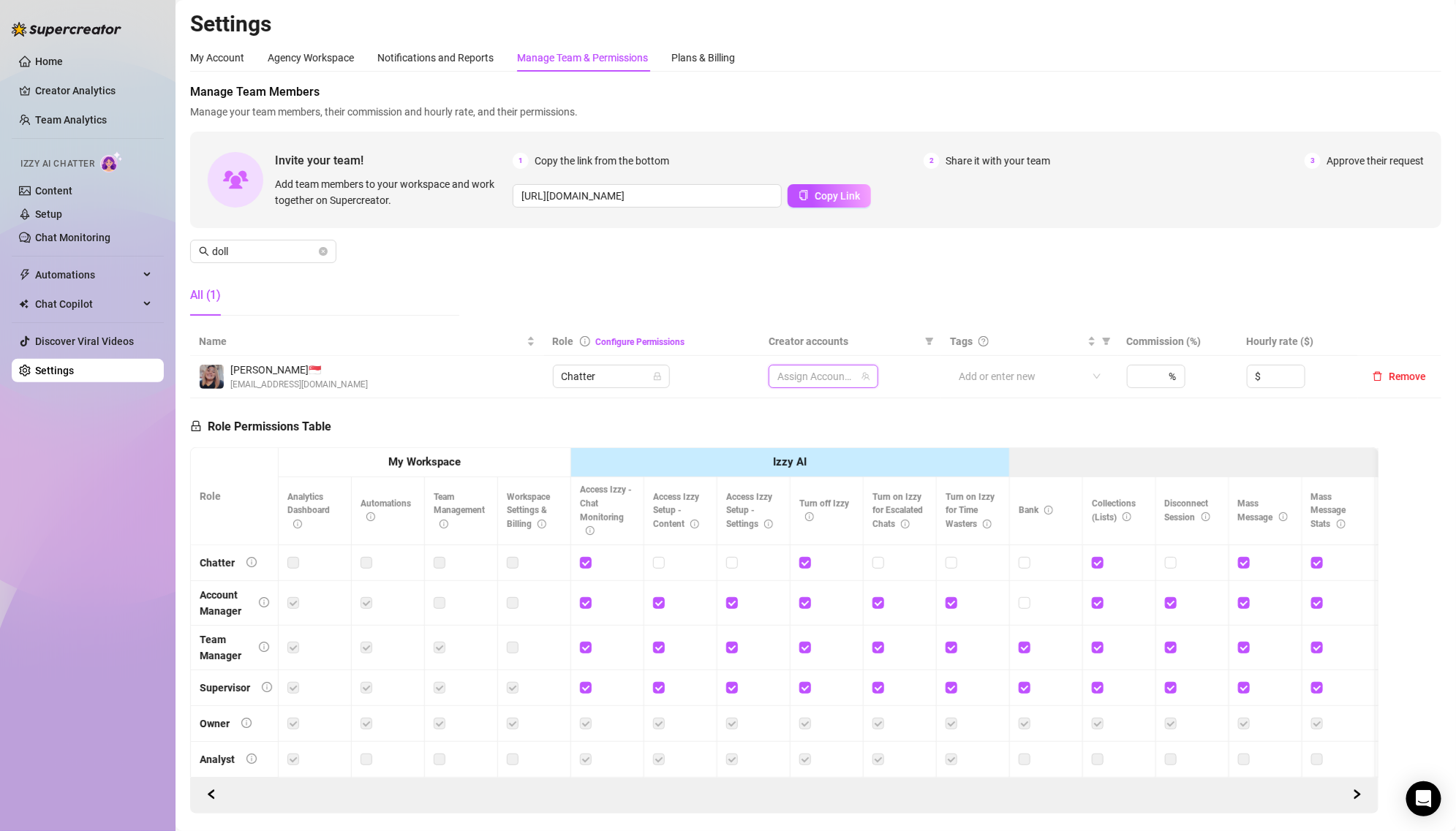
click at [812, 383] on div at bounding box center [816, 377] width 89 height 21
click at [819, 380] on div at bounding box center [816, 377] width 89 height 21
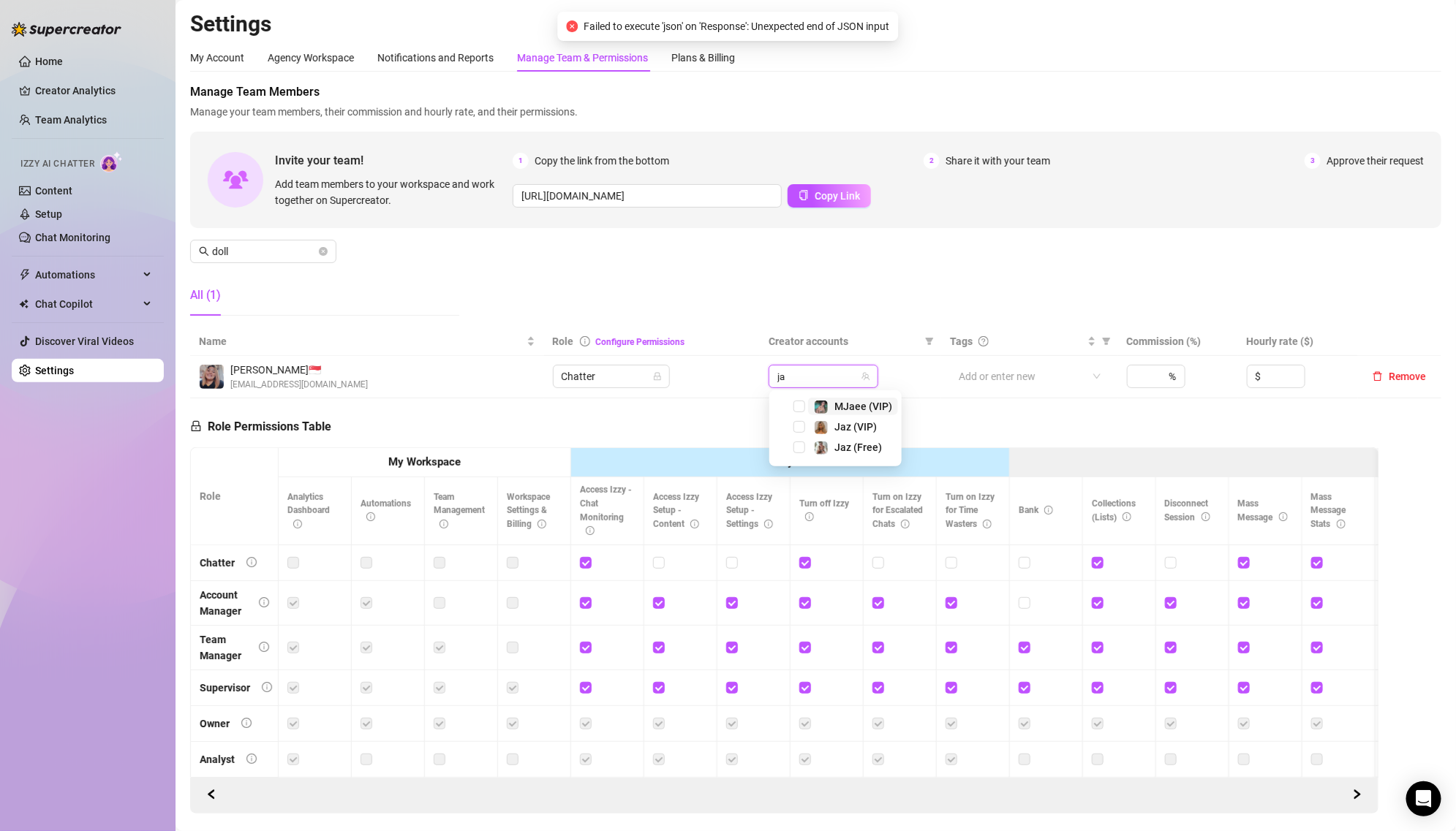
type input "jaz"
click at [824, 409] on img at bounding box center [821, 407] width 13 height 13
type input "jaz"
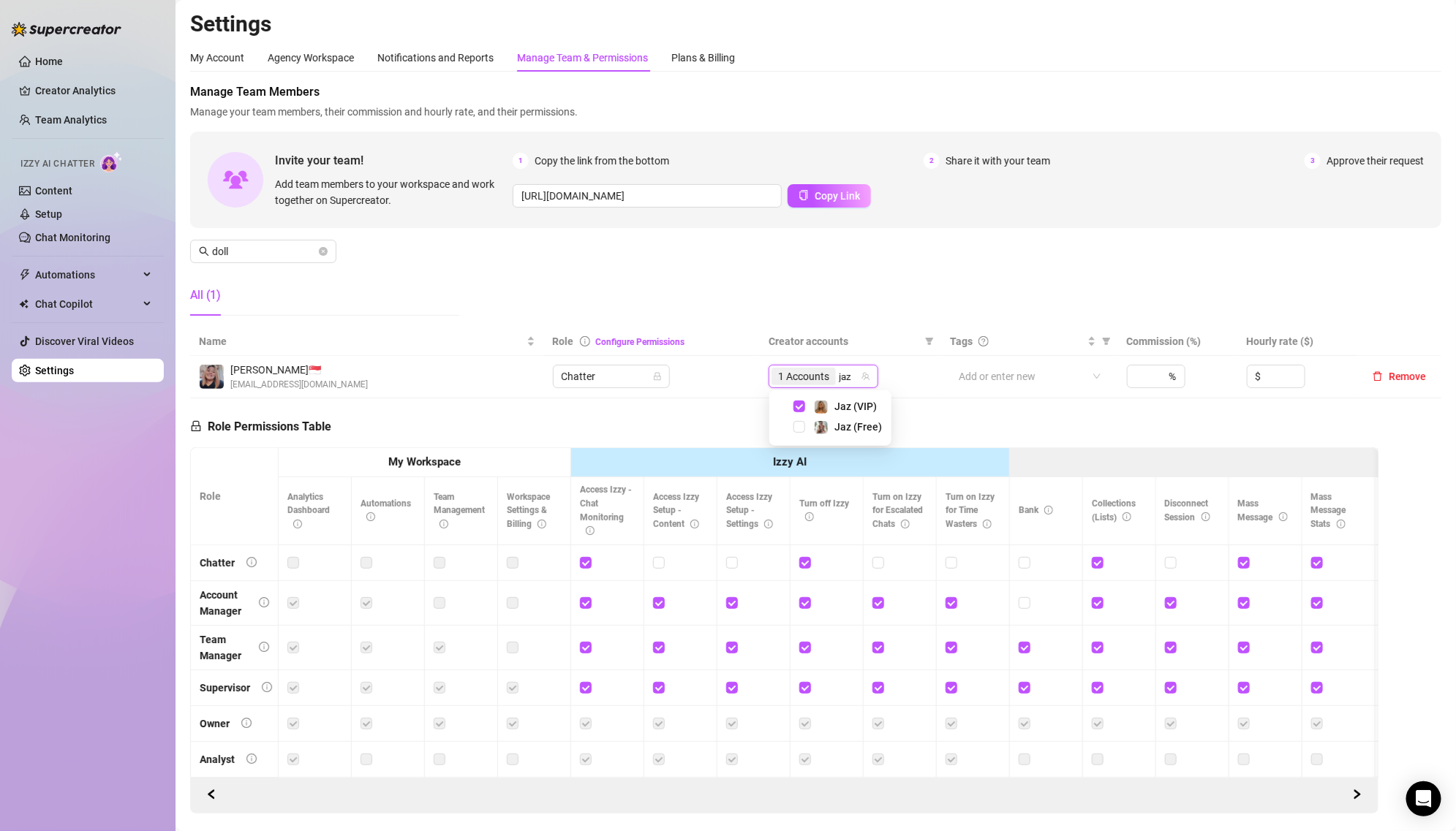
click at [836, 435] on div "Jaz (Free)" at bounding box center [830, 427] width 115 height 18
click at [836, 428] on span "Jaz (Free)" at bounding box center [858, 427] width 48 height 12
click at [859, 368] on div "2 Accounts" at bounding box center [816, 377] width 89 height 21
type input "dol"
click at [833, 365] on div "2 Accounts" at bounding box center [823, 377] width 109 height 23
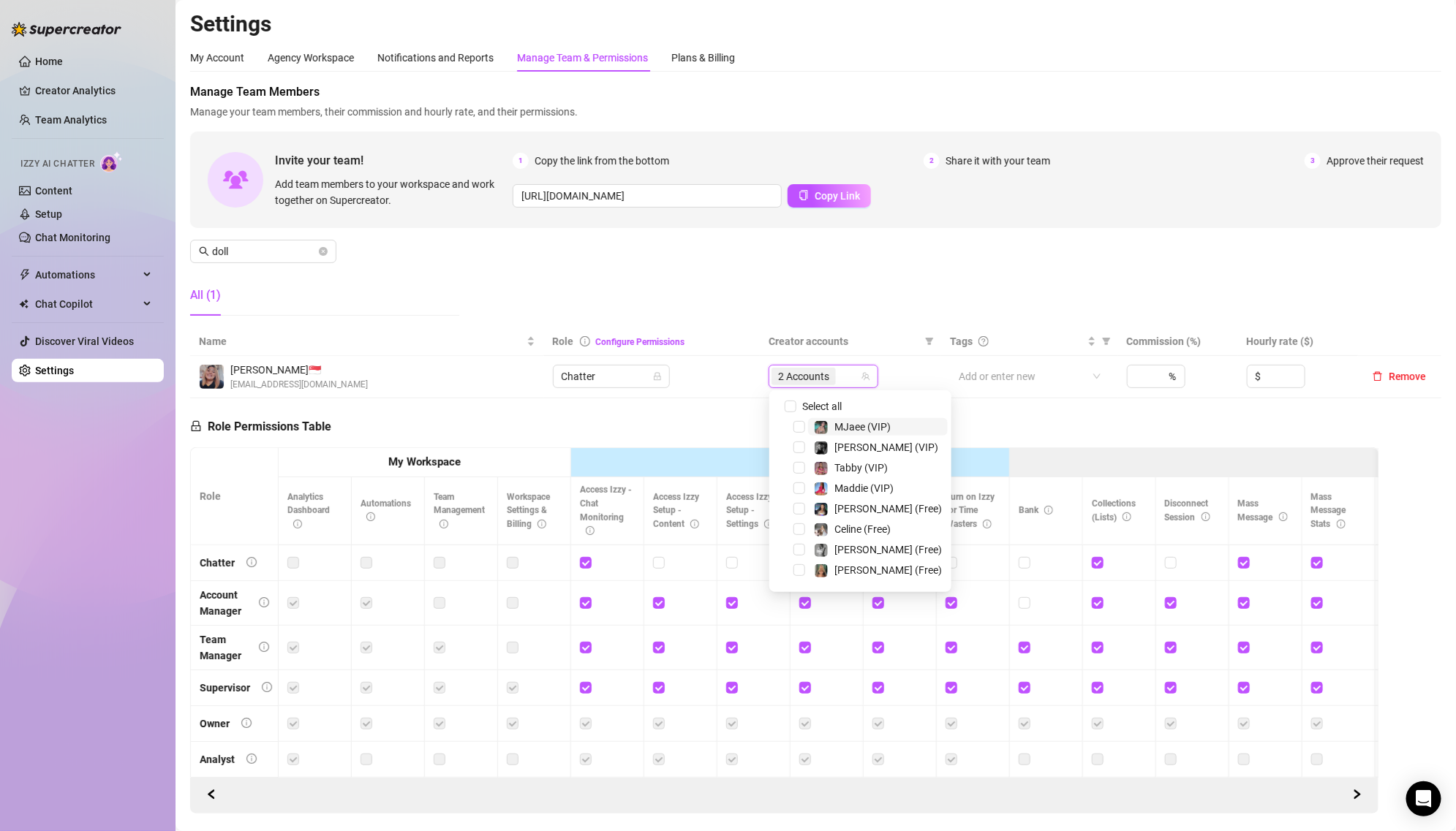
click at [830, 387] on div "2 Accounts" at bounding box center [823, 377] width 109 height 23
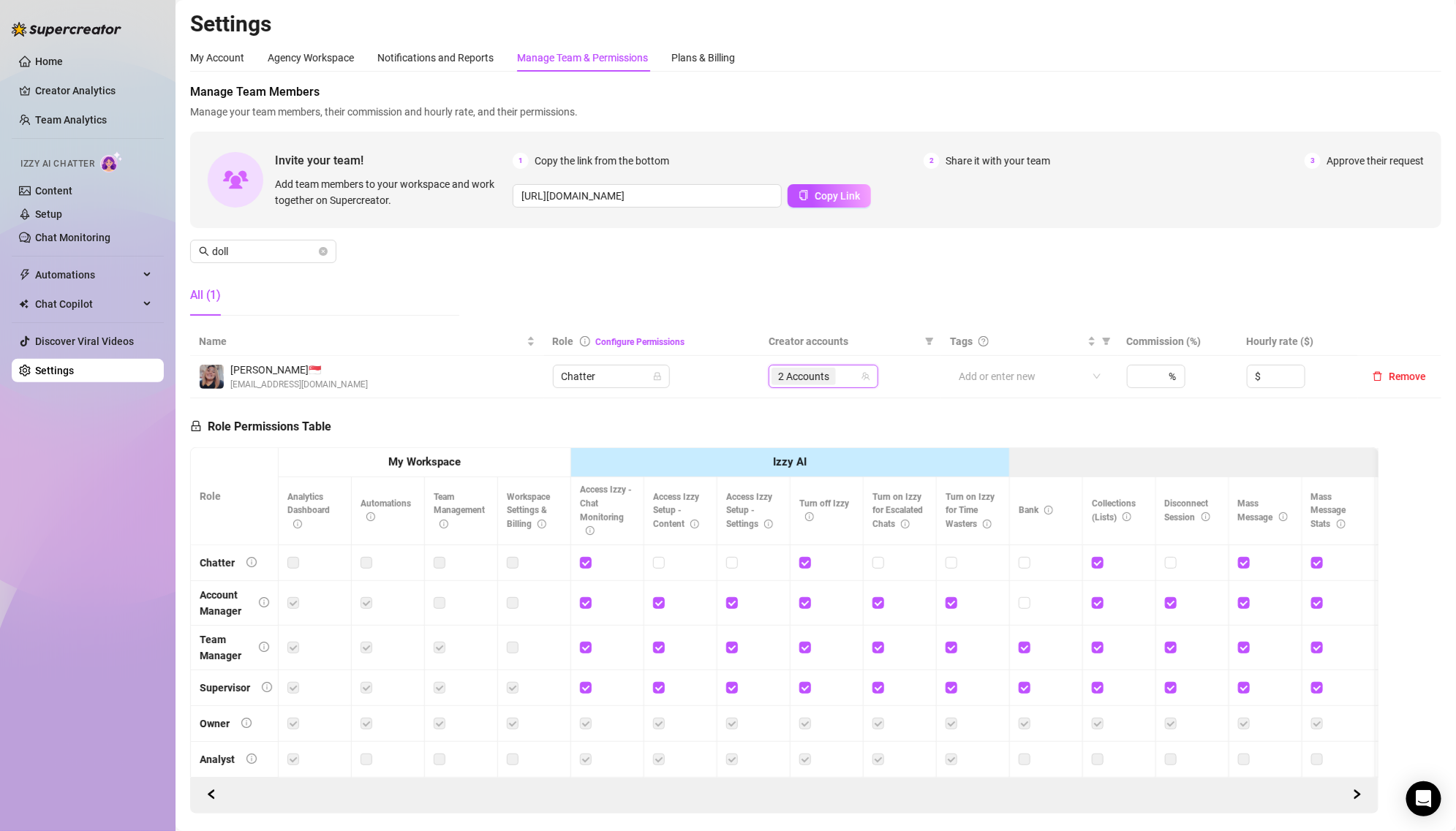
click at [816, 376] on span "2 Accounts" at bounding box center [804, 377] width 51 height 16
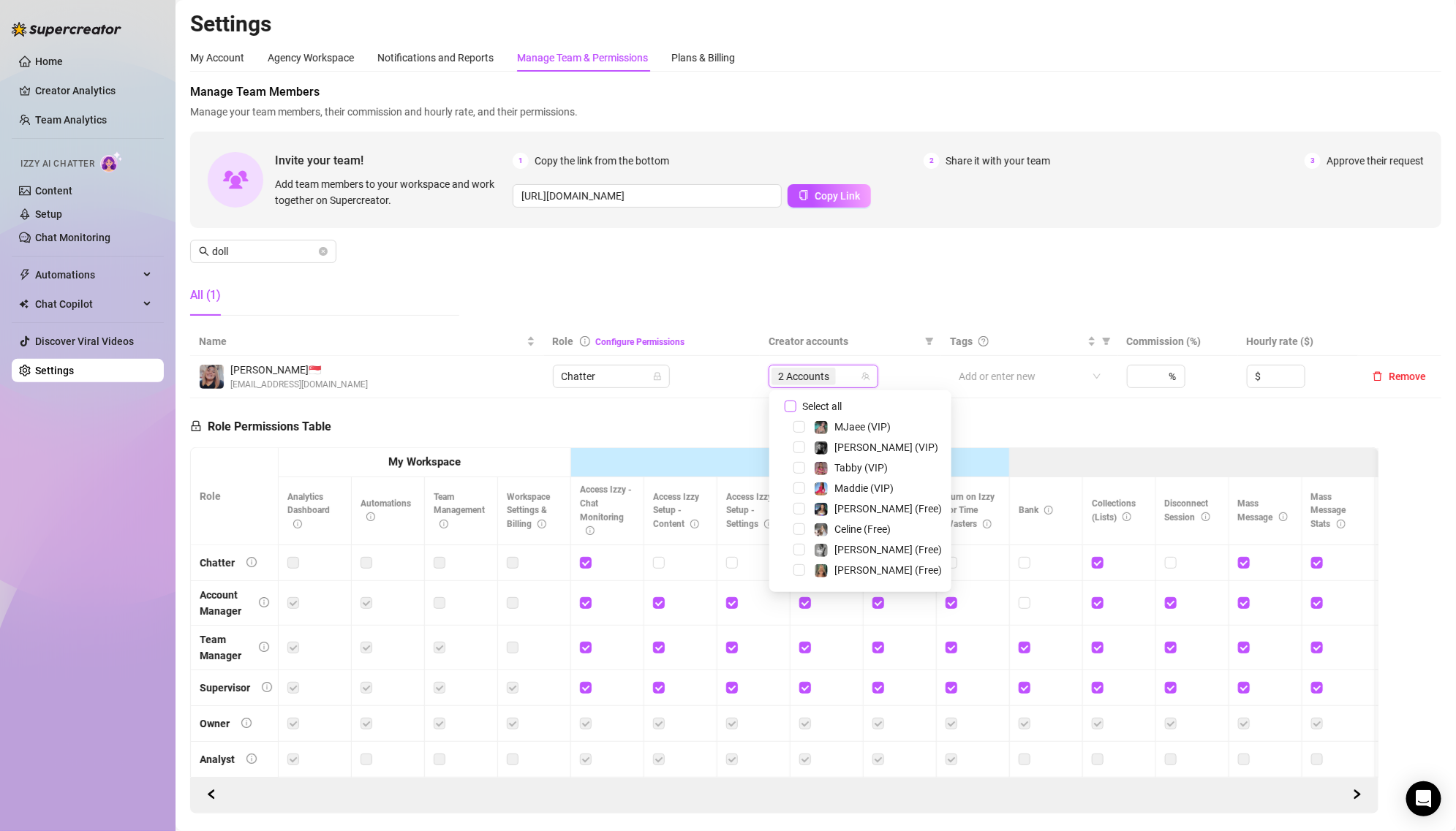
click at [815, 402] on span "Select all" at bounding box center [822, 407] width 51 height 16
click at [797, 402] on input "Select all" at bounding box center [791, 407] width 12 height 12
click at [815, 402] on span "Select all" at bounding box center [822, 407] width 51 height 16
click at [797, 402] on input "Select all" at bounding box center [791, 407] width 12 height 12
checkbox input "false"
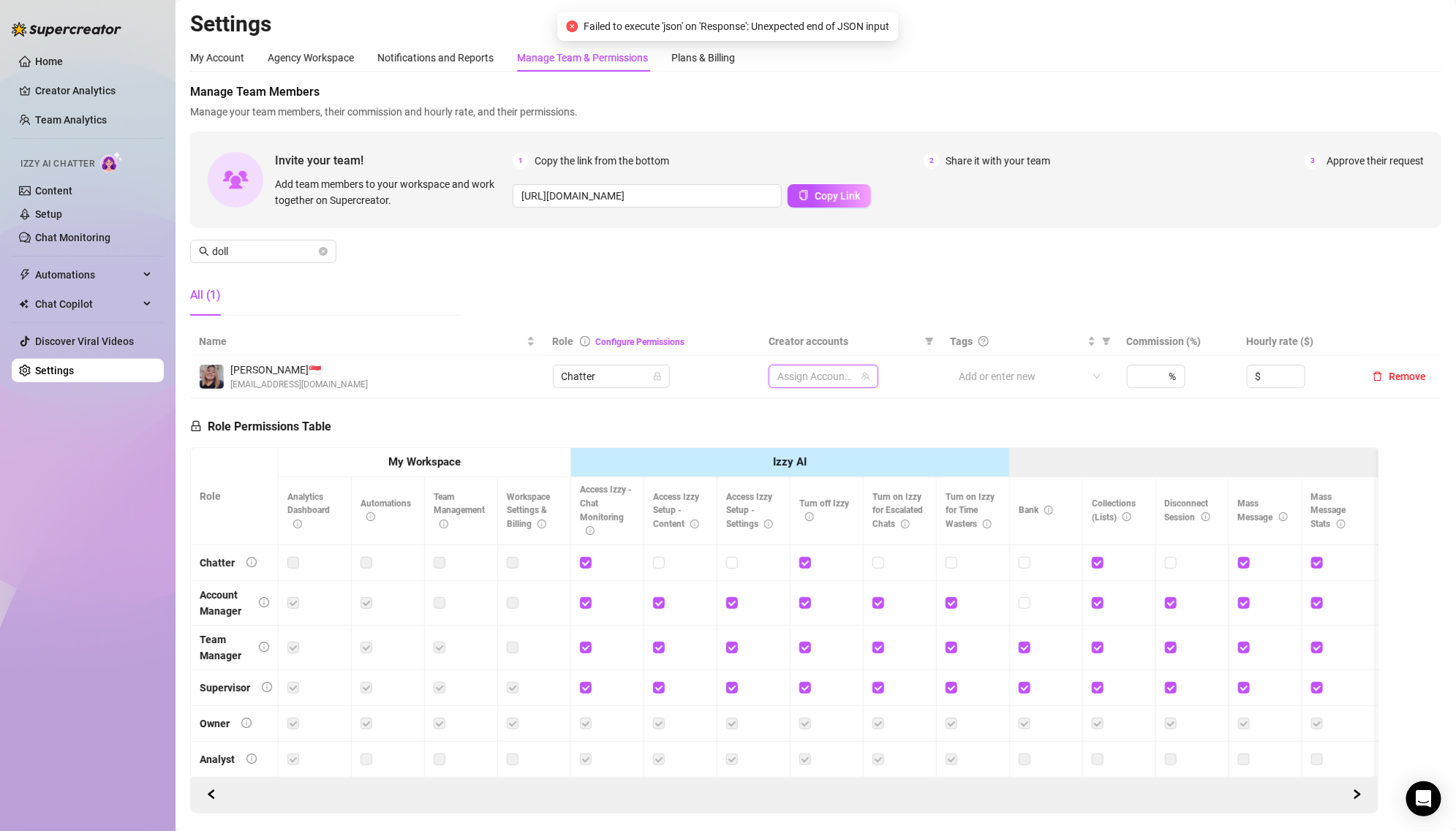
click at [815, 378] on div at bounding box center [816, 377] width 89 height 21
type input "tab"
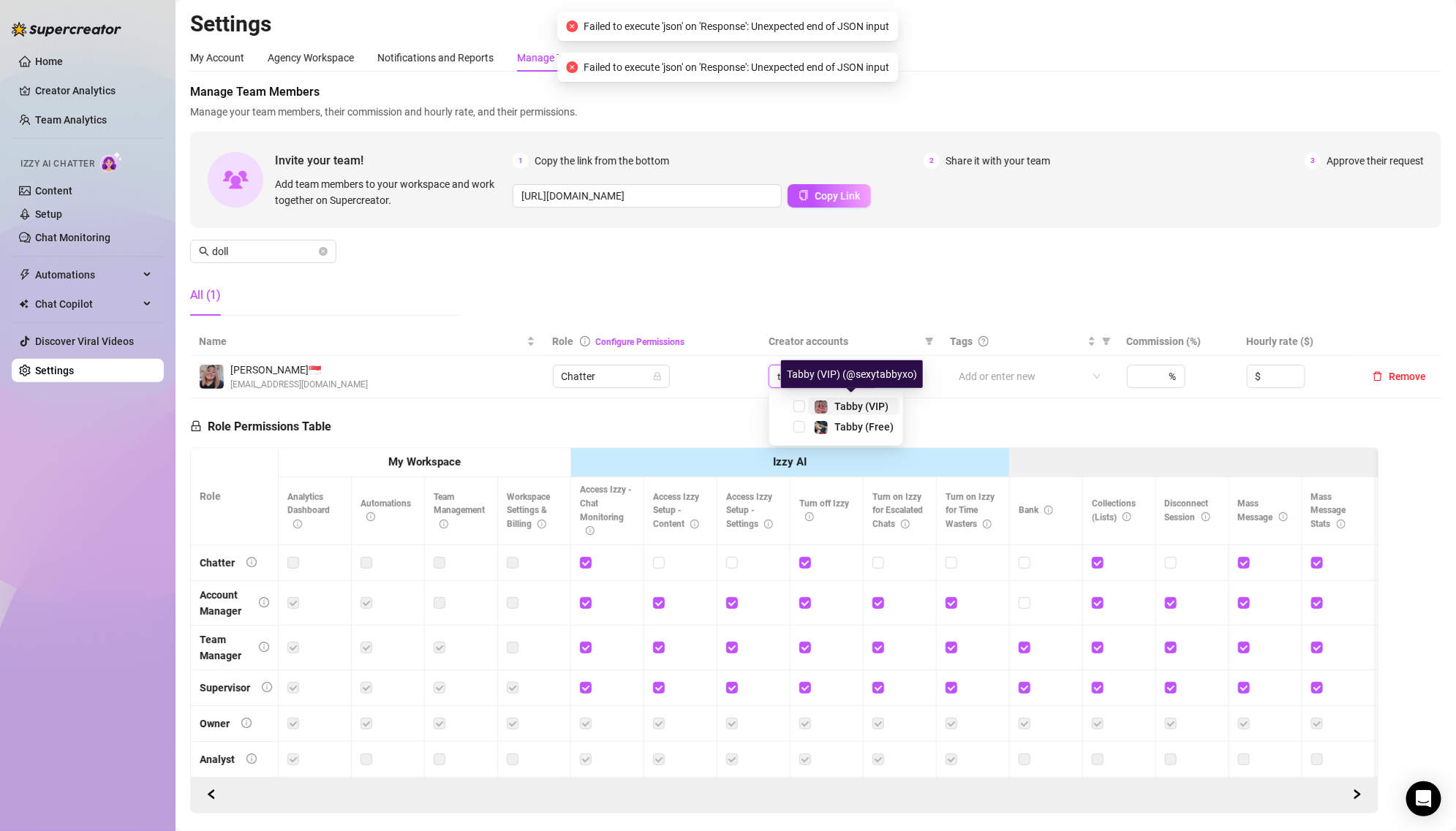
click at [827, 410] on span at bounding box center [821, 407] width 15 height 15
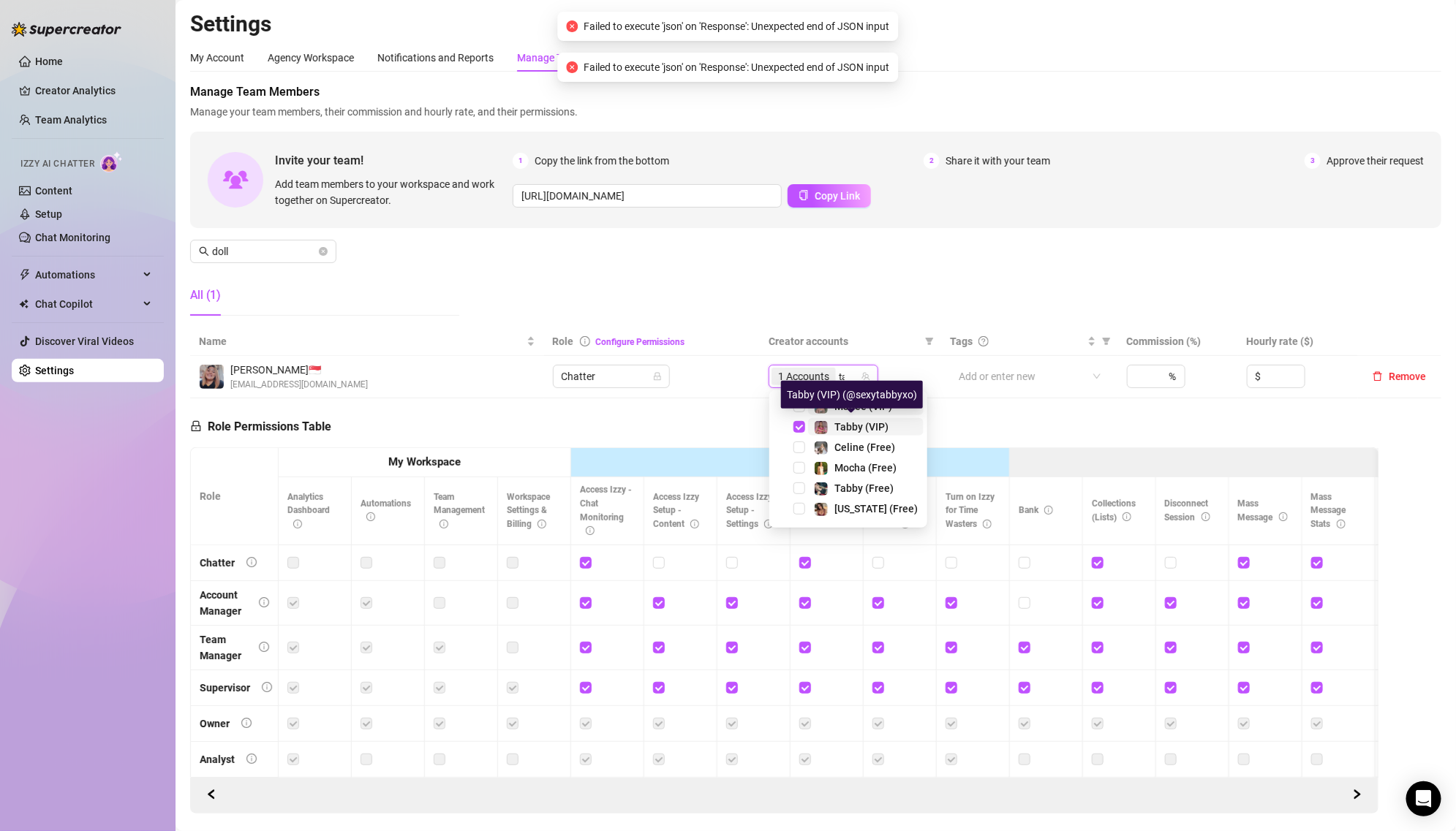
type input "tab"
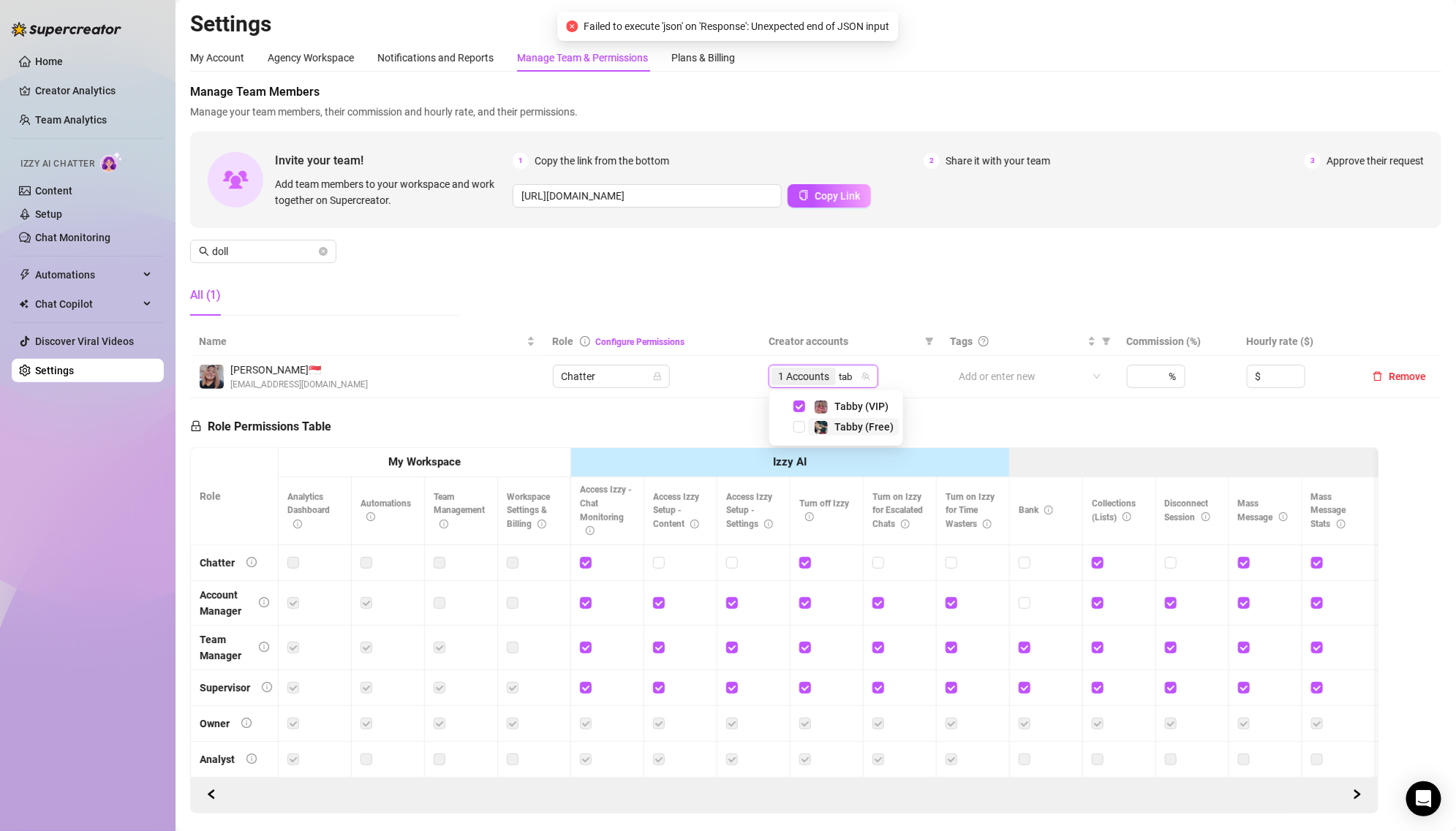
click at [829, 421] on div "Tabby (Free)" at bounding box center [853, 427] width 80 height 18
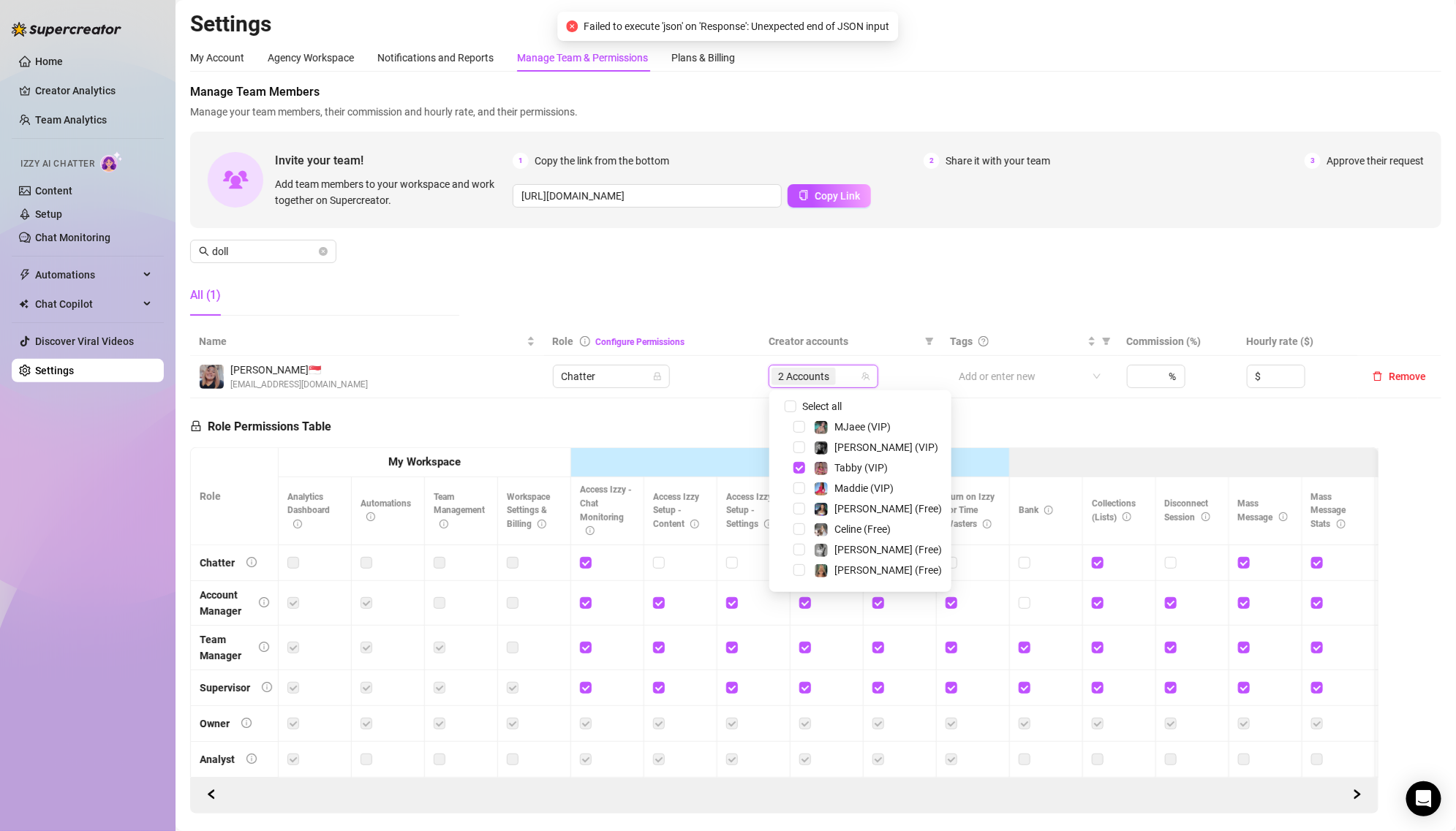
click at [793, 355] on th "Creator accounts" at bounding box center [850, 341] width 181 height 29
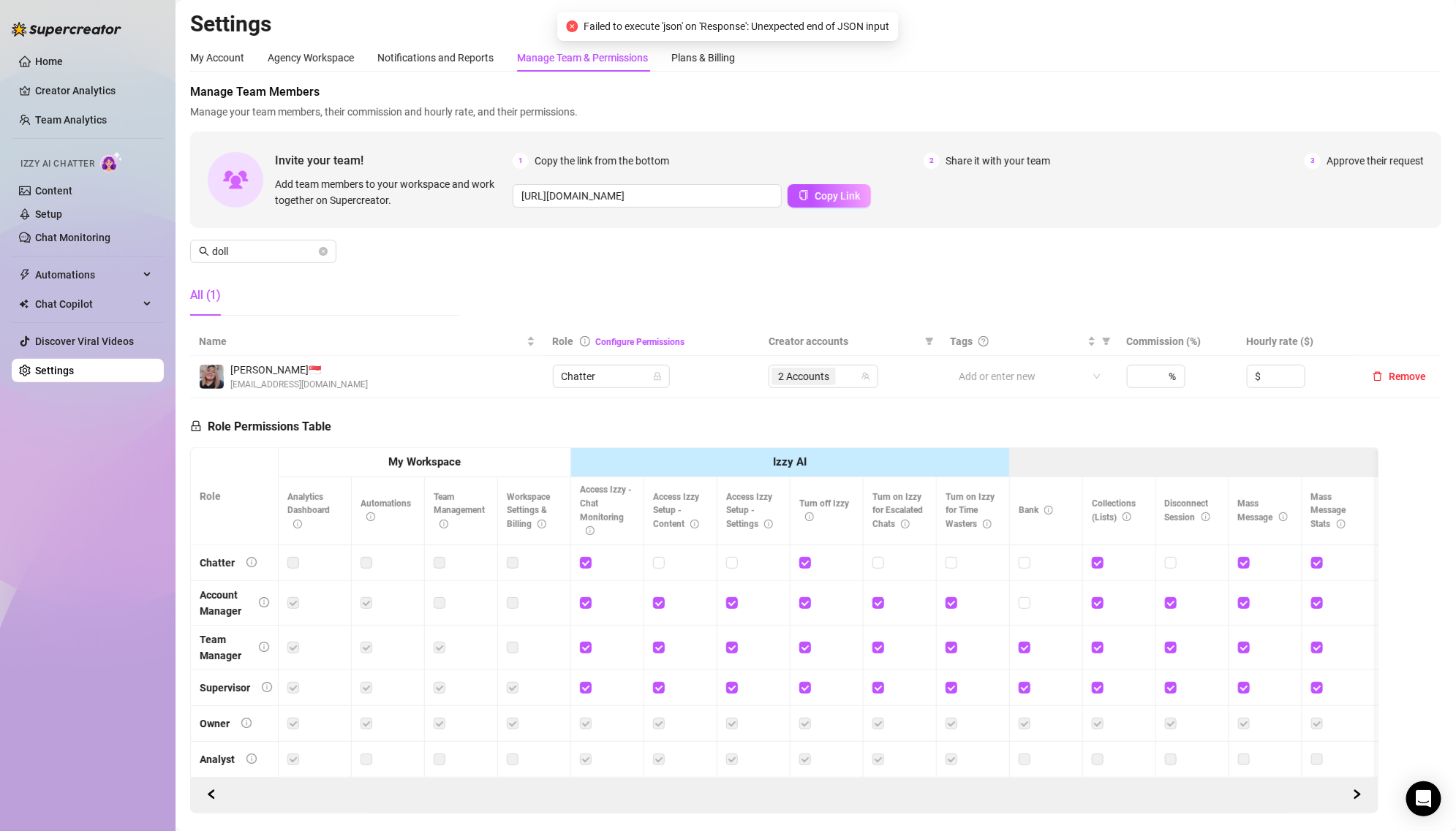
click at [798, 306] on div "Manage Team Members Manage your team members, their commission and hourly rate,…" at bounding box center [816, 206] width 1251 height 244
click at [847, 378] on div "2 Accounts" at bounding box center [816, 377] width 89 height 21
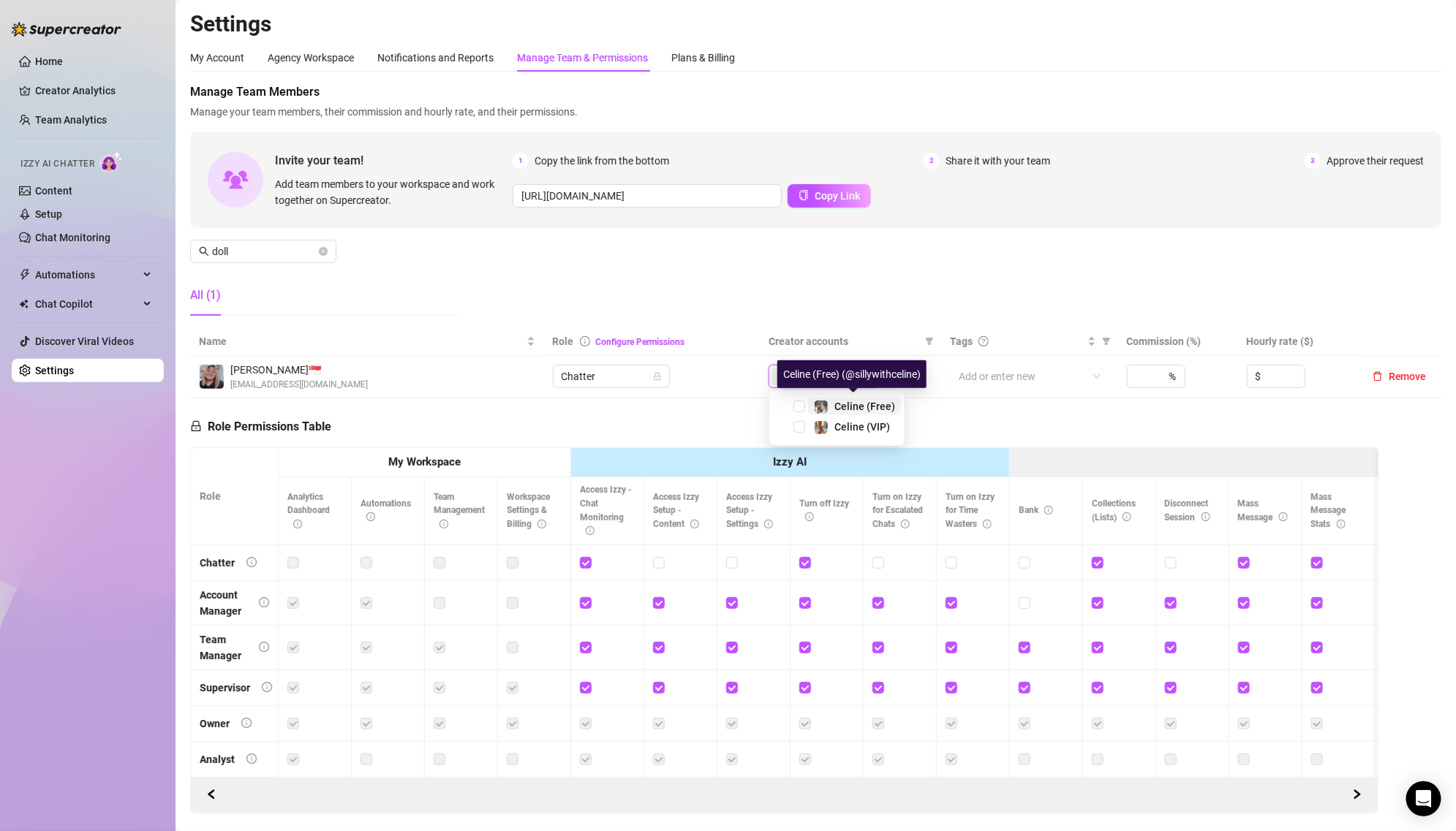
type input "celi"
click at [811, 412] on span "Celine (Free)" at bounding box center [854, 407] width 93 height 18
type input "cel"
click at [811, 427] on span "Celine (VIP)" at bounding box center [854, 427] width 93 height 18
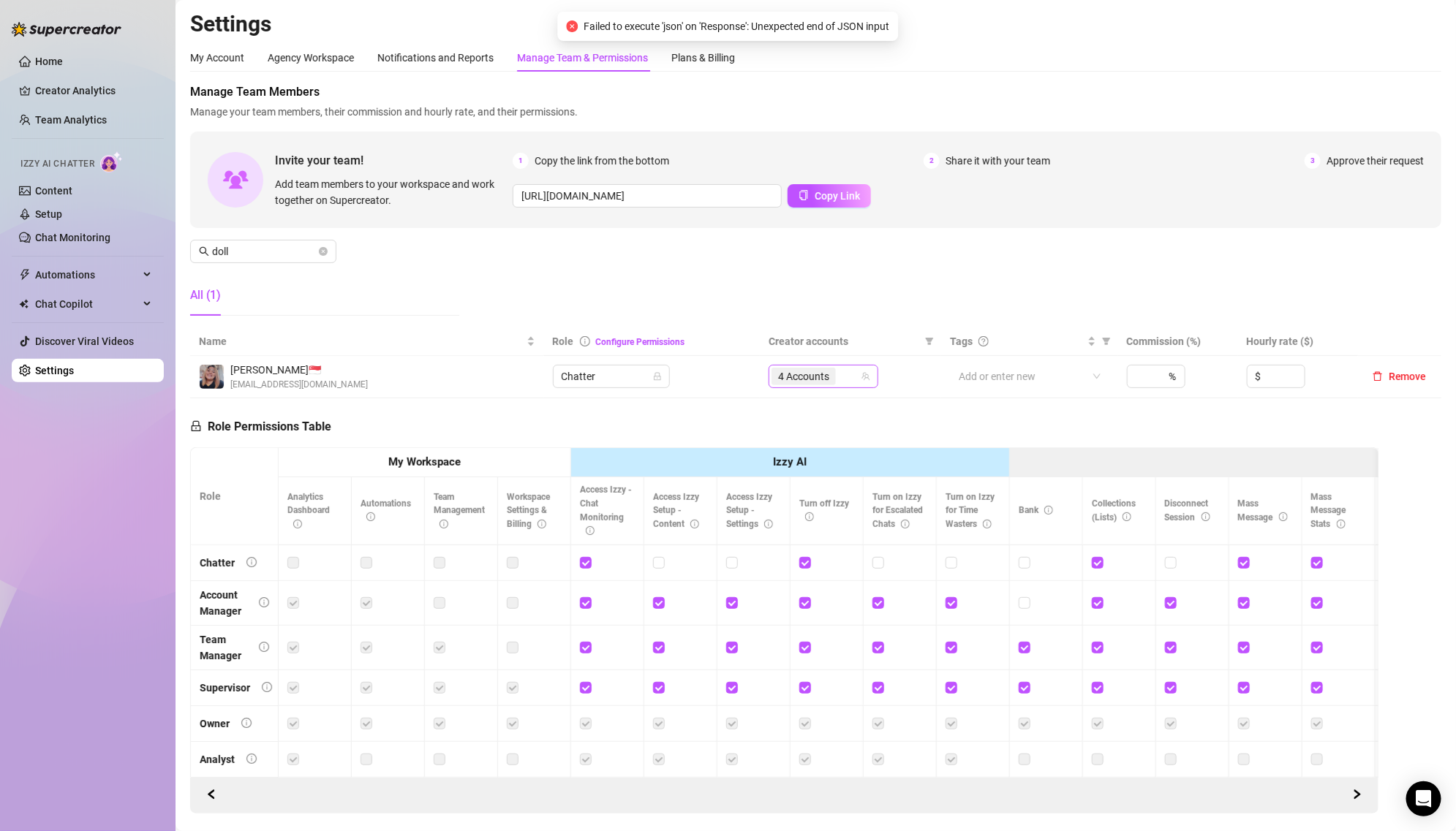
click at [847, 375] on div "4 Accounts" at bounding box center [816, 377] width 89 height 21
type input "jaz"
click at [858, 407] on span "Jaz (VIP)" at bounding box center [855, 407] width 43 height 12
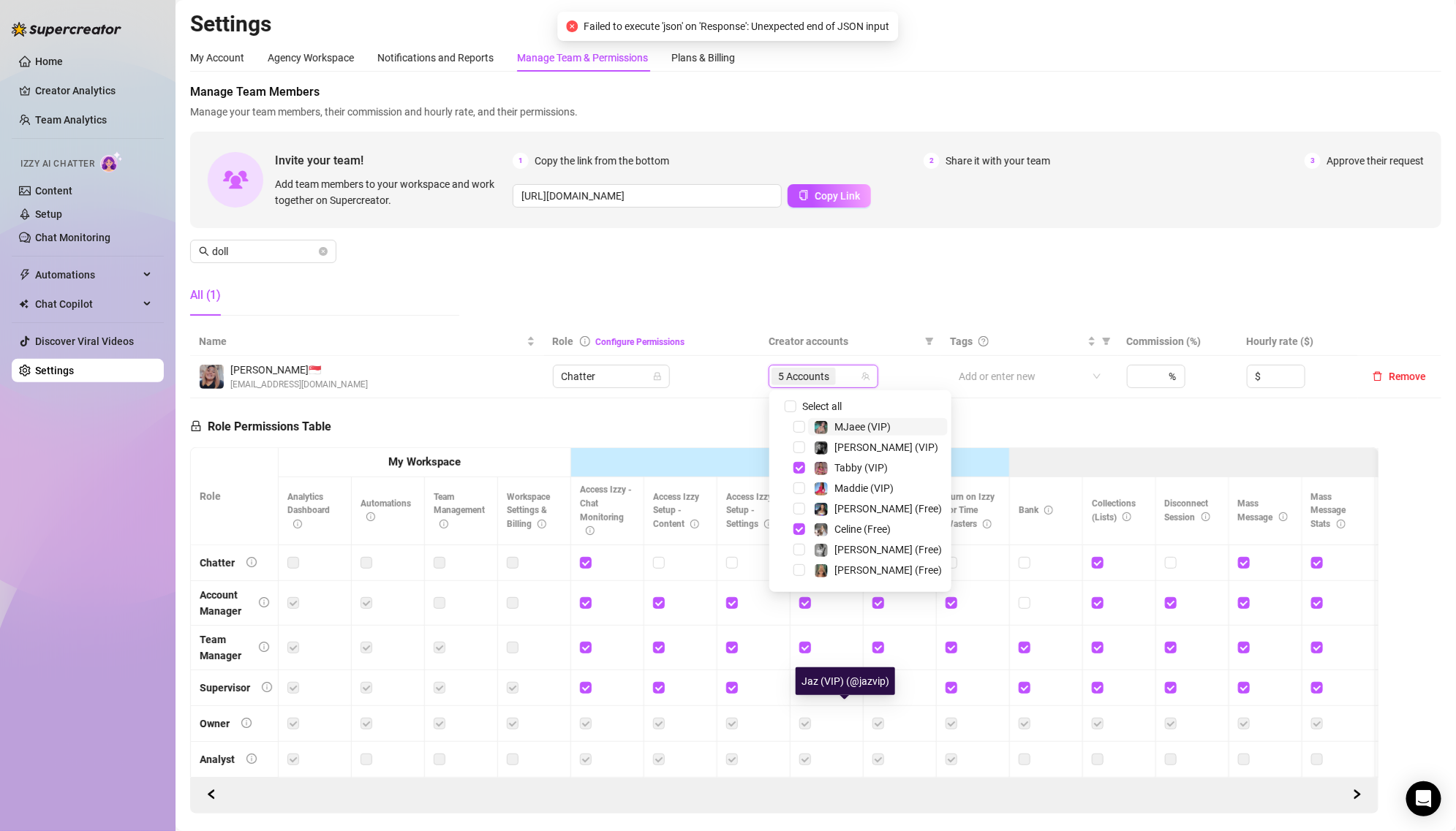
type input "a"
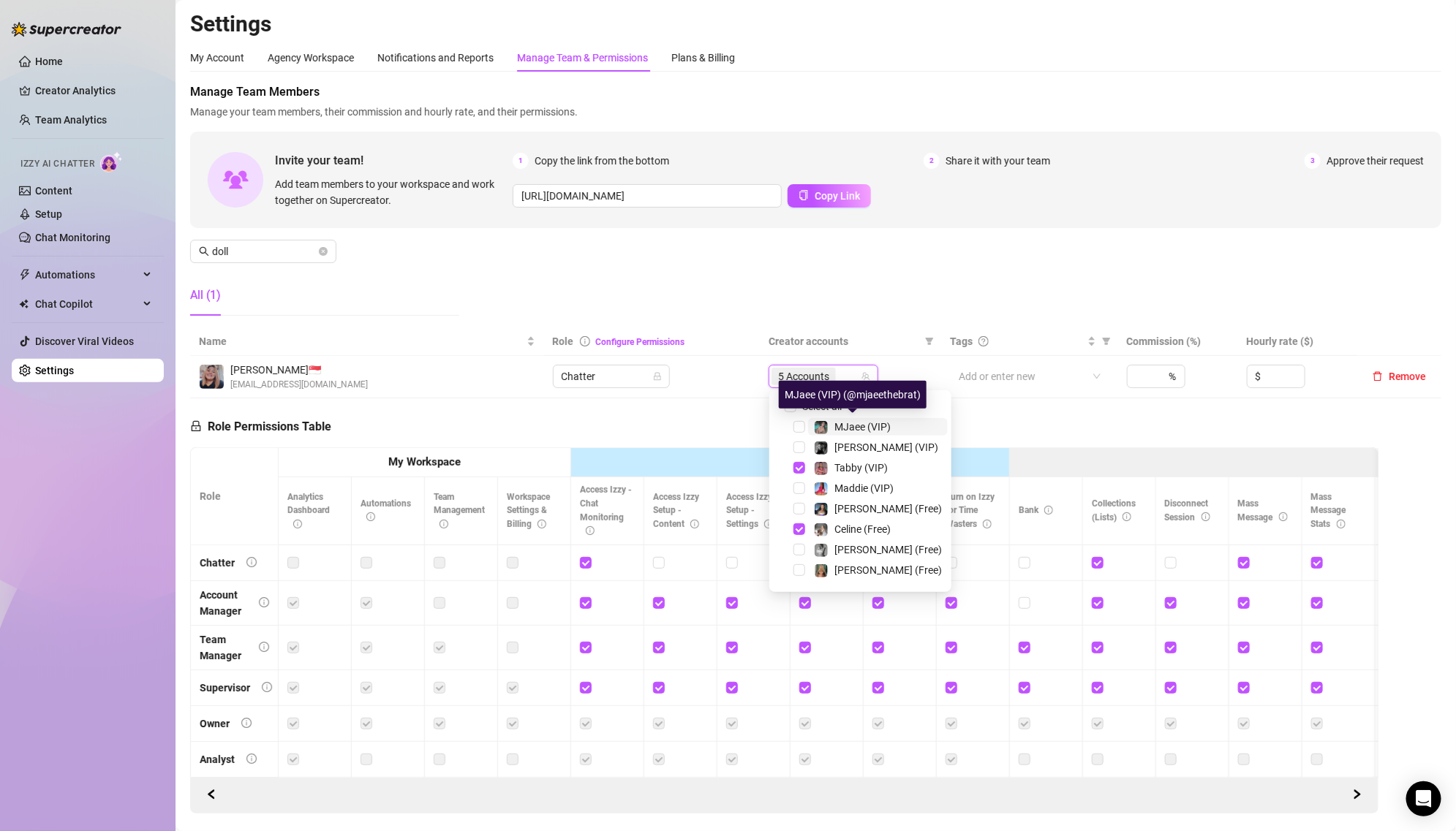
type input "a"
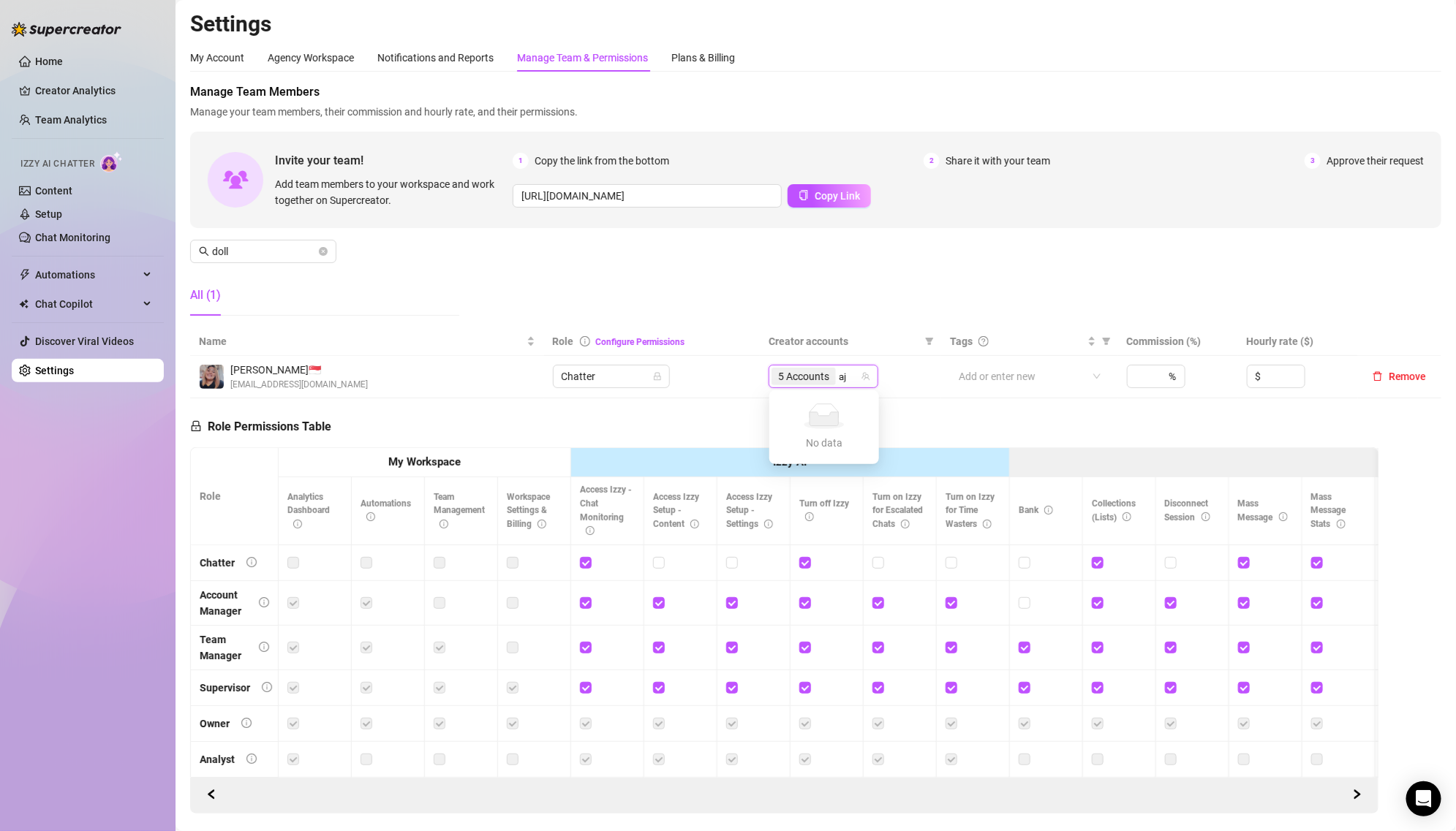
type input "a"
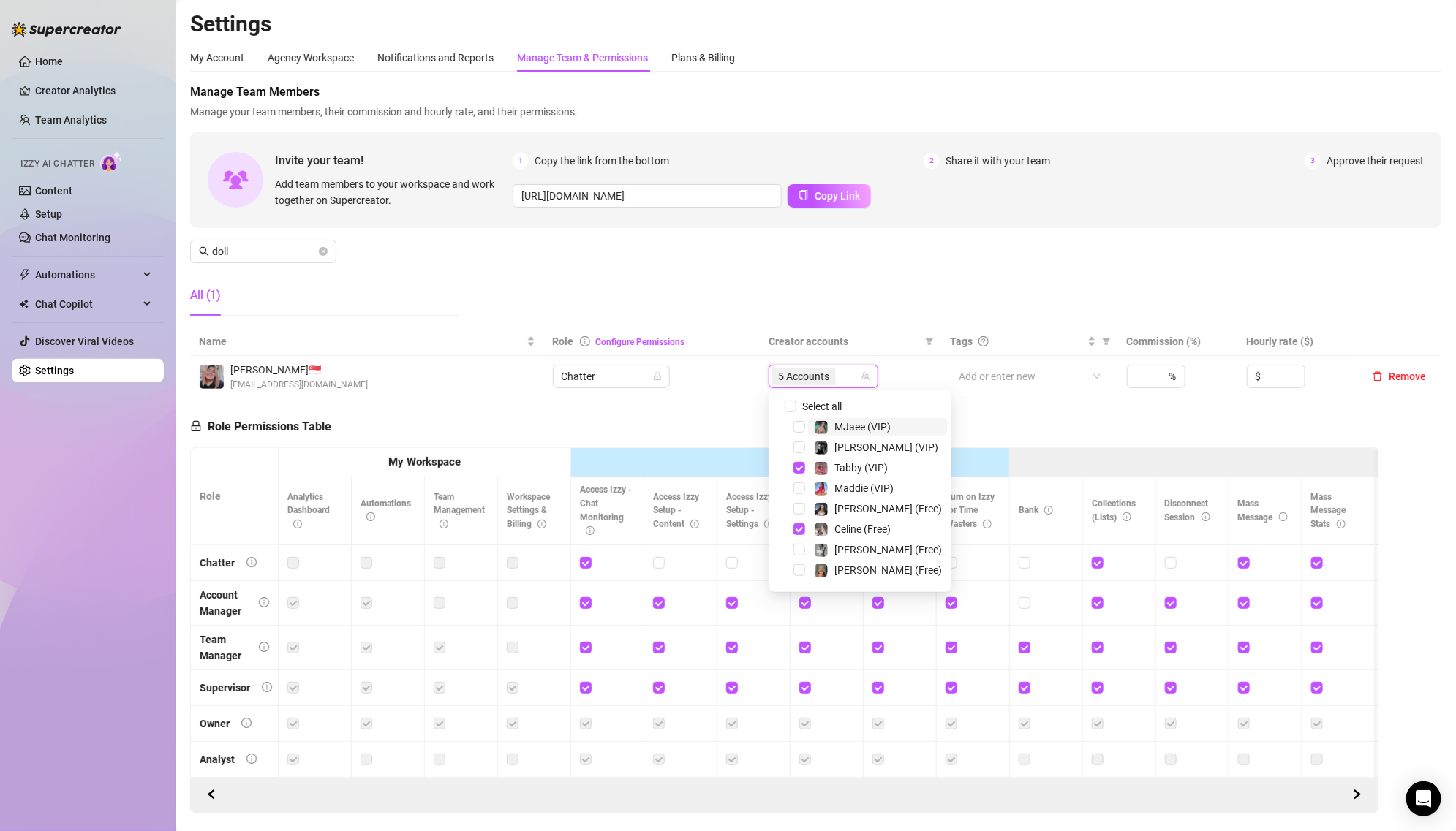
type input "a"
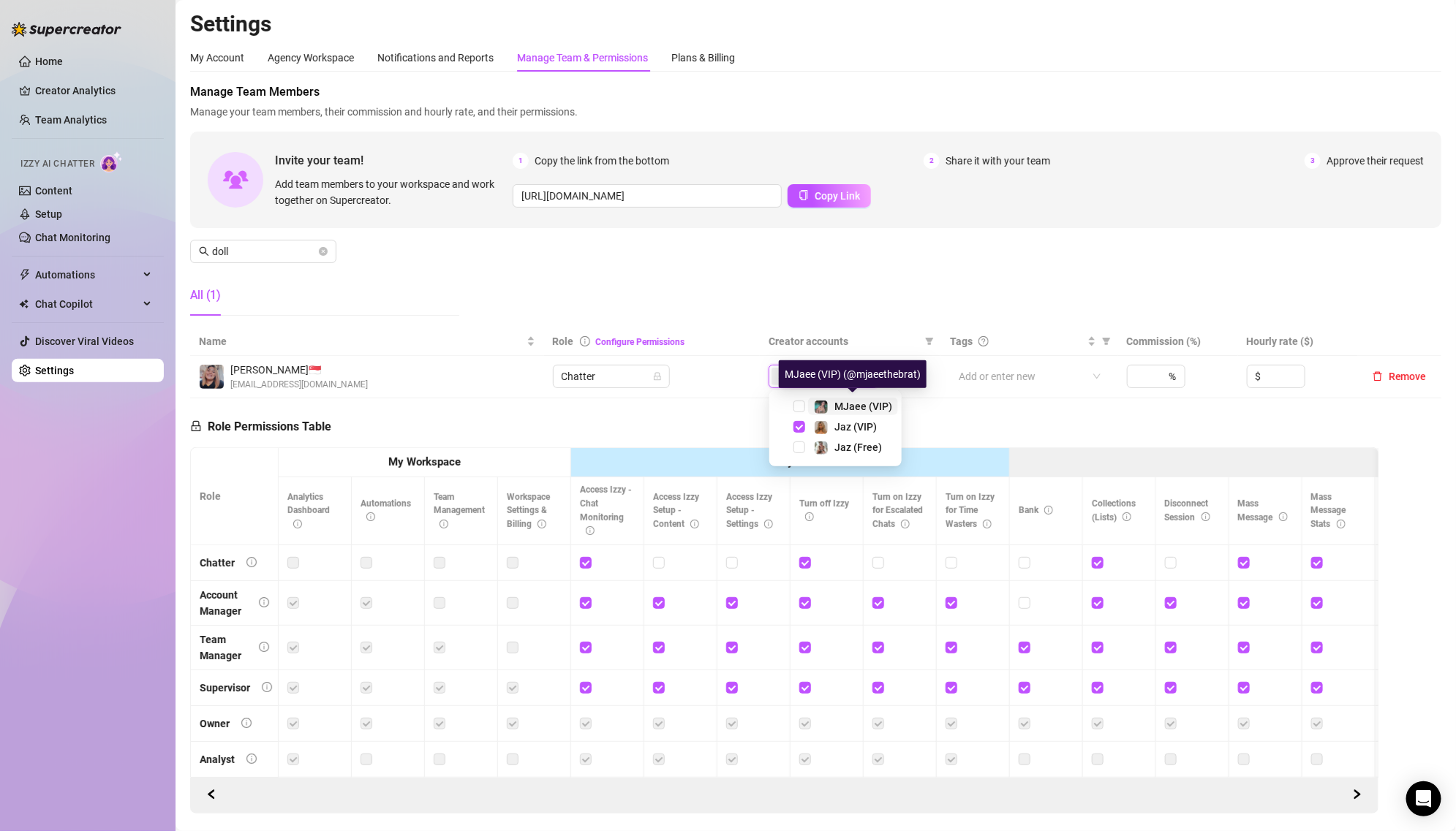
type input "jaz"
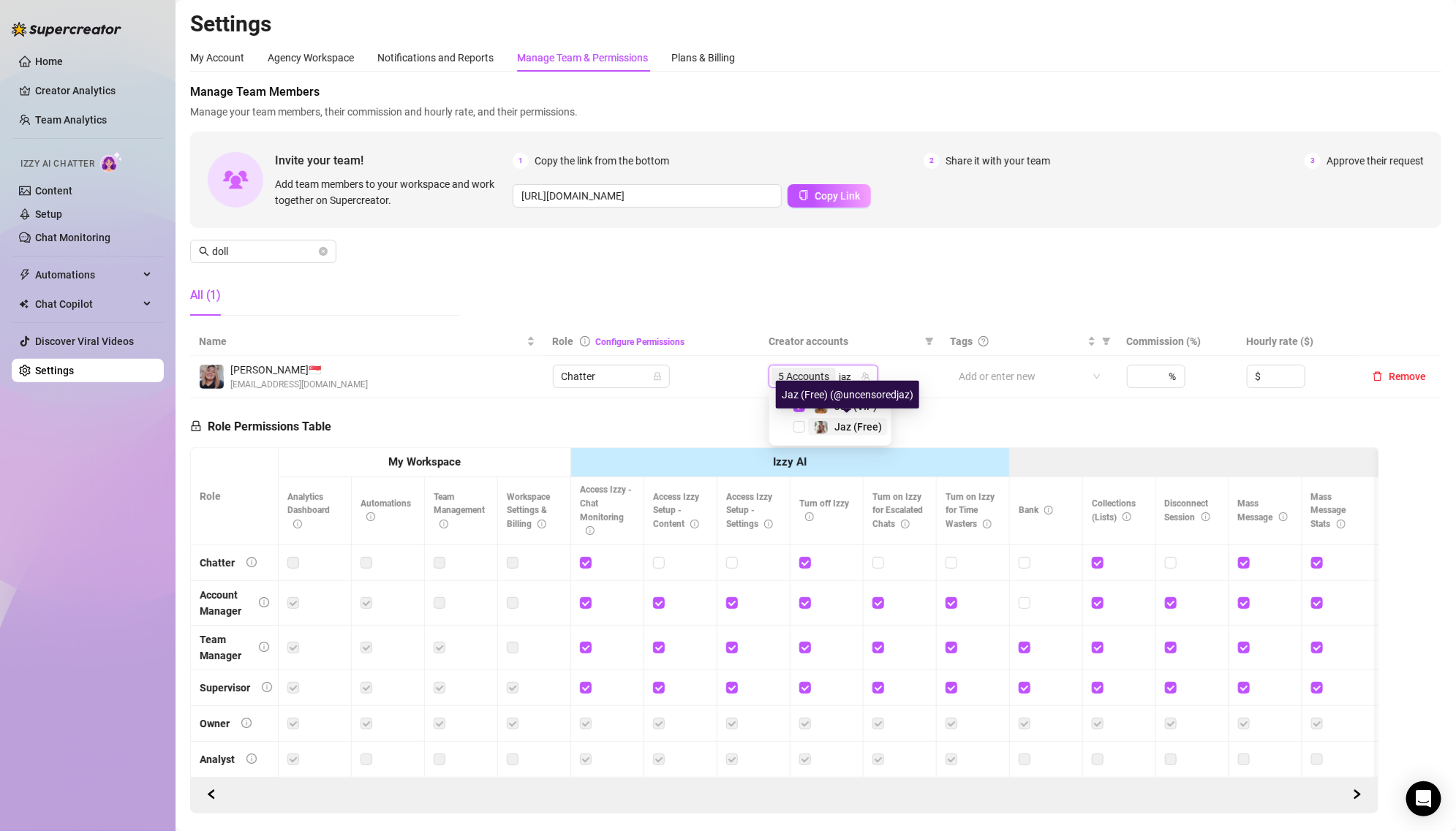
click at [867, 424] on span "Jaz (Free)" at bounding box center [858, 427] width 48 height 12
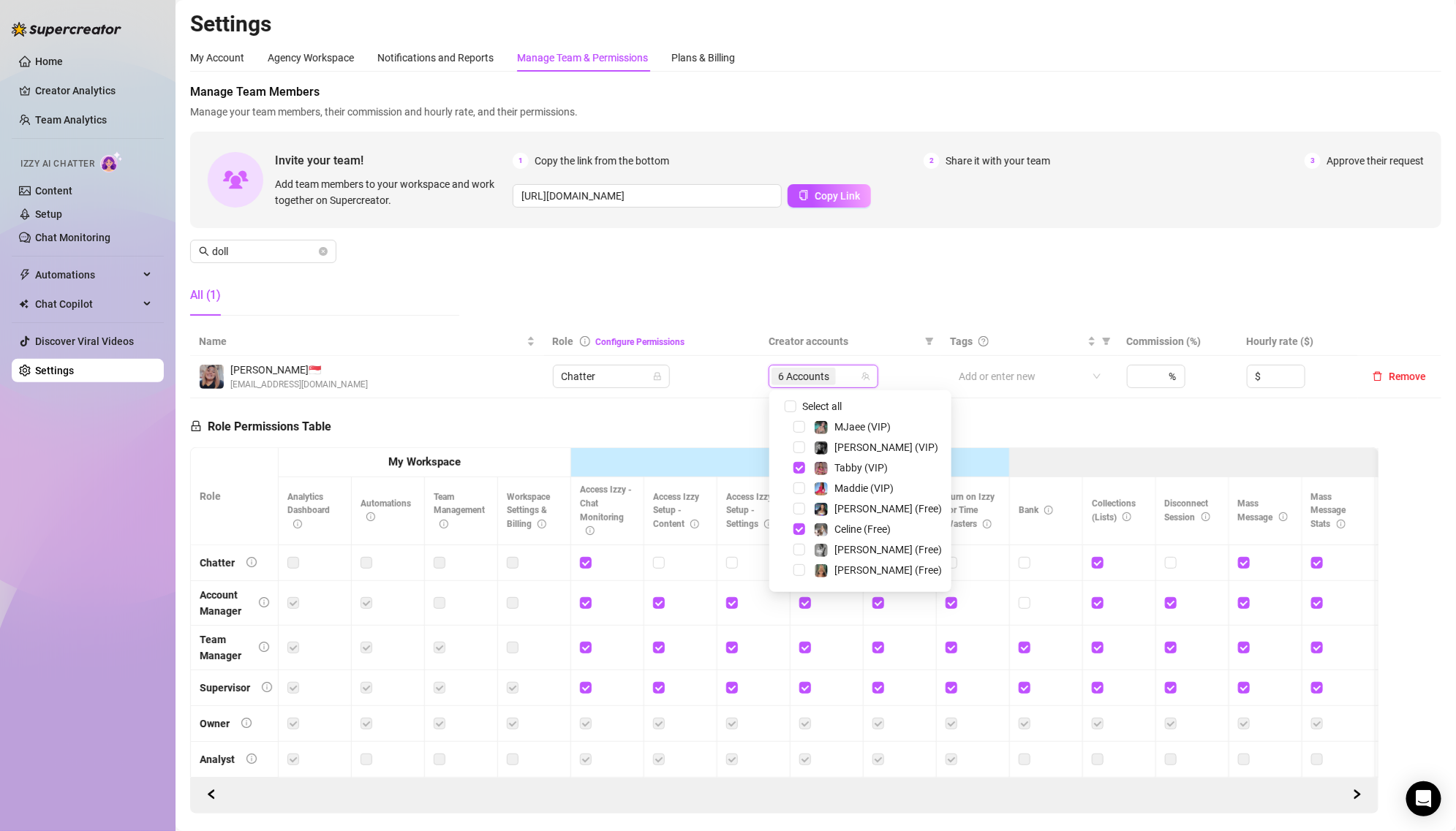
click at [817, 317] on div "Manage Team Members Manage your team members, their commission and hourly rate,…" at bounding box center [816, 206] width 1251 height 244
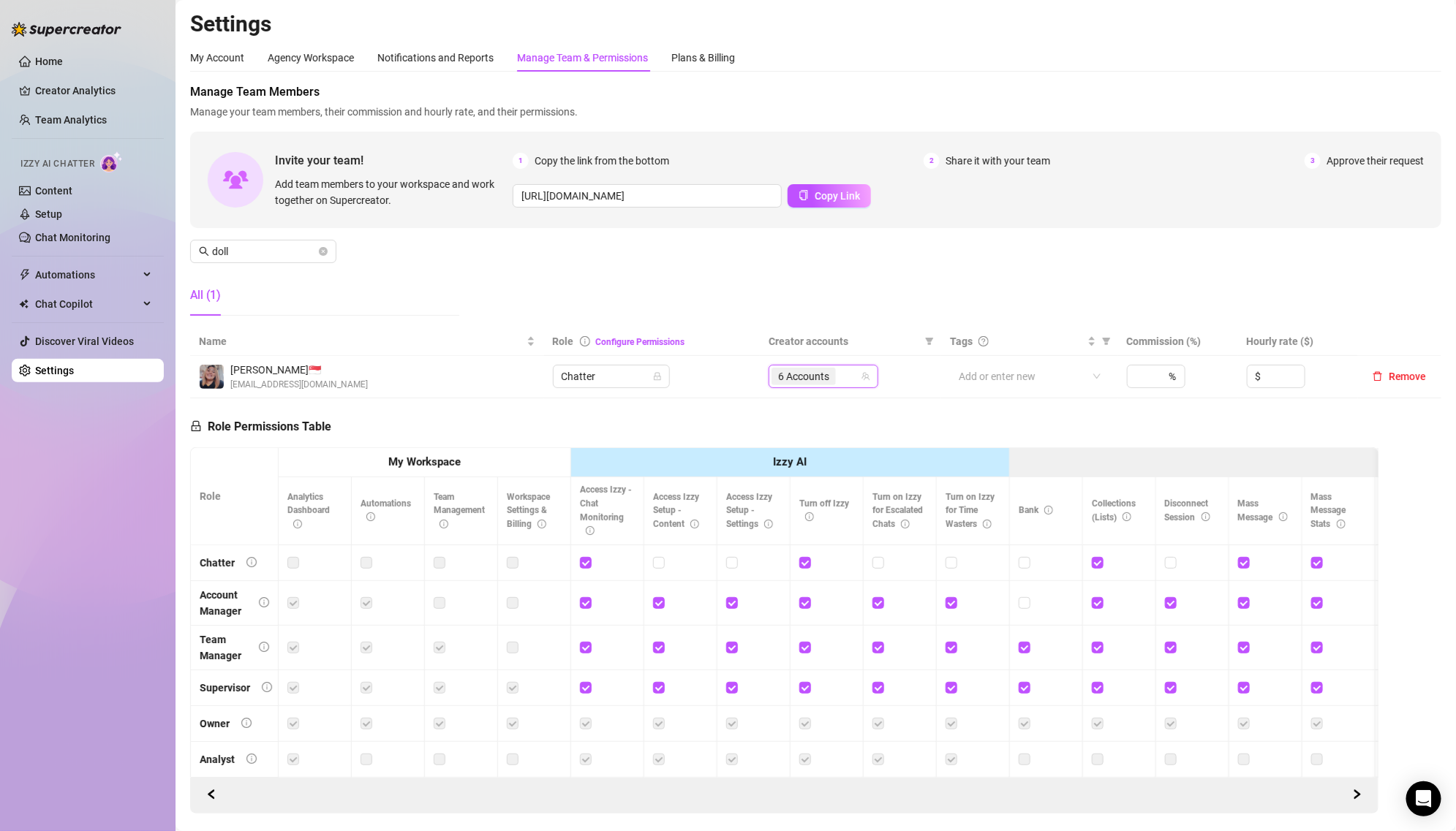
click at [817, 317] on div "Manage Team Members Manage your team members, their commission and hourly rate,…" at bounding box center [816, 206] width 1251 height 244
click at [744, 297] on div "Manage Team Members Manage your team members, their commission and hourly rate,…" at bounding box center [816, 206] width 1251 height 244
click at [811, 365] on div "6 Accounts" at bounding box center [823, 377] width 109 height 23
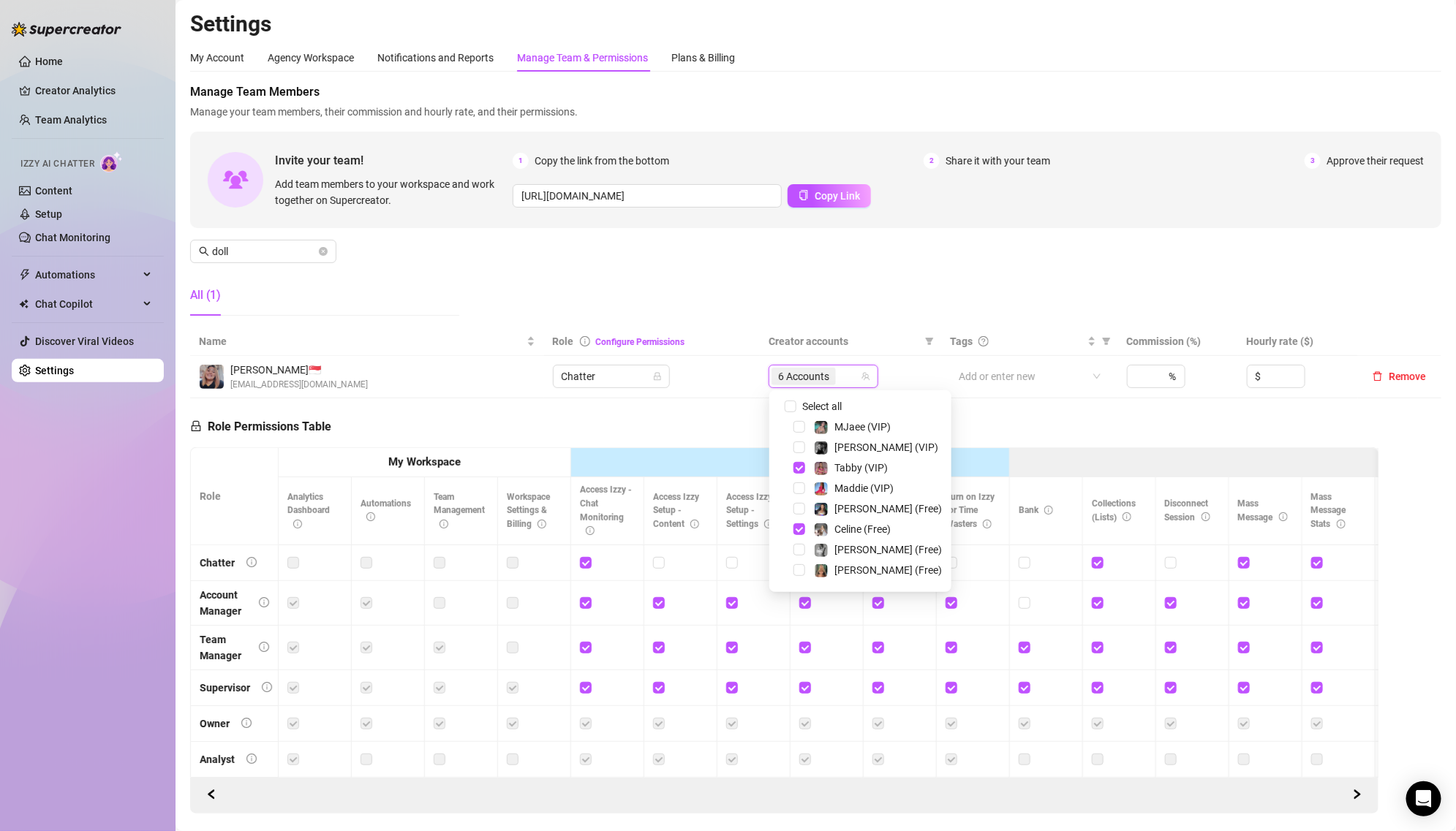
click at [803, 316] on div "Manage Team Members Manage your team members, their commission and hourly rate,…" at bounding box center [816, 206] width 1251 height 244
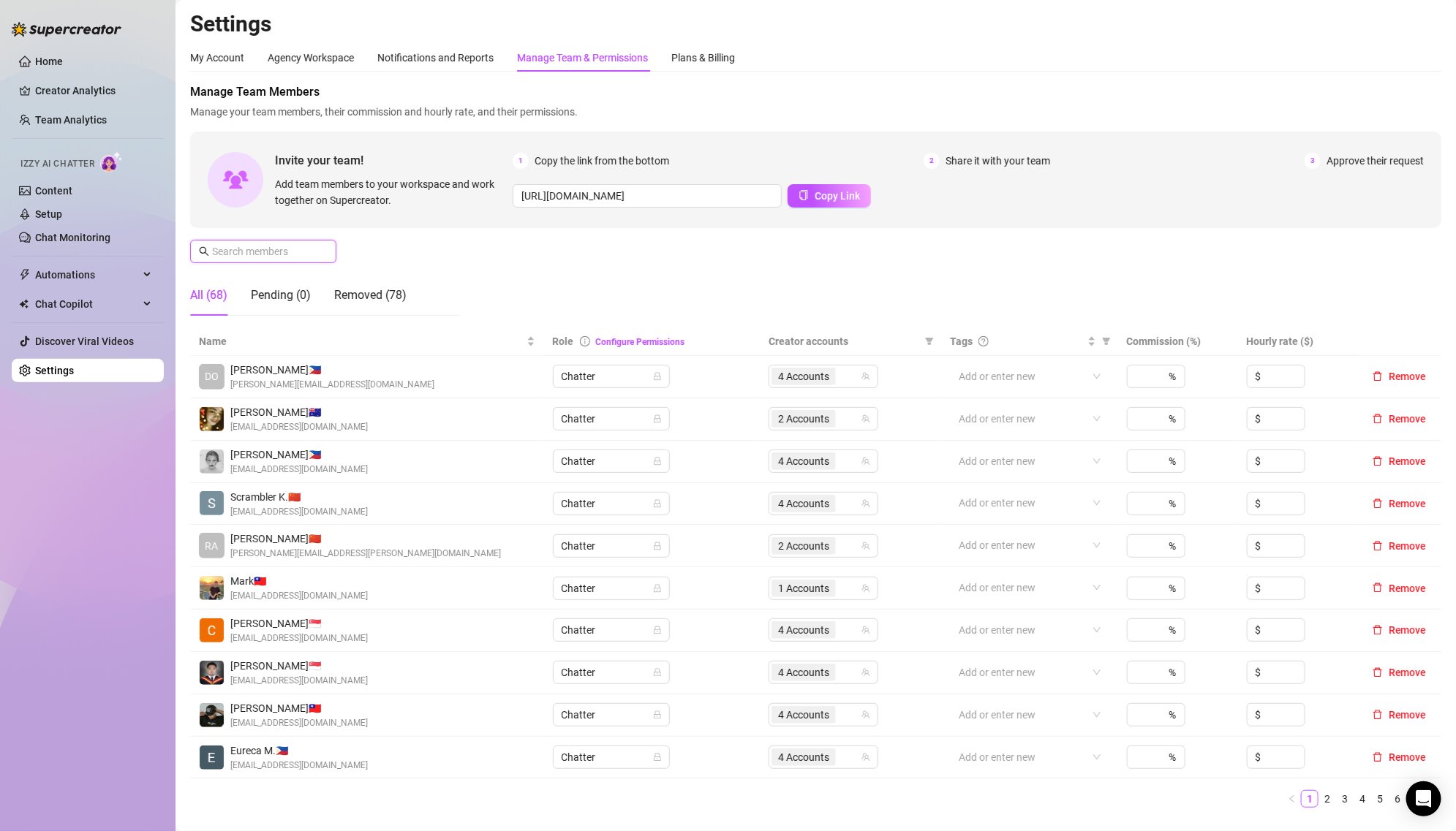
click at [306, 244] on input "text" at bounding box center [264, 252] width 104 height 16
type input "n"
type input "b"
type input "a"
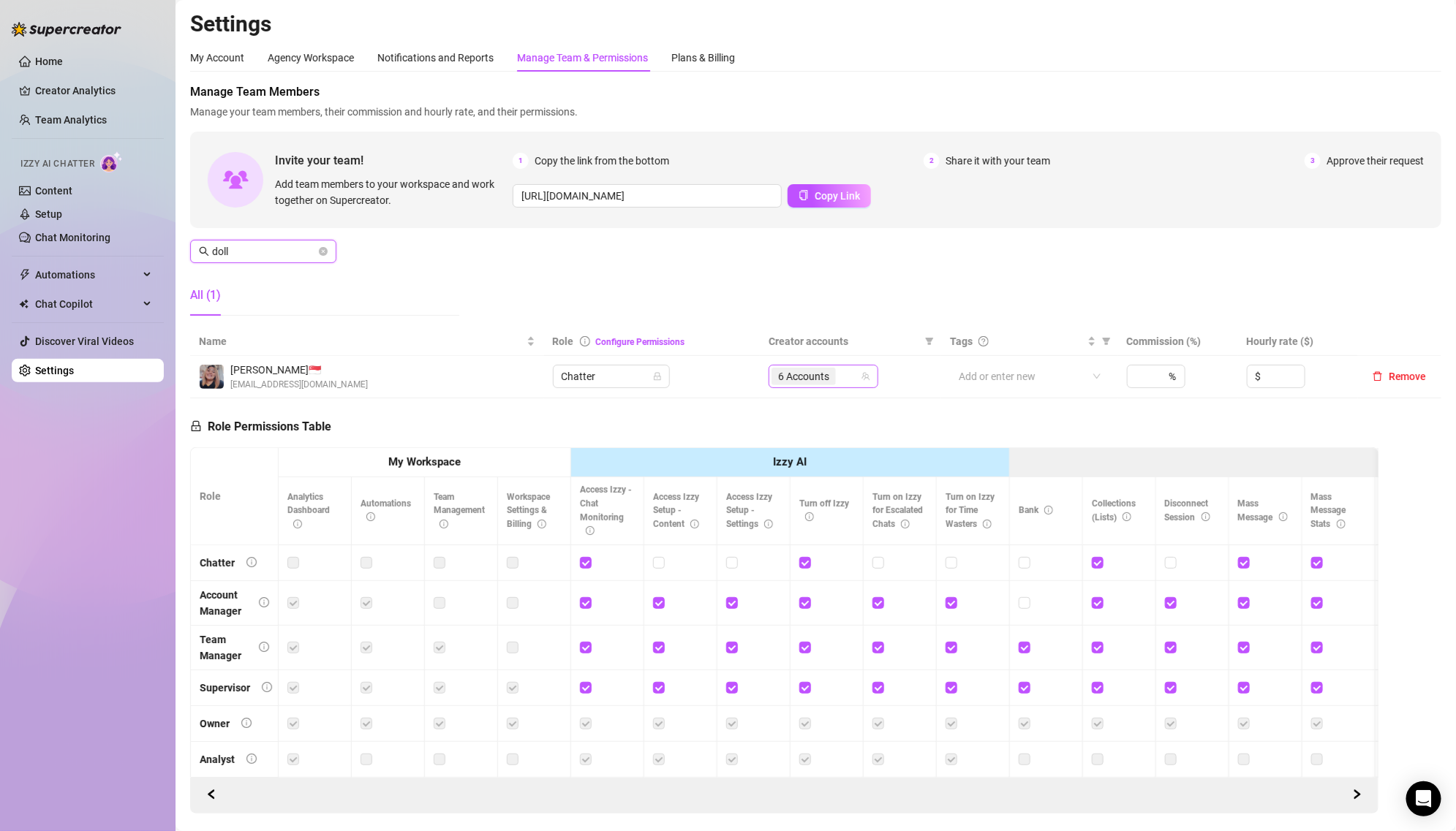
click at [789, 374] on span "6 Accounts" at bounding box center [804, 377] width 51 height 16
type input "doll"
type input "ken"
click at [798, 357] on td "6 Accounts" at bounding box center [850, 377] width 181 height 43
click at [801, 381] on span "6 Accounts" at bounding box center [804, 377] width 51 height 16
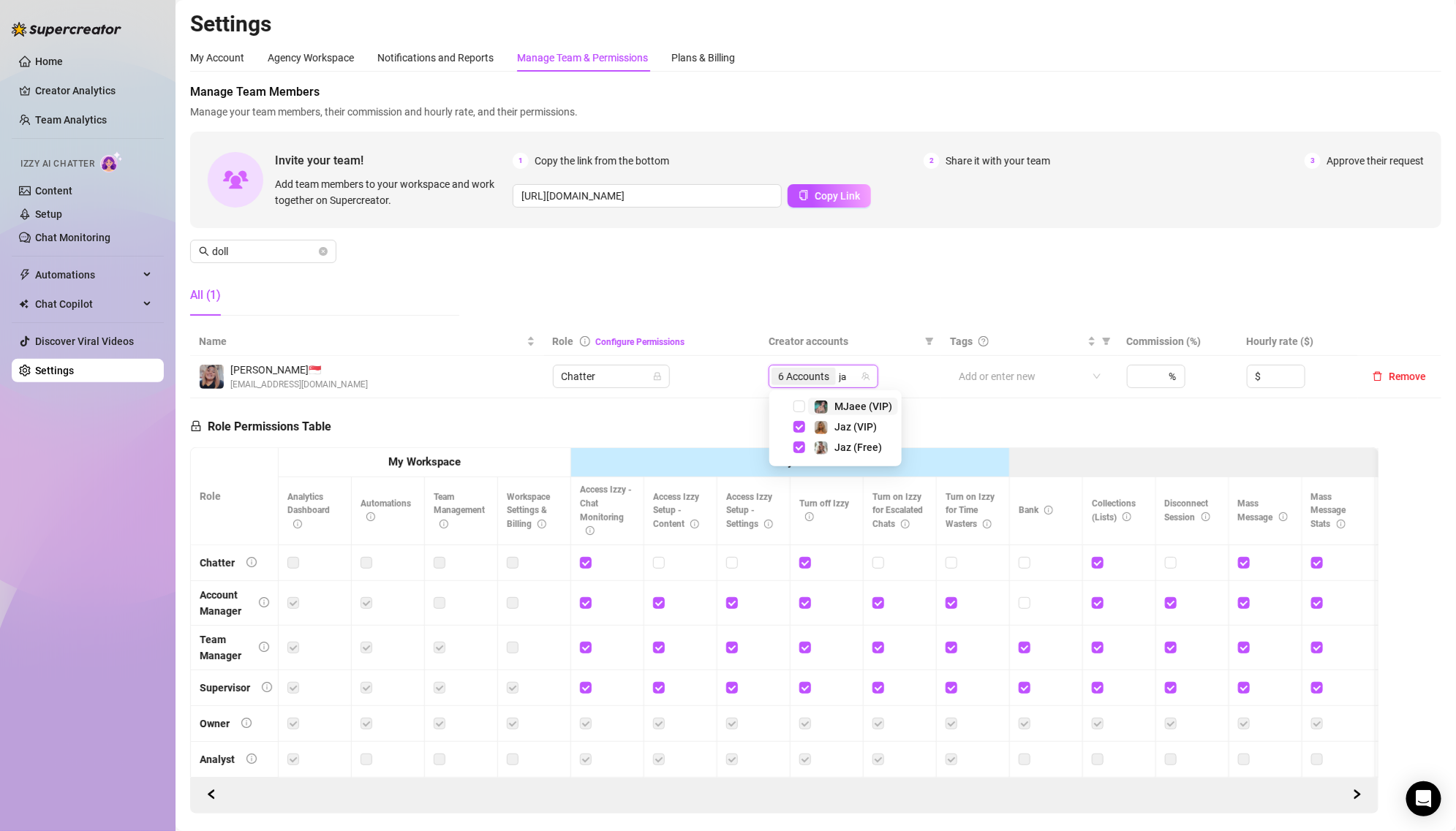
type input "jaz"
click at [800, 378] on span "6 Accounts" at bounding box center [804, 377] width 51 height 16
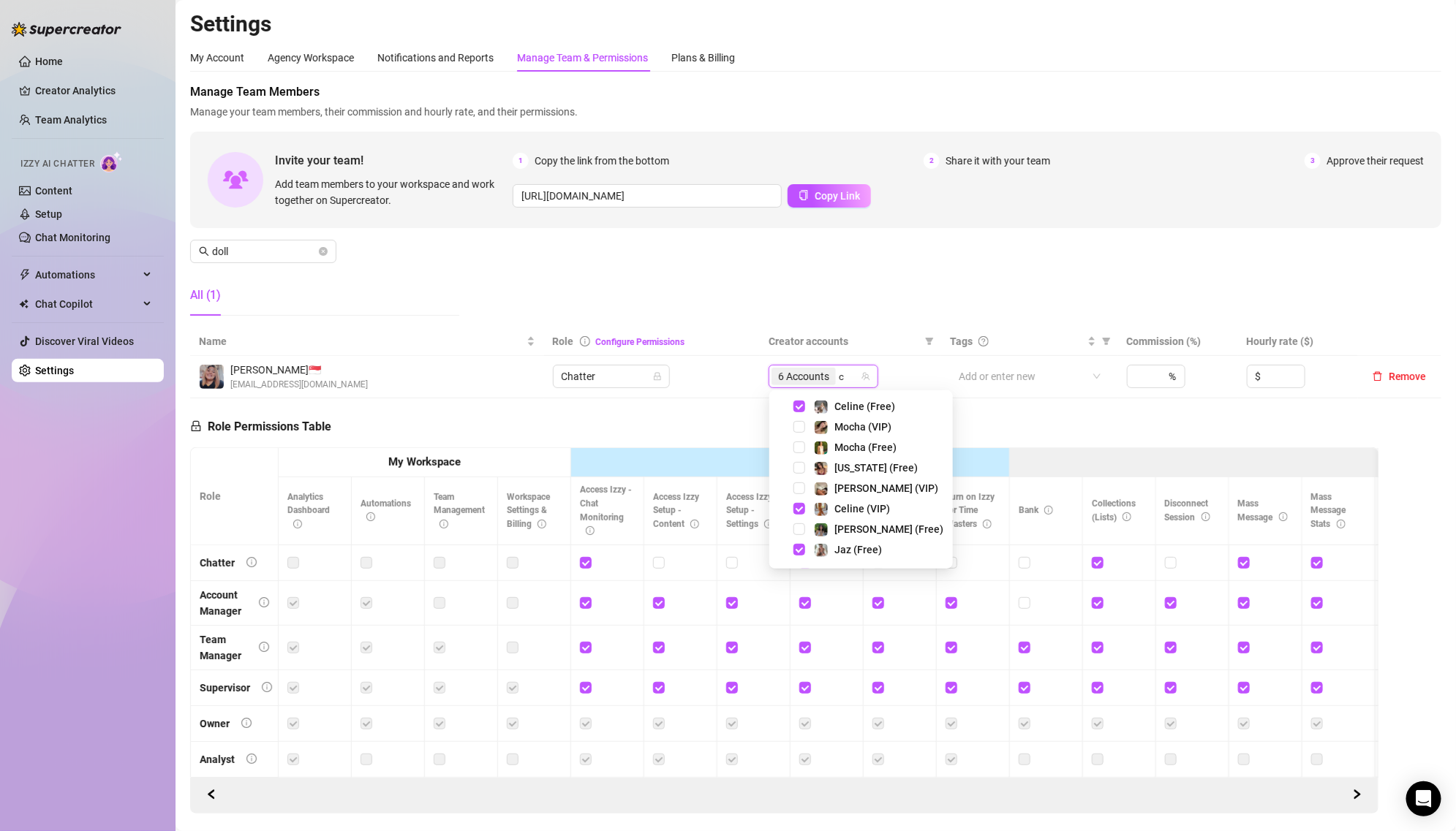
type input "ce"
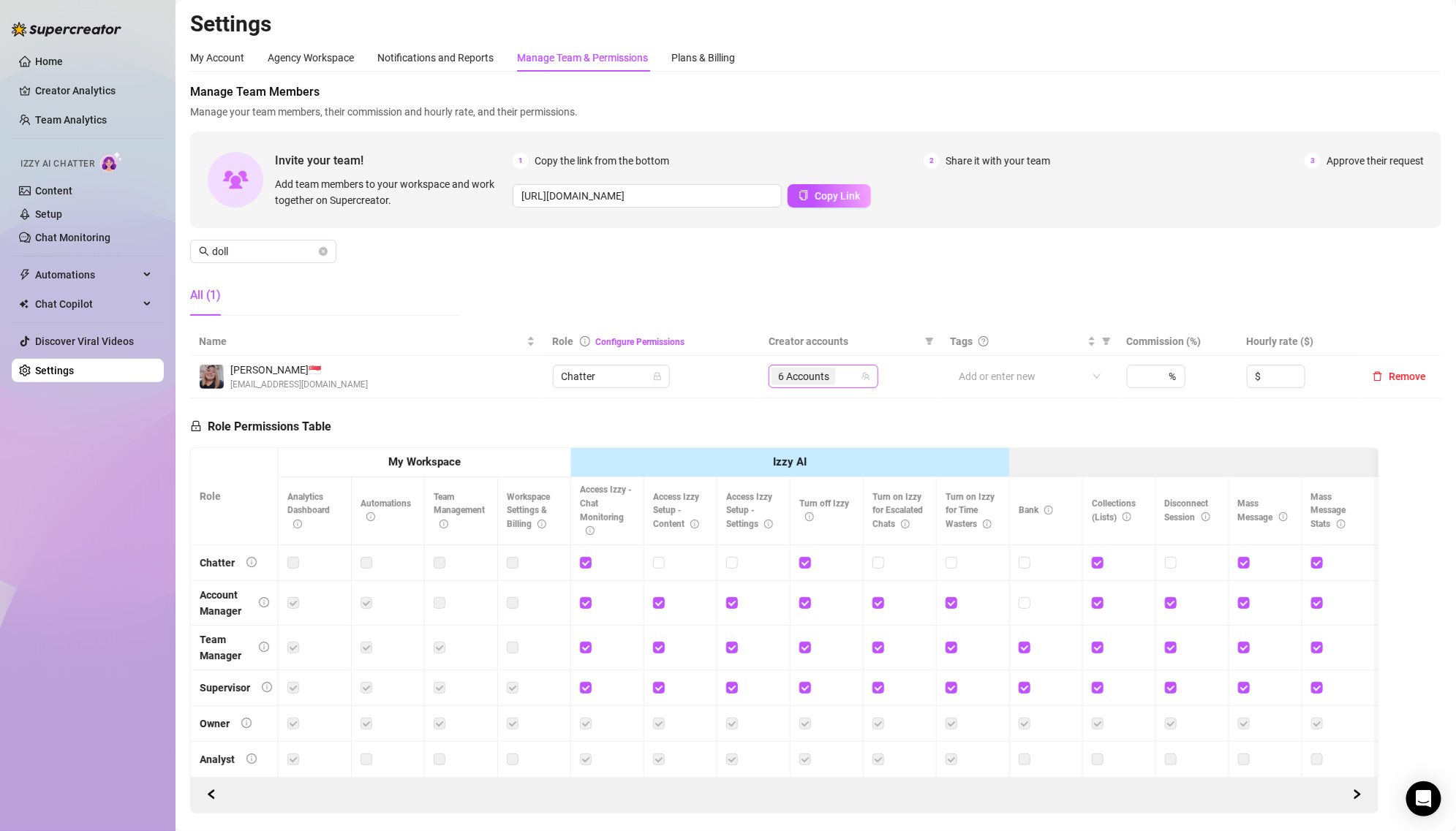
click at [805, 377] on span "6 Accounts" at bounding box center [804, 377] width 51 height 16
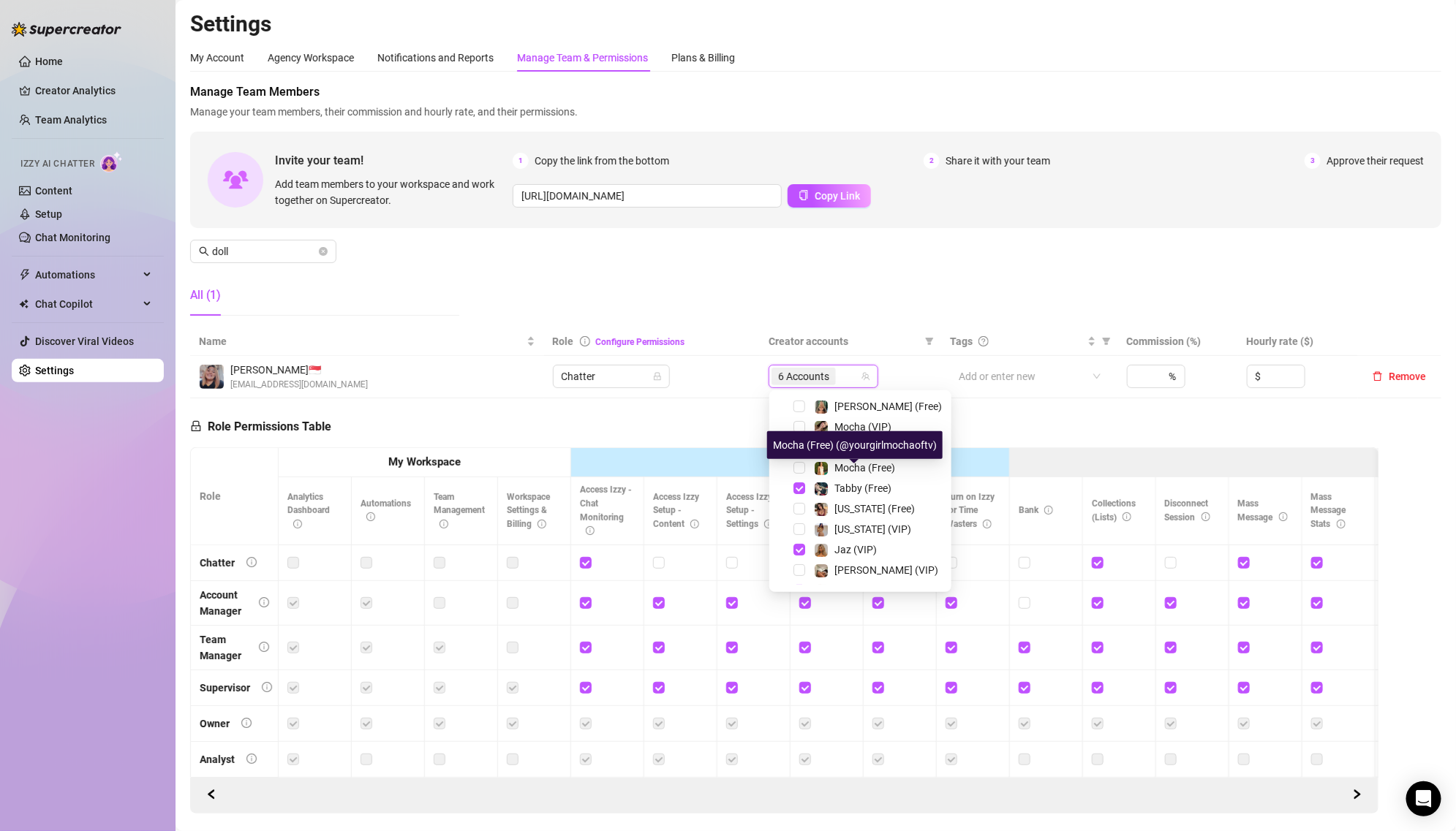
scroll to position [167, 0]
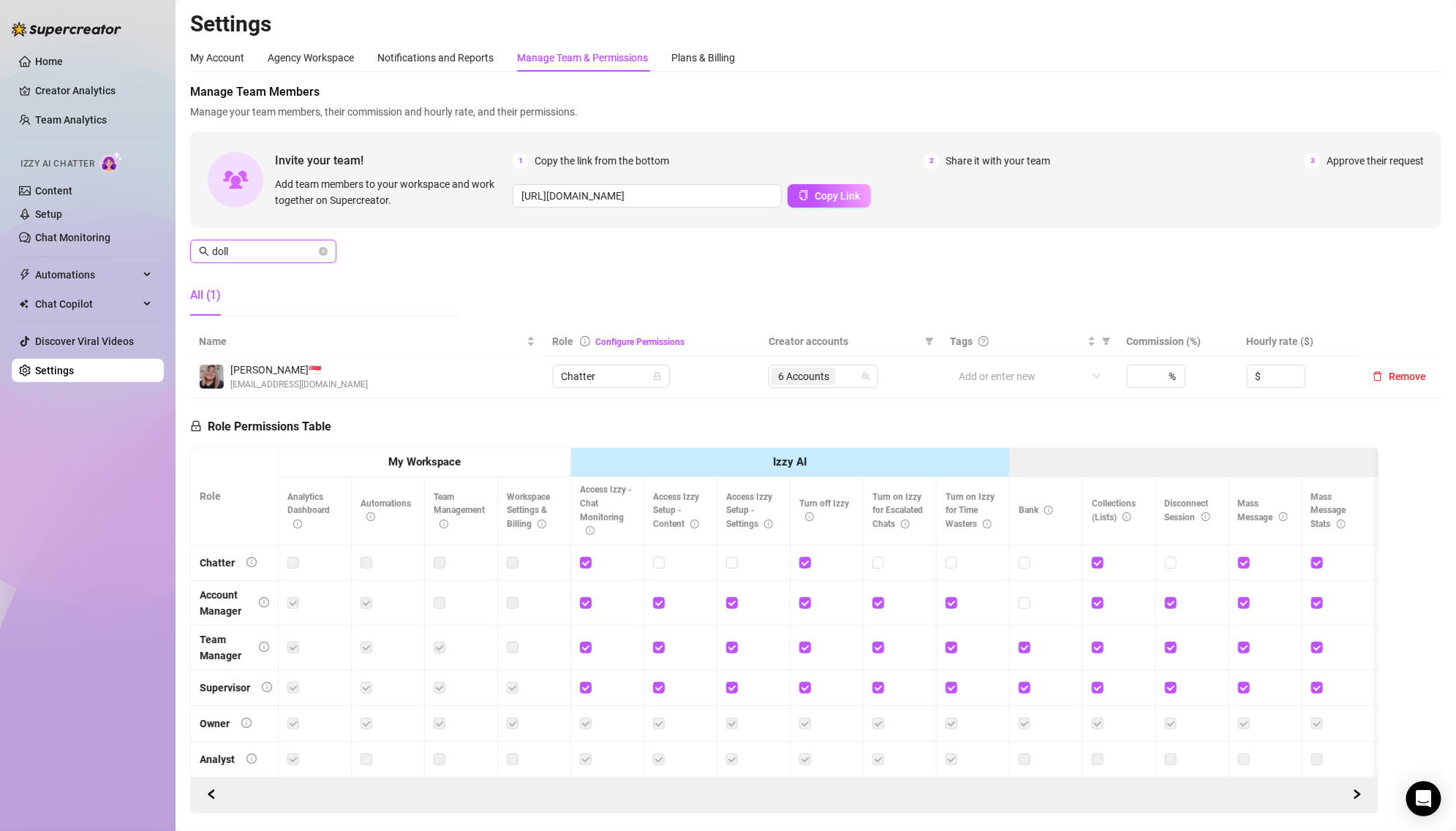
click at [273, 252] on input "doll" at bounding box center [264, 252] width 104 height 16
click at [808, 385] on span "2 Accounts" at bounding box center [804, 377] width 65 height 18
type input "eva"
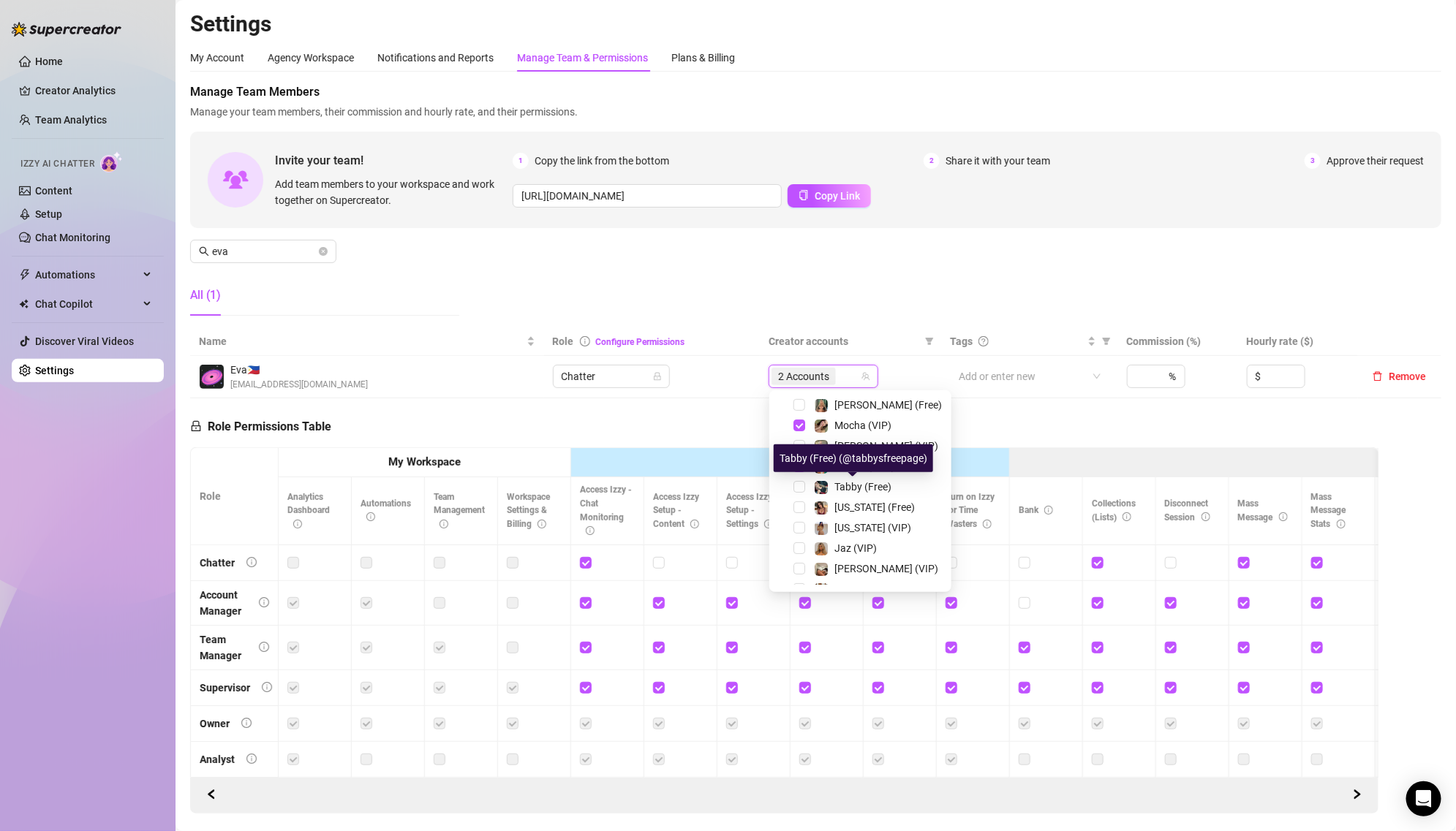
scroll to position [162, 0]
click at [846, 432] on span "Mocha (VIP)" at bounding box center [863, 429] width 57 height 12
click at [845, 474] on span "Mocha (Free)" at bounding box center [864, 470] width 61 height 12
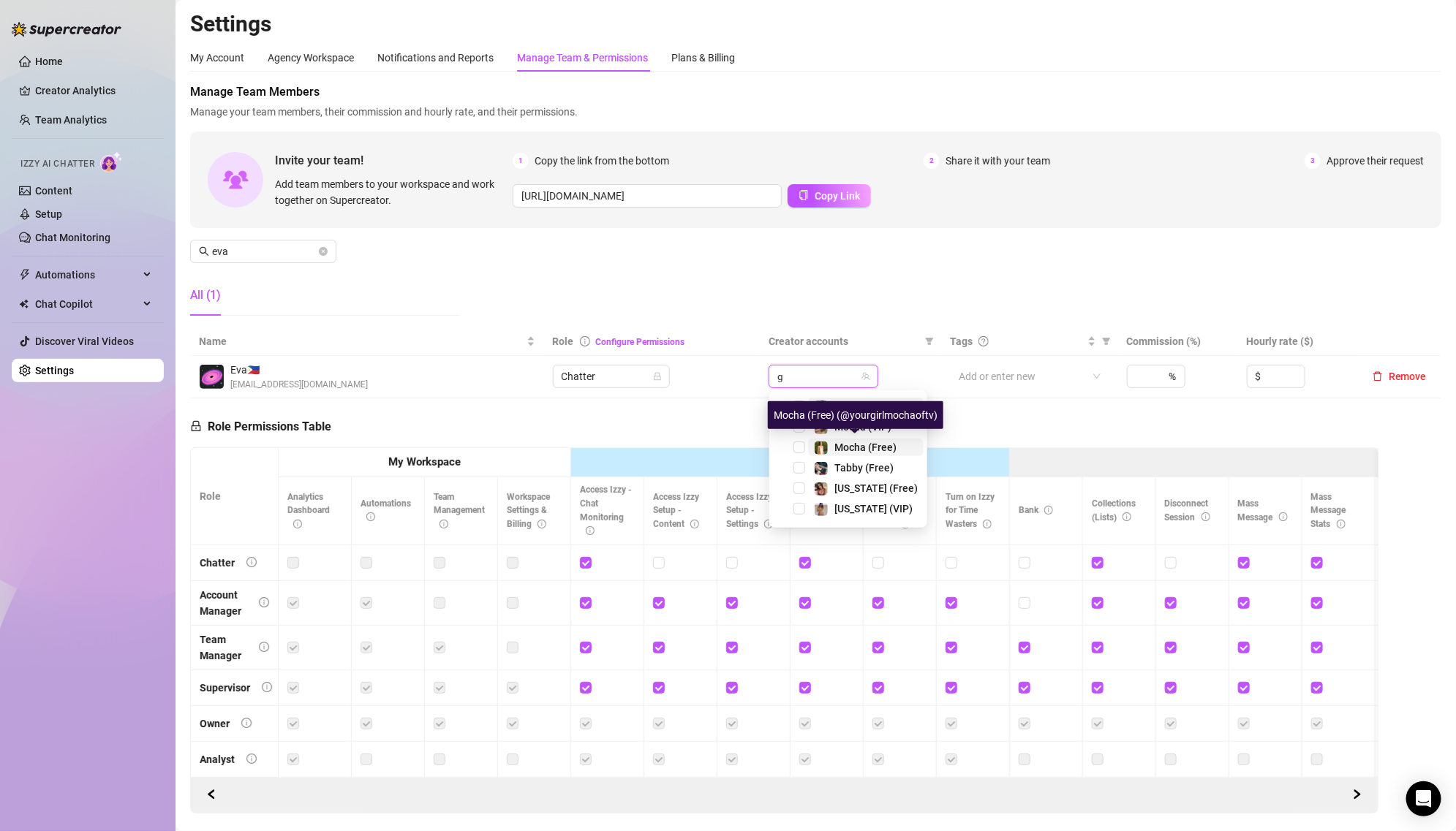
scroll to position [0, 0]
type input "ge"
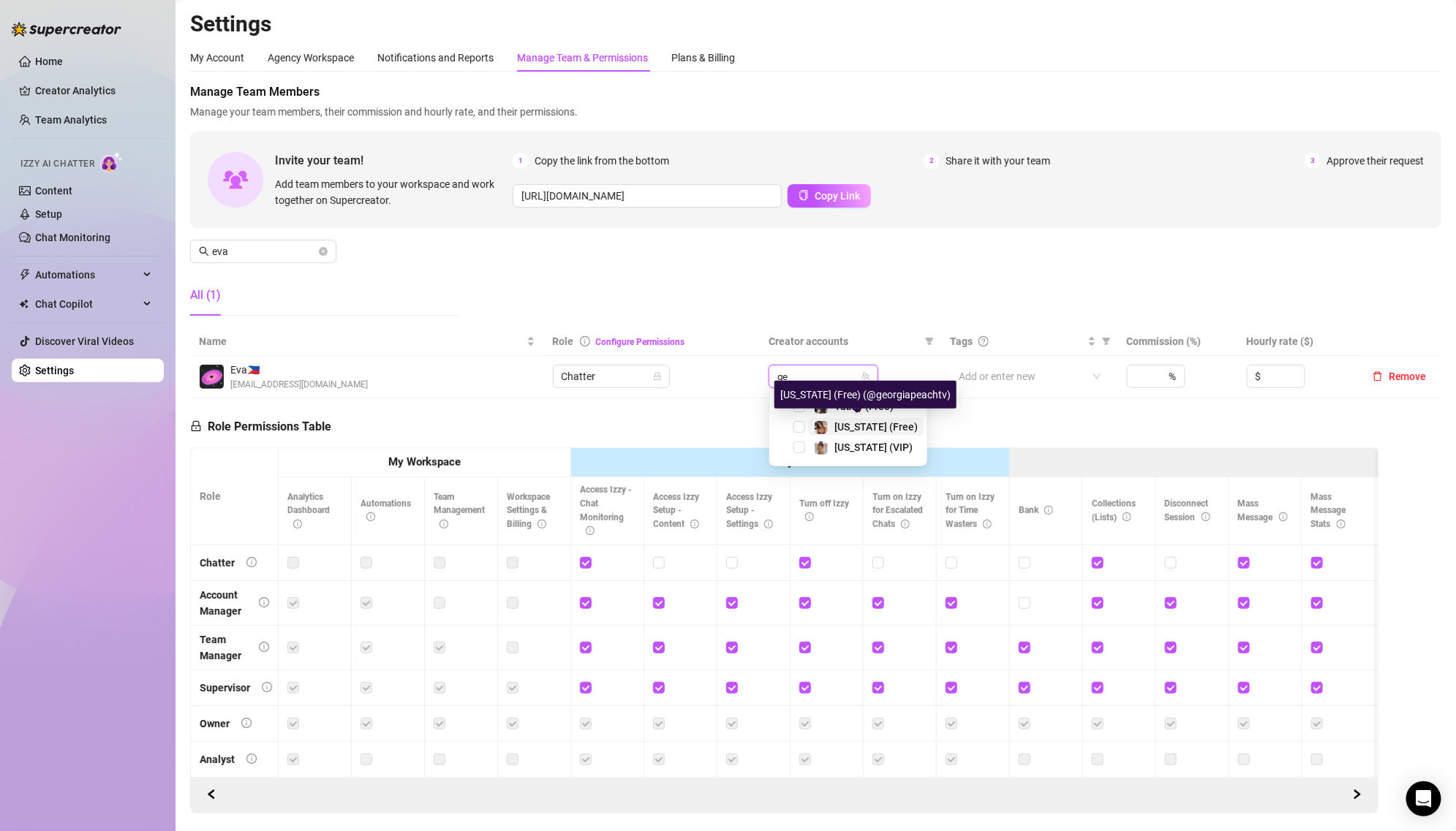
click at [844, 432] on span "[US_STATE] (Free)" at bounding box center [876, 427] width 84 height 12
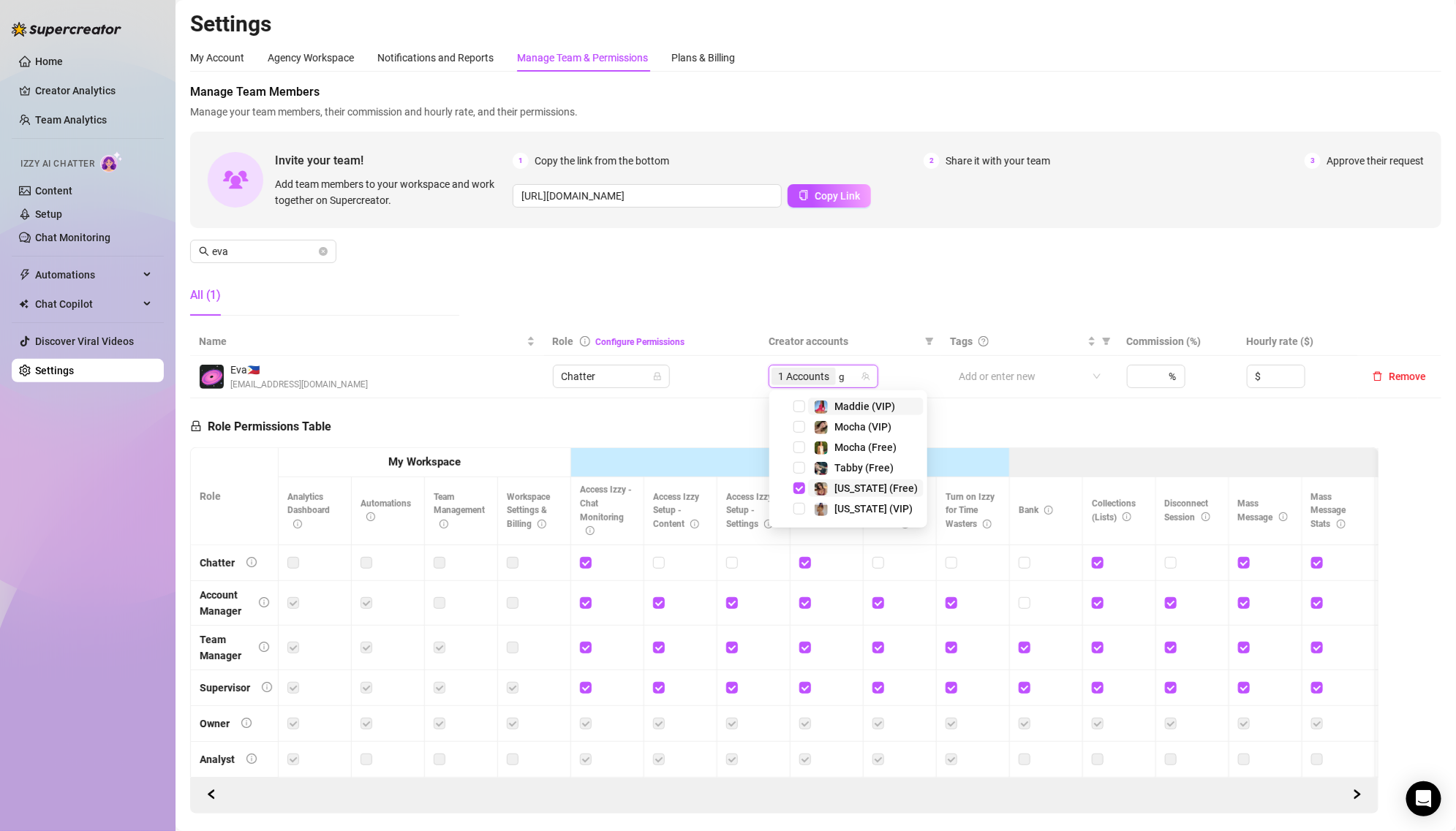
type input "ge"
click at [849, 444] on span "[US_STATE] (VIP)" at bounding box center [873, 448] width 79 height 12
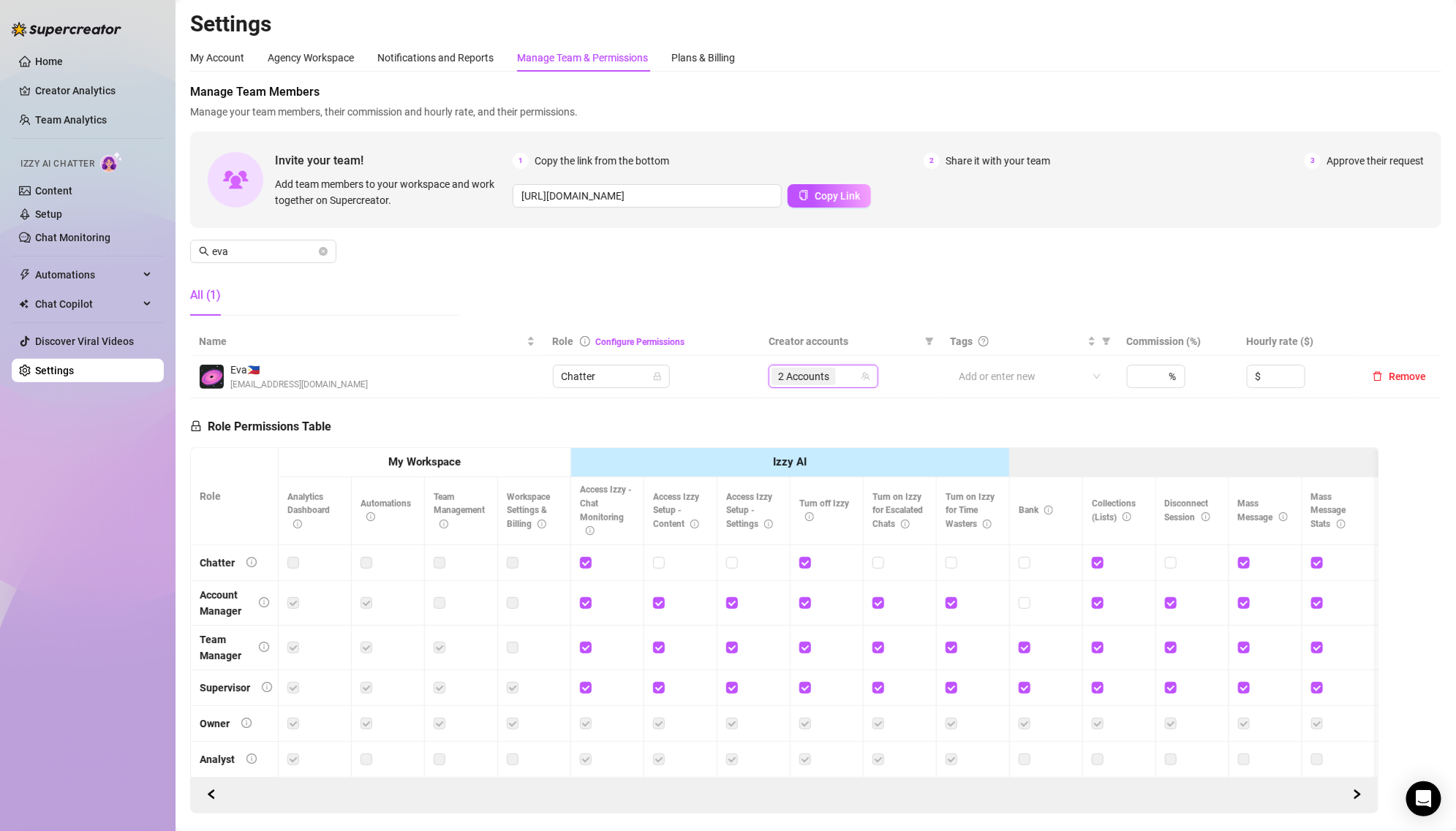
click at [740, 340] on th "Role Configure Permissions" at bounding box center [652, 341] width 216 height 29
click at [839, 371] on input "search" at bounding box center [840, 377] width 3 height 18
type input "geor"
click at [728, 322] on div "Manage Team Members Manage your team members, their commission and hourly rate,…" at bounding box center [816, 206] width 1251 height 244
click at [272, 254] on input "eva" at bounding box center [264, 252] width 104 height 16
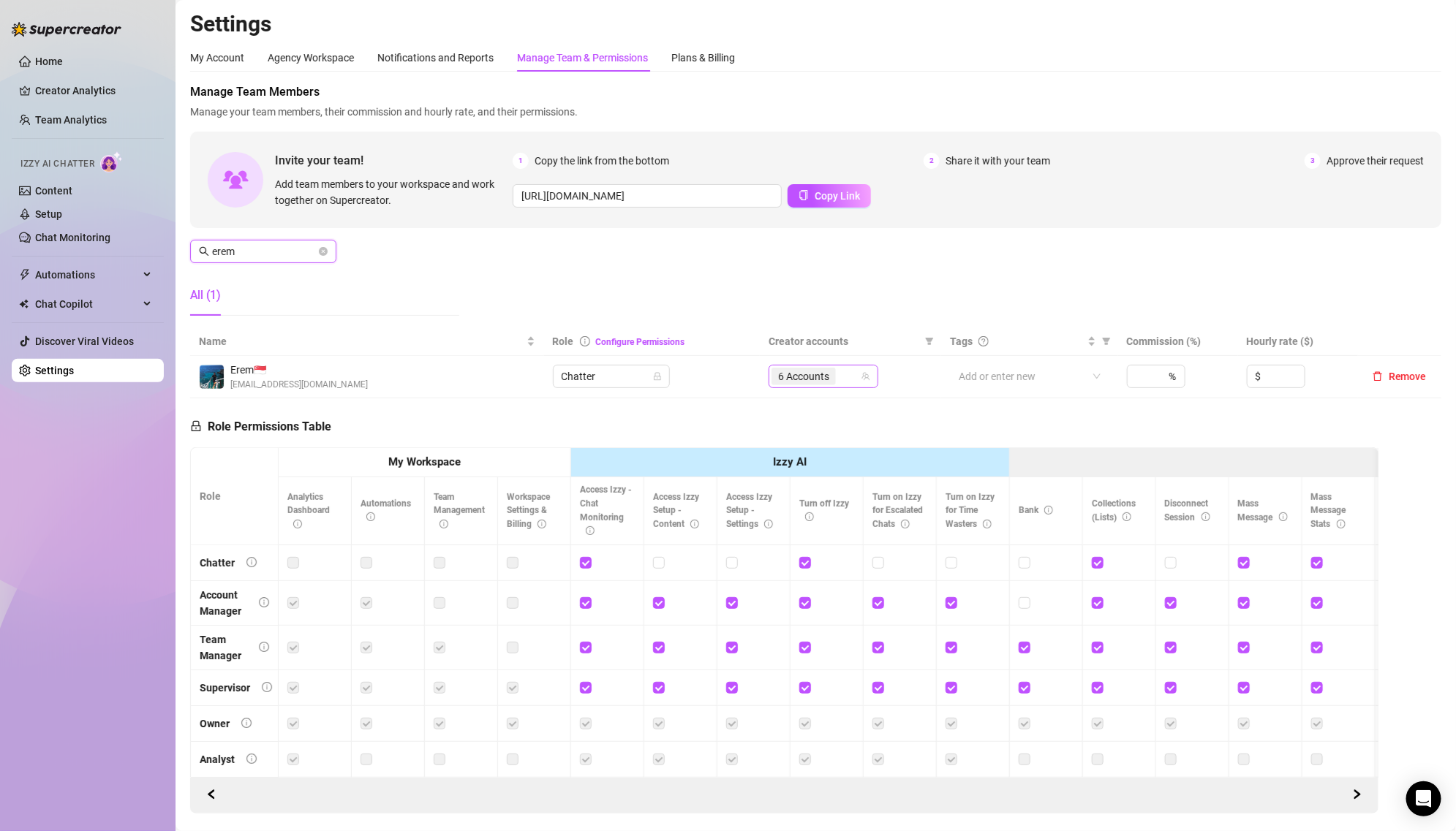
click at [795, 373] on span "6 Accounts" at bounding box center [804, 377] width 51 height 16
type input "erem"
type input "el"
click at [814, 424] on img at bounding box center [821, 428] width 13 height 13
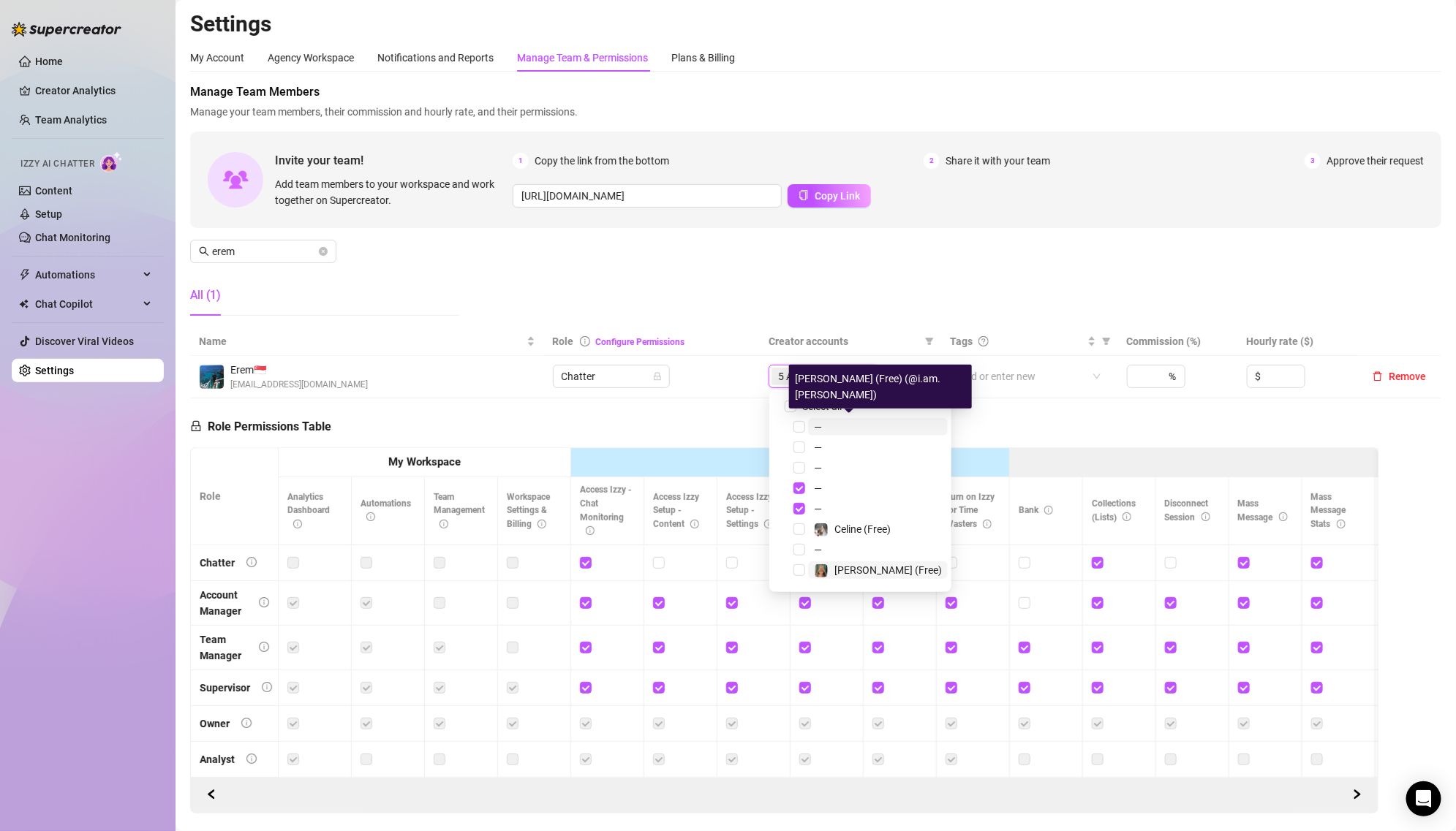
type input "el"
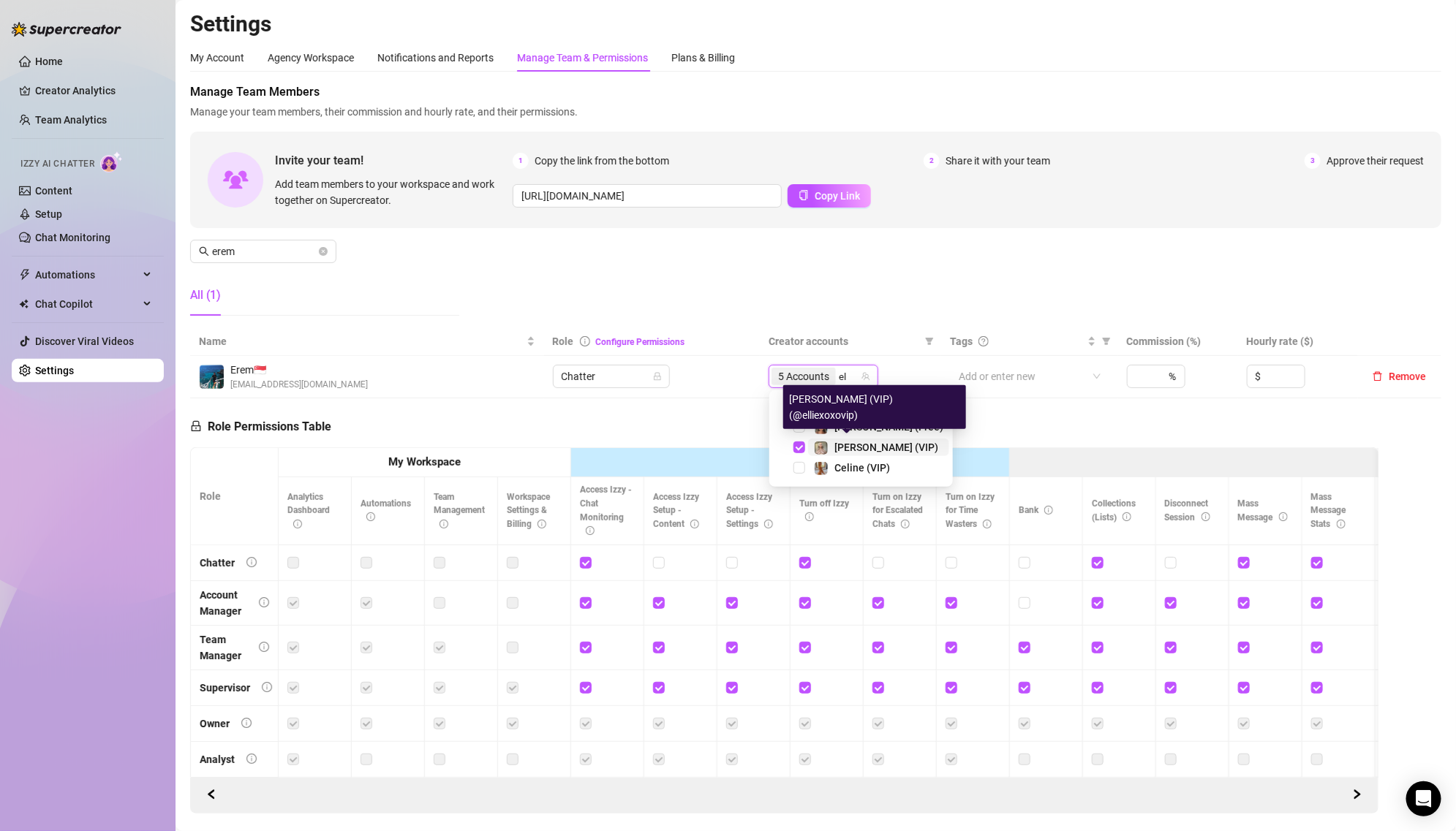
click at [818, 450] on img at bounding box center [821, 449] width 13 height 13
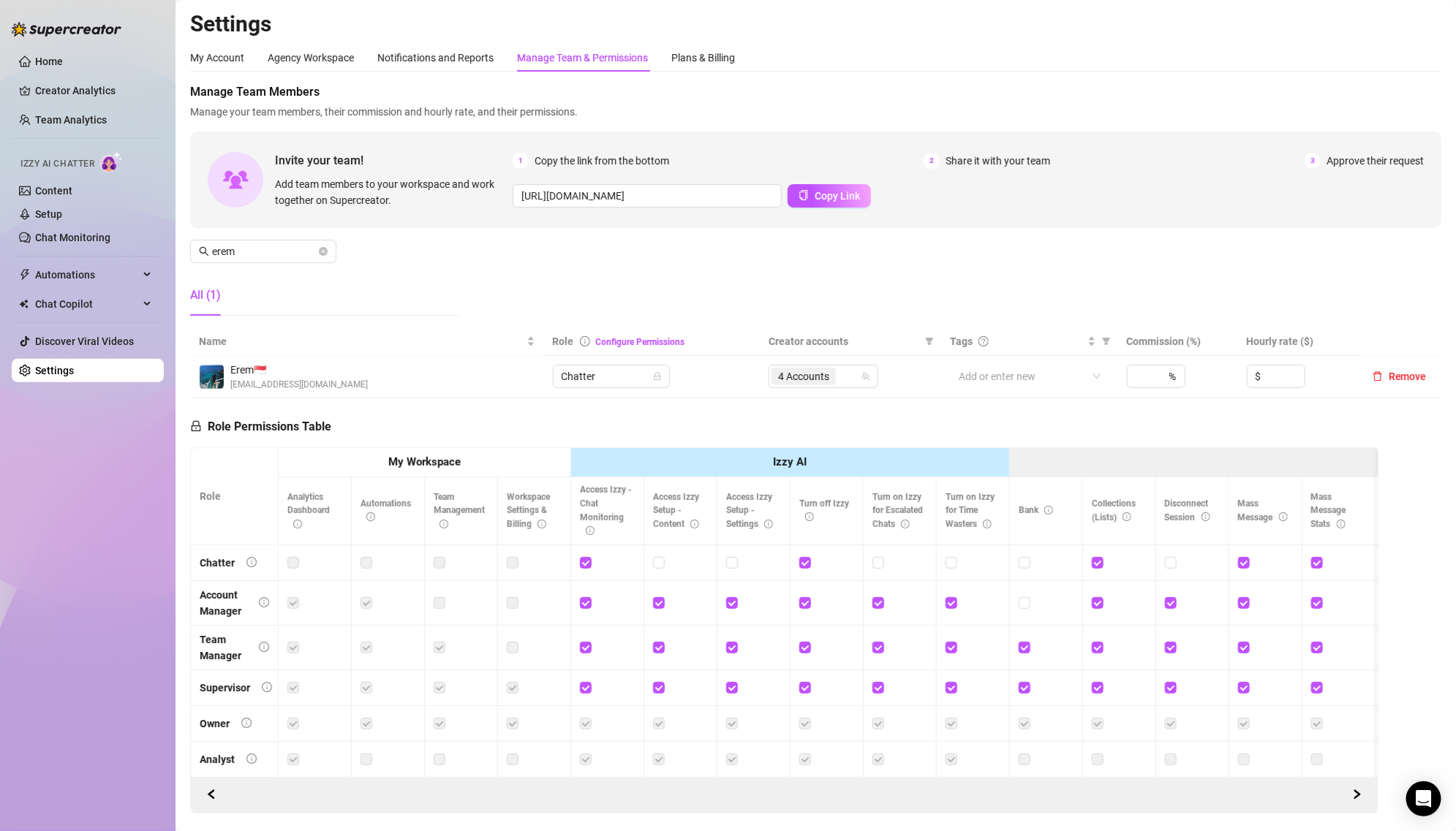
click at [670, 435] on div "Role Permissions Table Role My Workspace Izzy AI OnlyFans Side Menu OnlyFans Ch…" at bounding box center [784, 606] width 1188 height 416
click at [253, 257] on input "erem" at bounding box center [264, 252] width 104 height 16
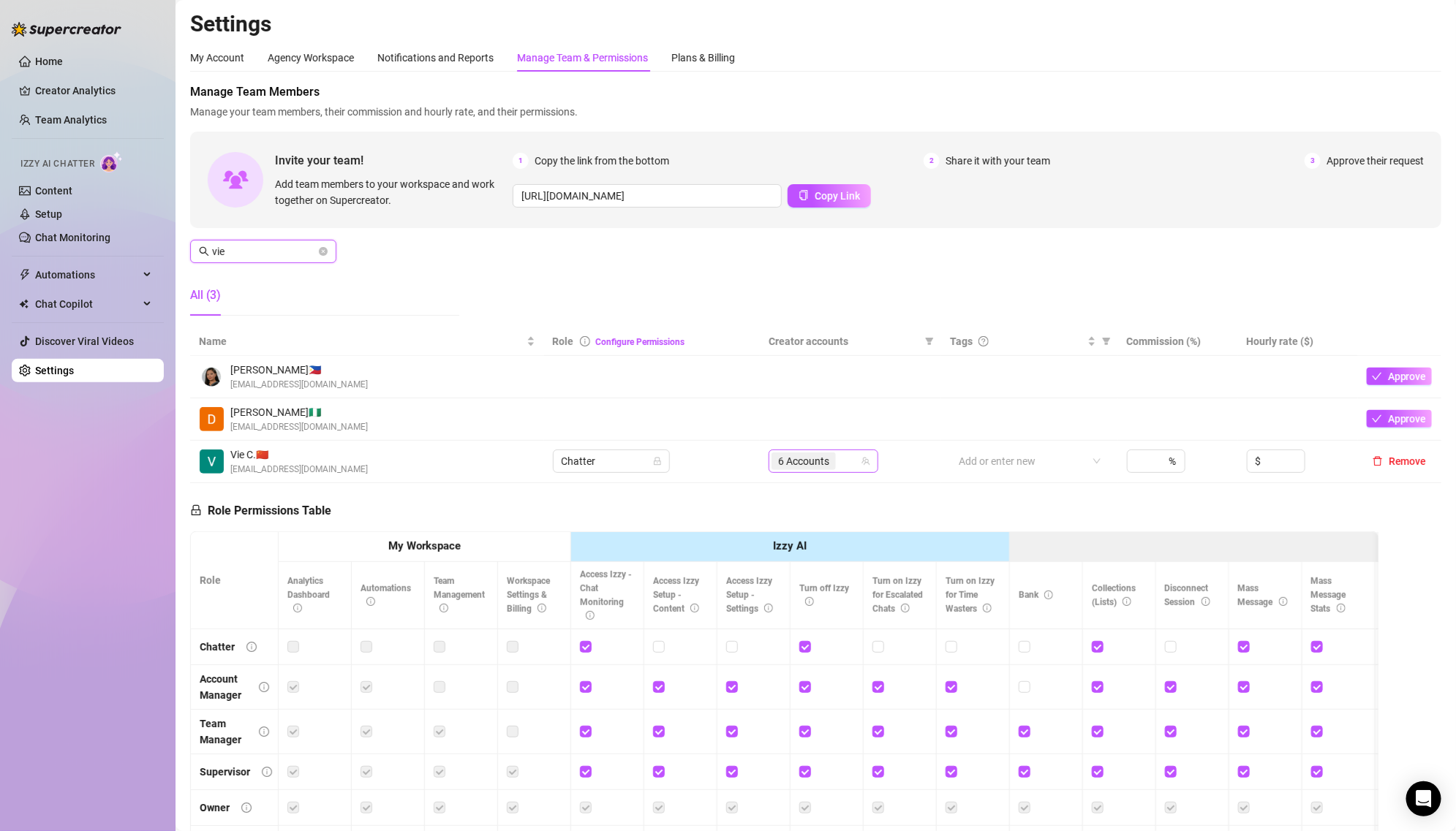
click at [811, 458] on span "6 Accounts" at bounding box center [804, 461] width 51 height 16
type input "vie"
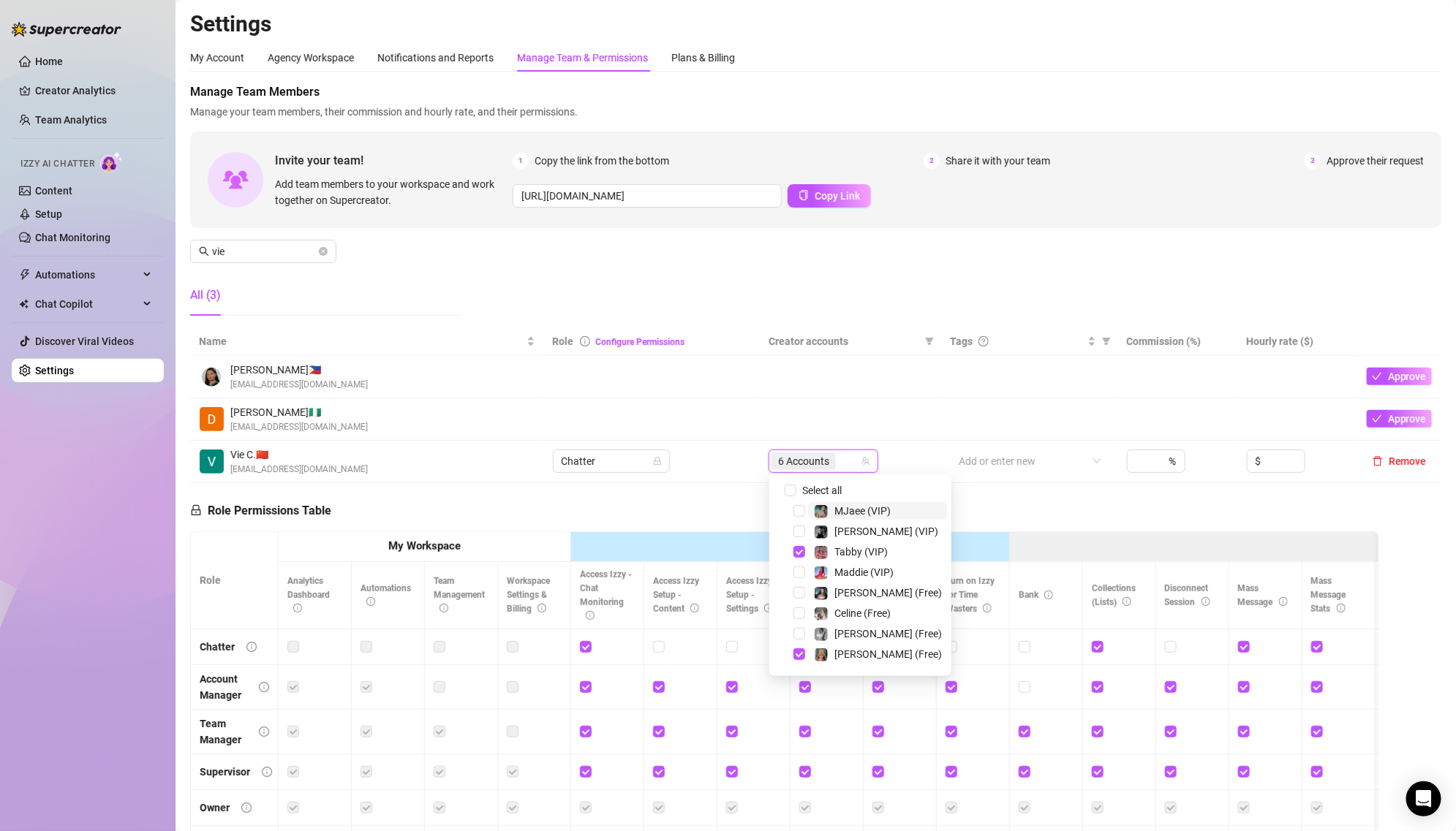
click at [805, 460] on span "6 Accounts" at bounding box center [804, 461] width 51 height 16
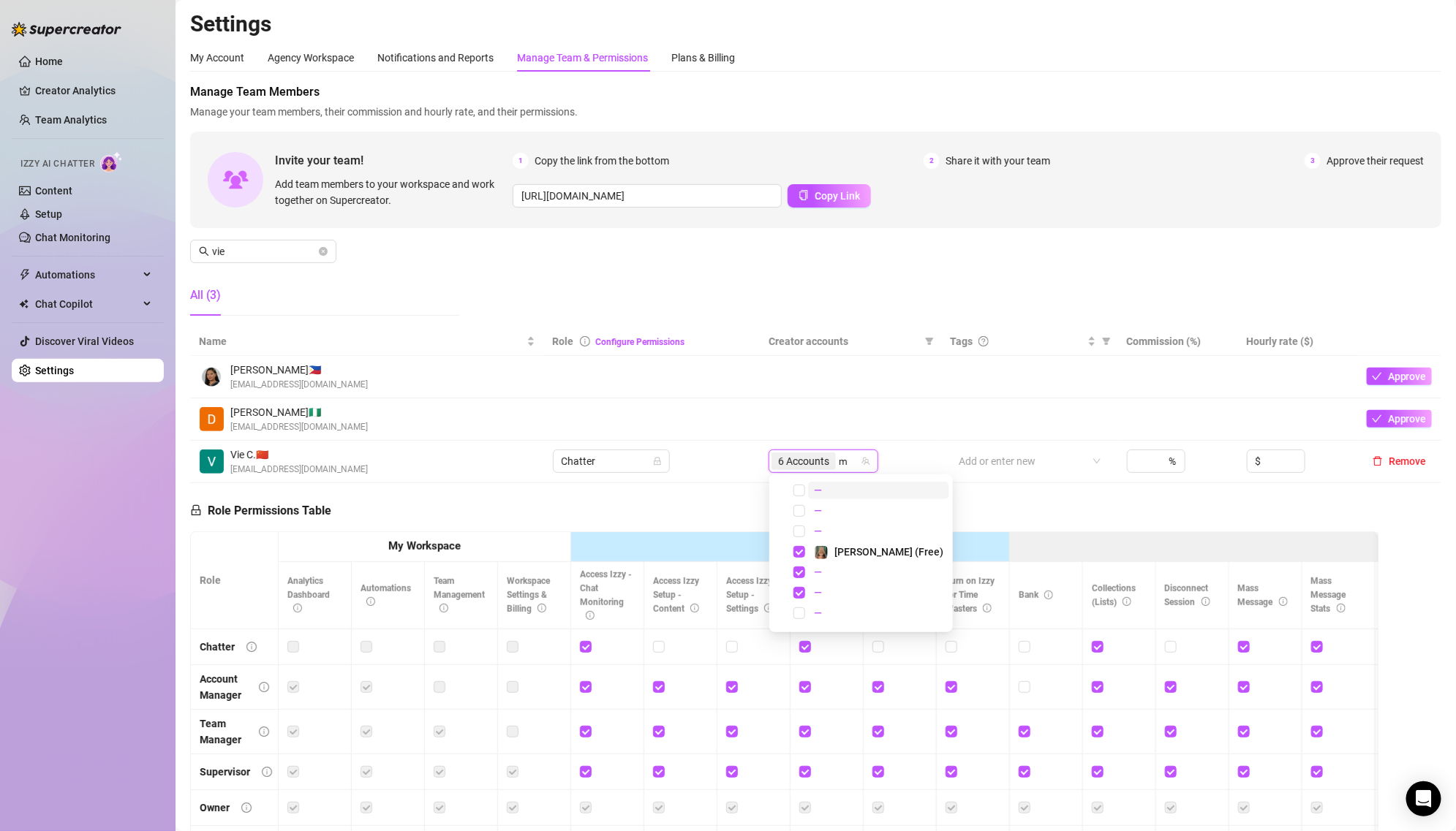
type input "mo"
type input "ta"
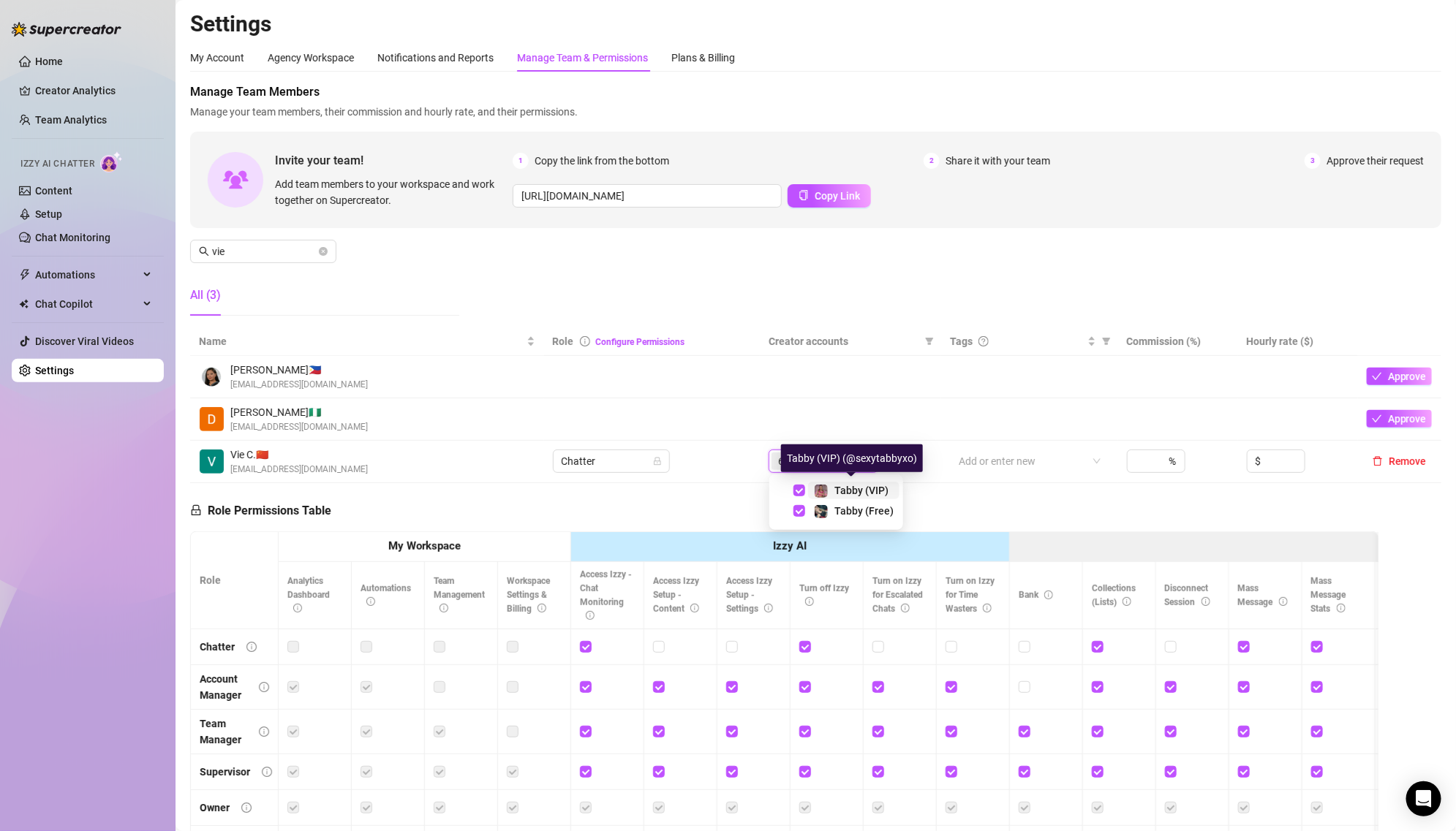
click at [868, 483] on div "Tabby (VIP)" at bounding box center [861, 490] width 54 height 18
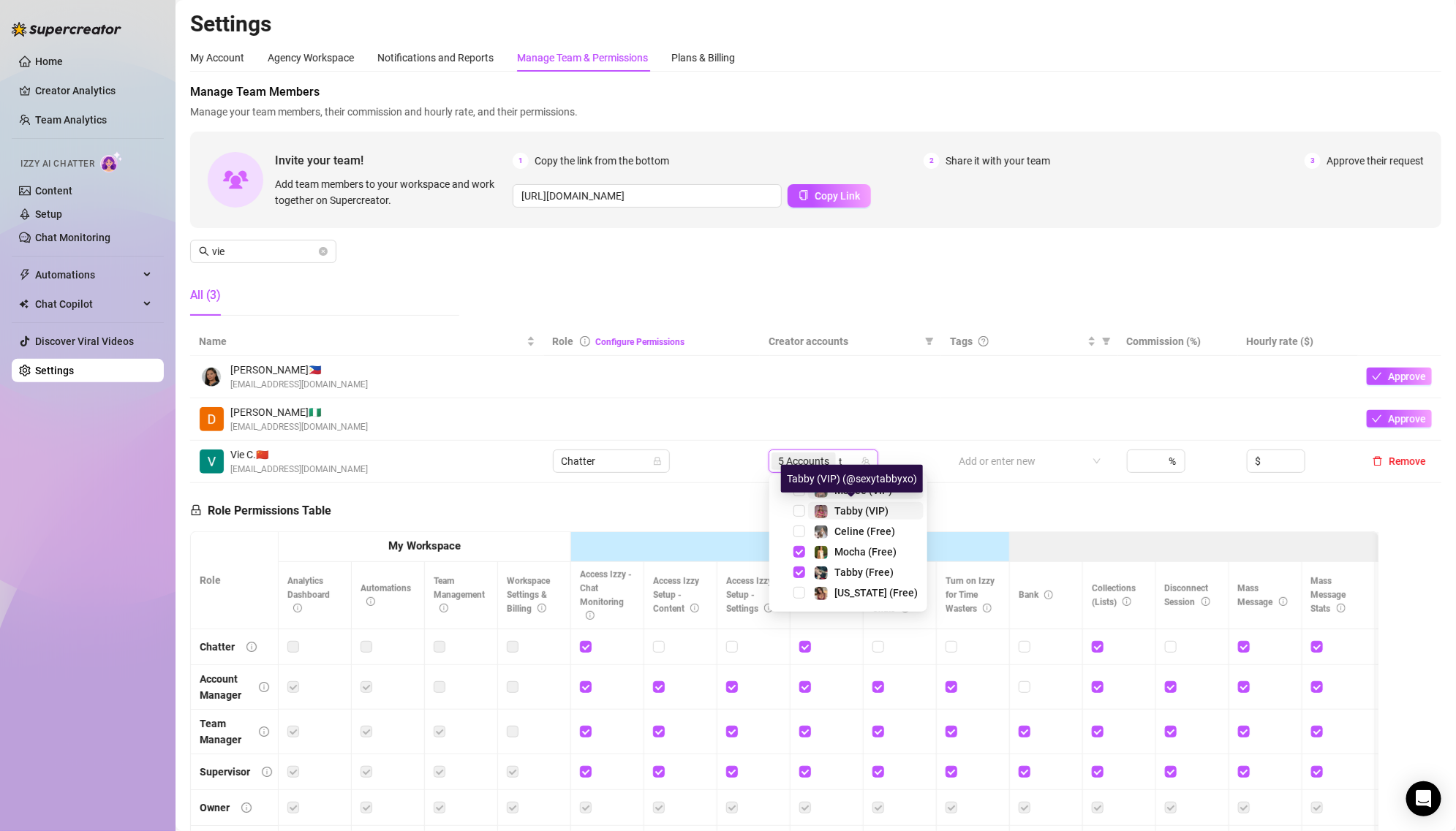
type input "ta"
click at [868, 513] on span "Tabby (Free)" at bounding box center [863, 511] width 59 height 12
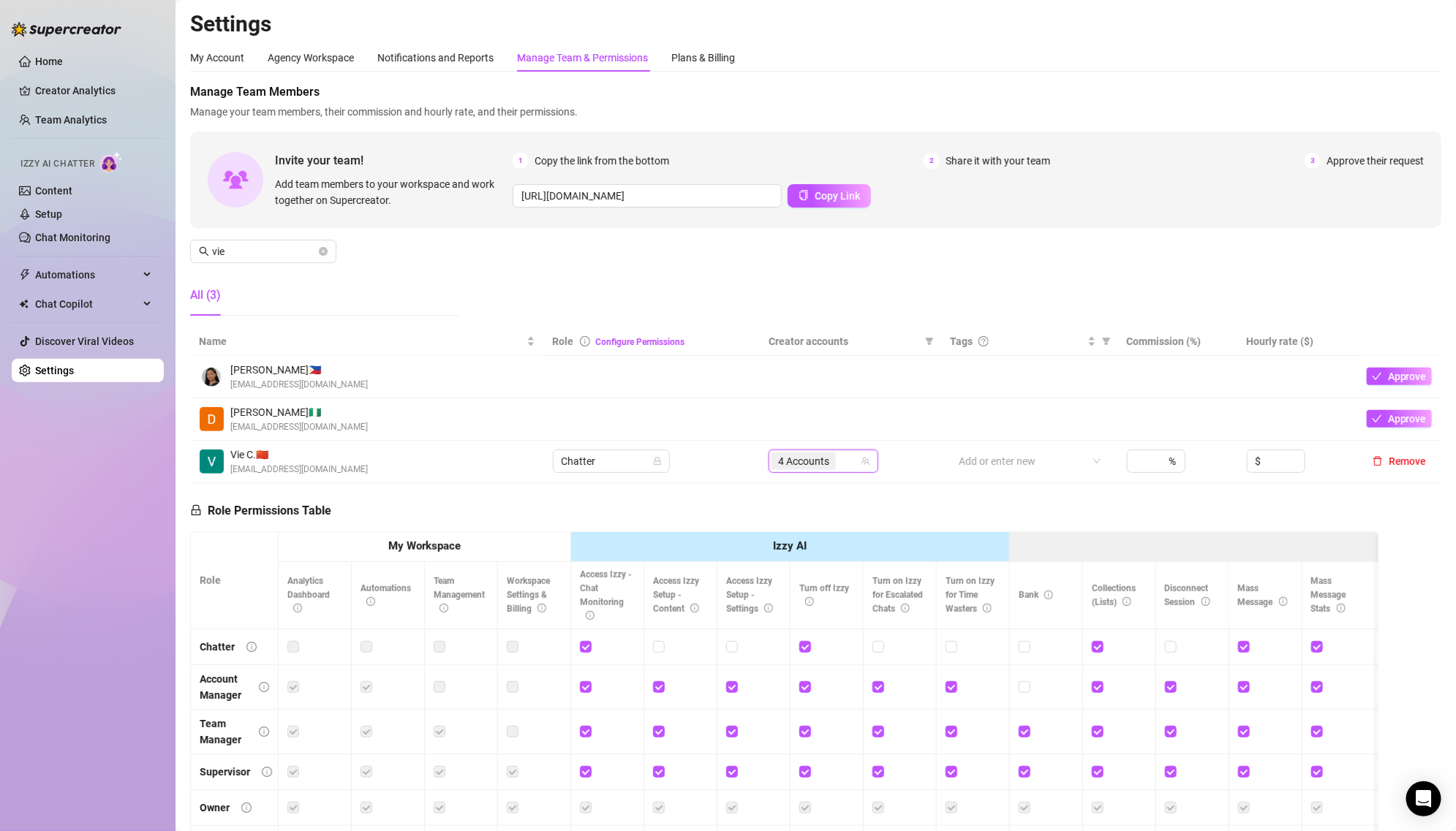
click at [826, 407] on td at bounding box center [850, 420] width 181 height 43
click at [68, 271] on span "Automations" at bounding box center [87, 275] width 104 height 23
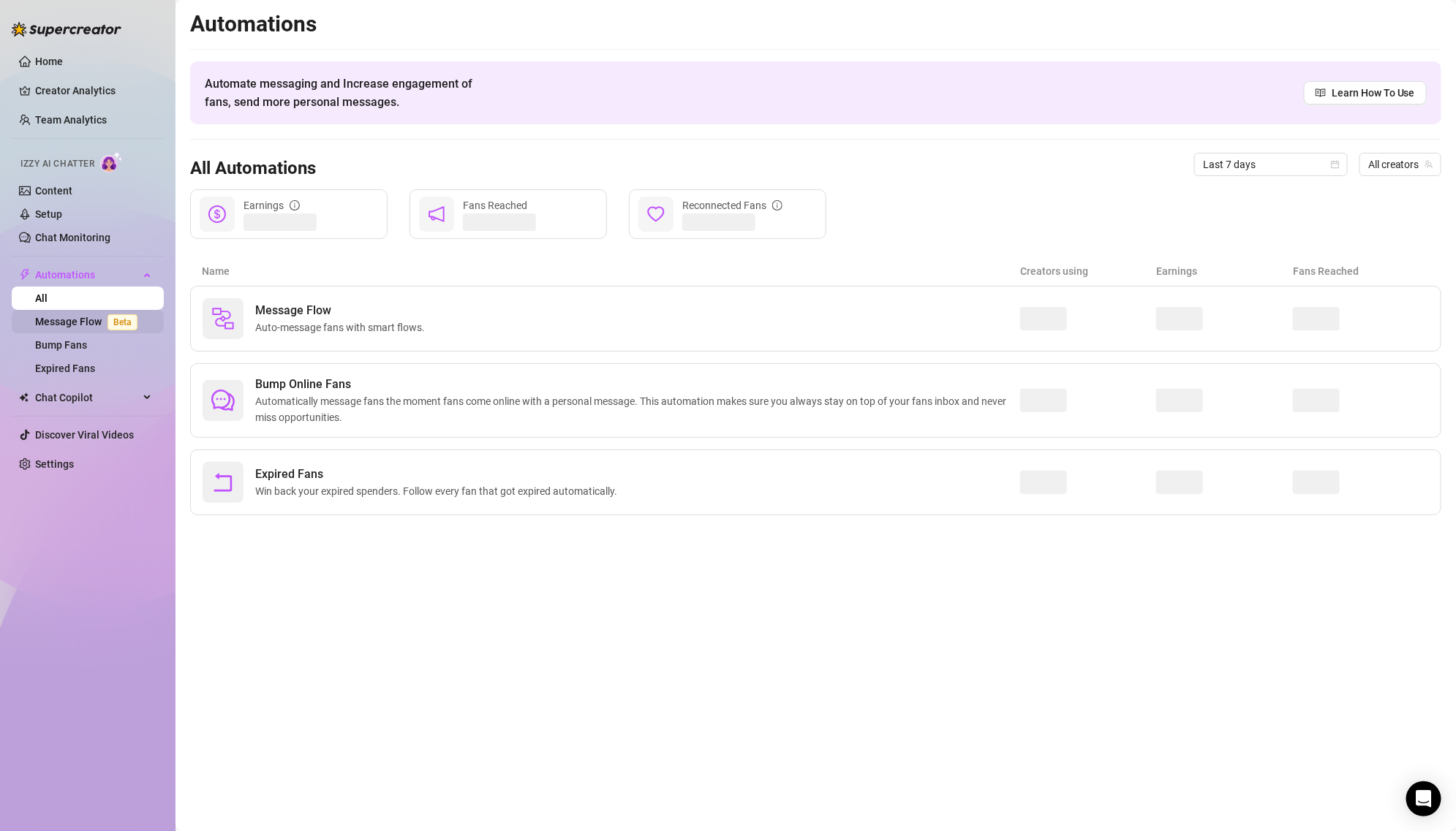
click at [82, 322] on link "Message Flow Beta" at bounding box center [89, 322] width 108 height 12
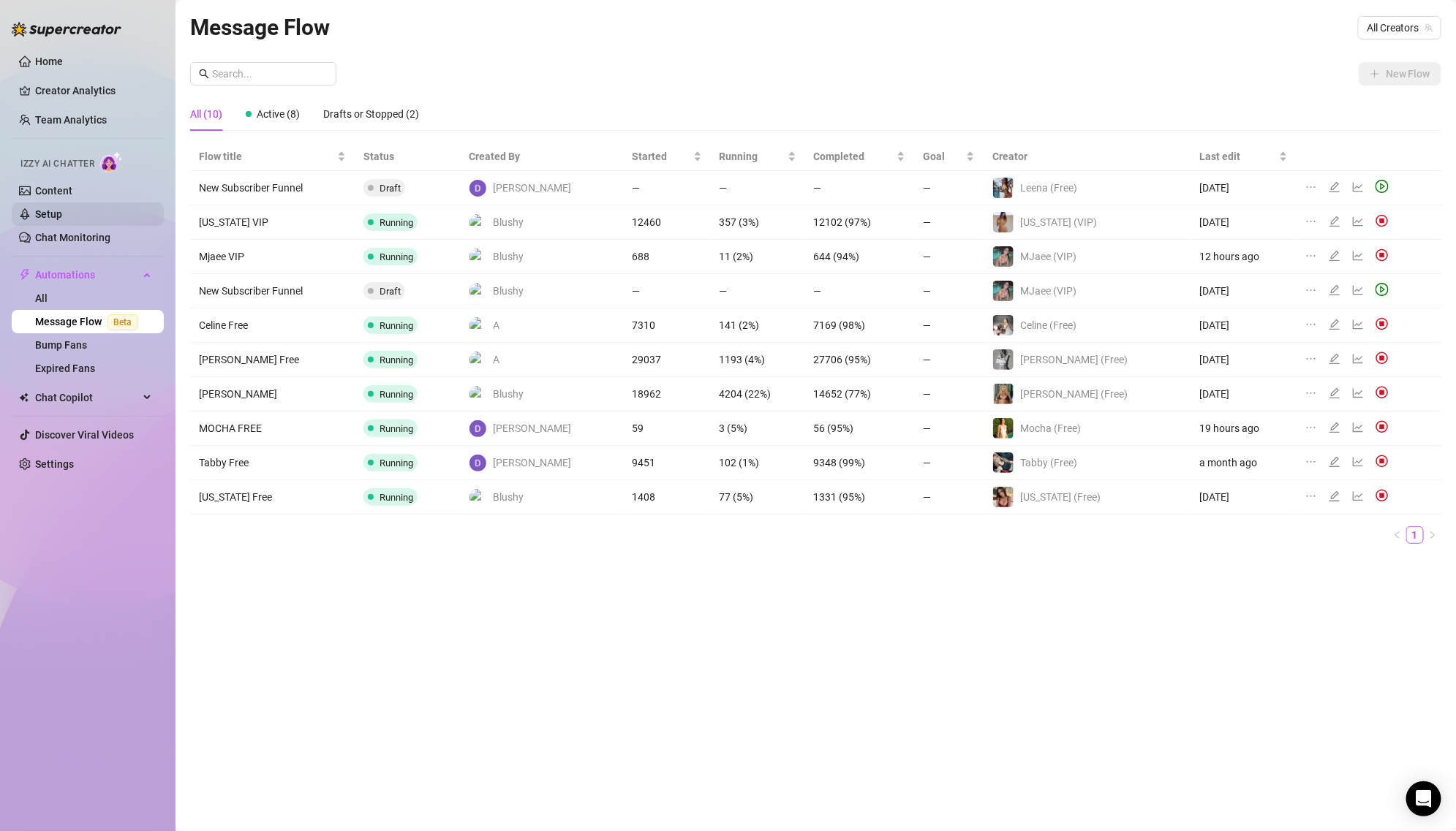
click at [62, 208] on link "Setup" at bounding box center [48, 214] width 27 height 12
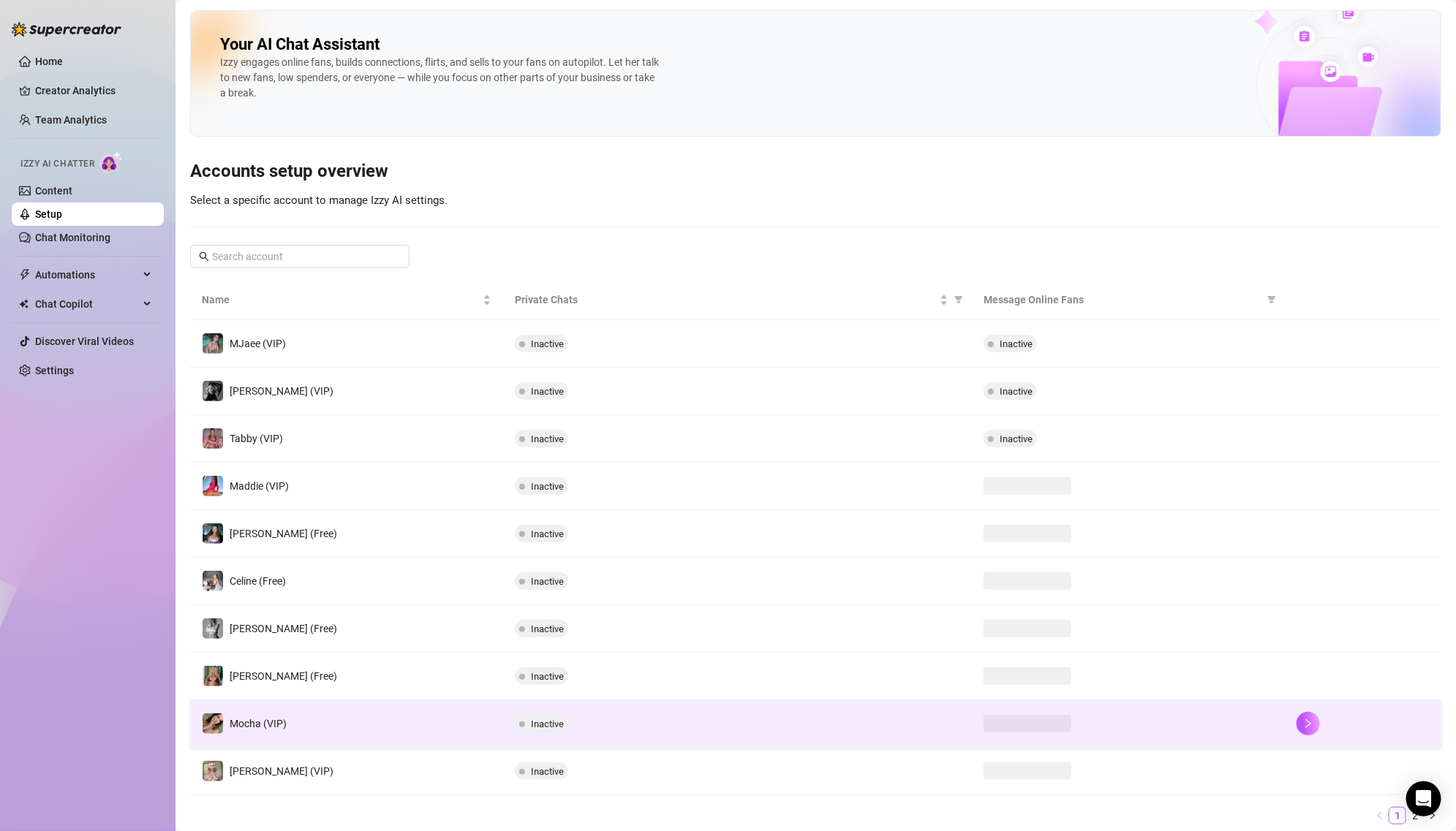
click at [599, 737] on td "Inactive" at bounding box center [737, 724] width 469 height 48
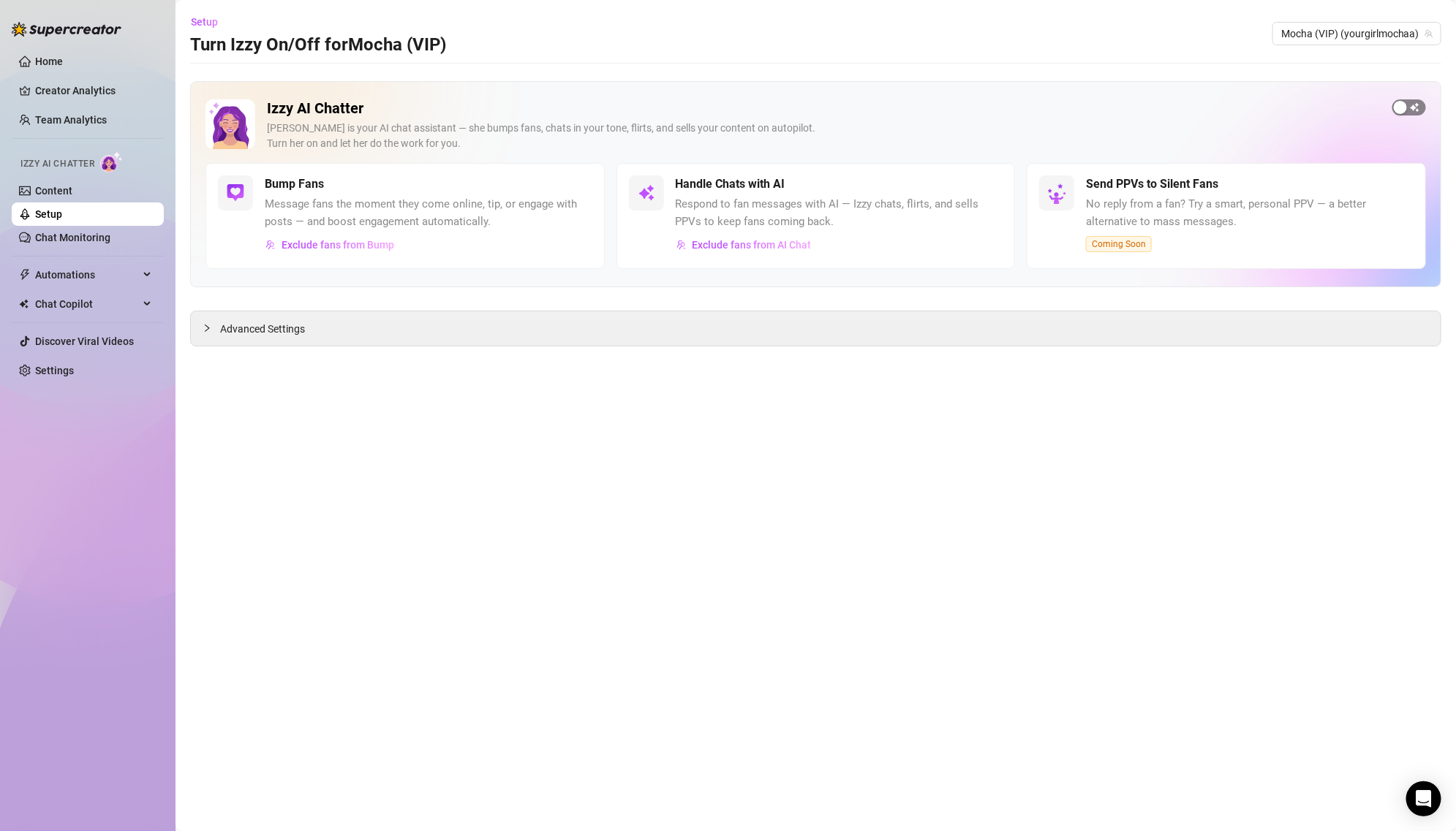
click at [1408, 103] on button "button" at bounding box center [1409, 107] width 34 height 16
click at [987, 181] on button "button" at bounding box center [987, 184] width 32 height 16
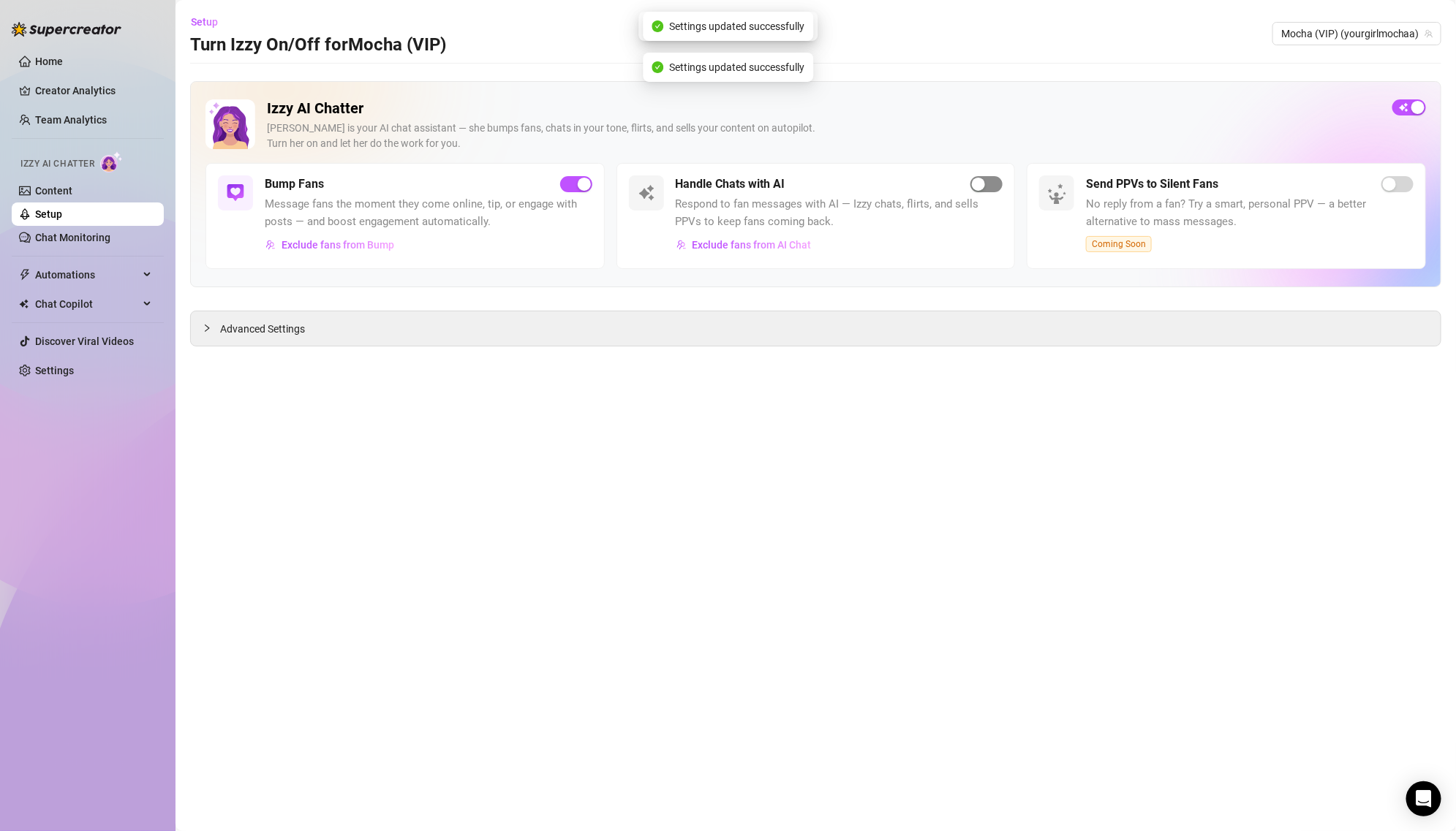
click at [983, 186] on div "button" at bounding box center [979, 184] width 13 height 13
click at [759, 322] on div "Advanced Settings" at bounding box center [816, 328] width 1250 height 35
